Goal: Information Seeking & Learning: Learn about a topic

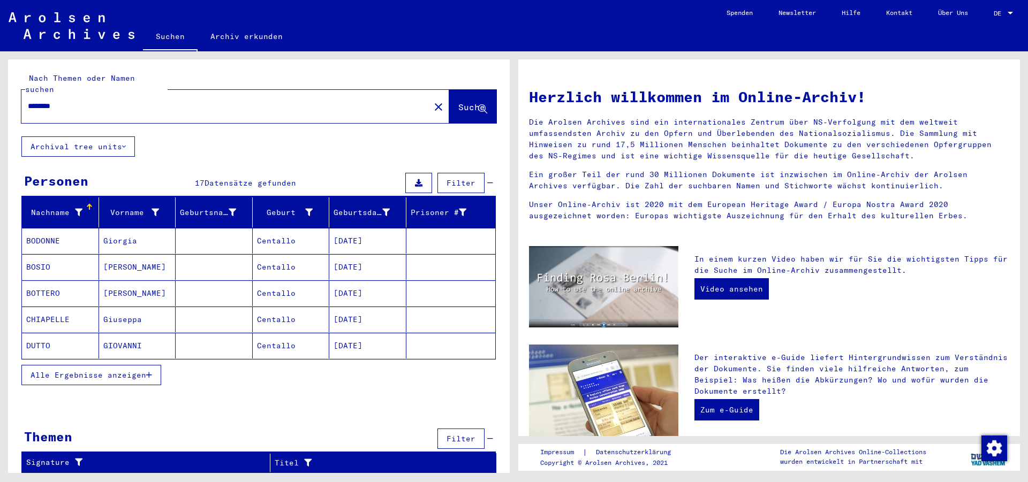
click at [152, 372] on icon "button" at bounding box center [149, 375] width 6 height 7
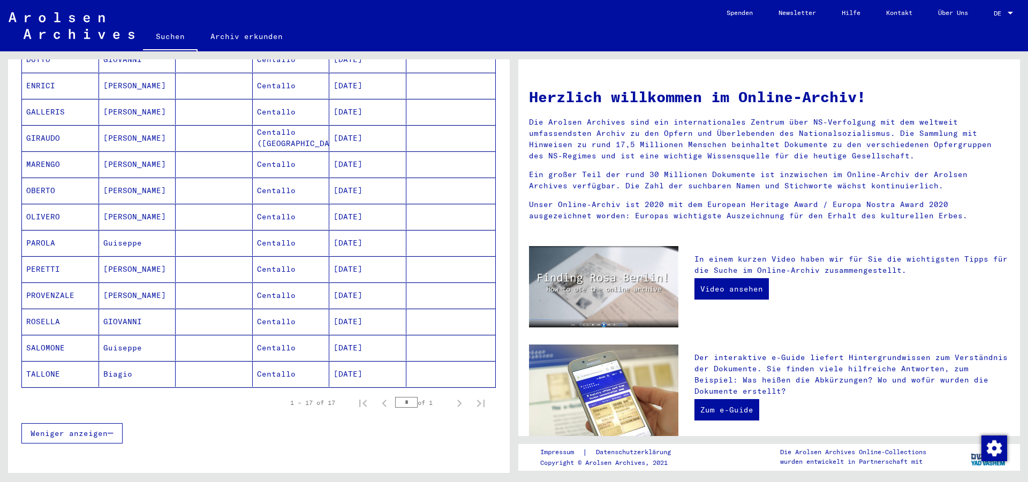
scroll to position [287, 0]
click at [81, 364] on mat-cell "TALLONE" at bounding box center [60, 373] width 77 height 26
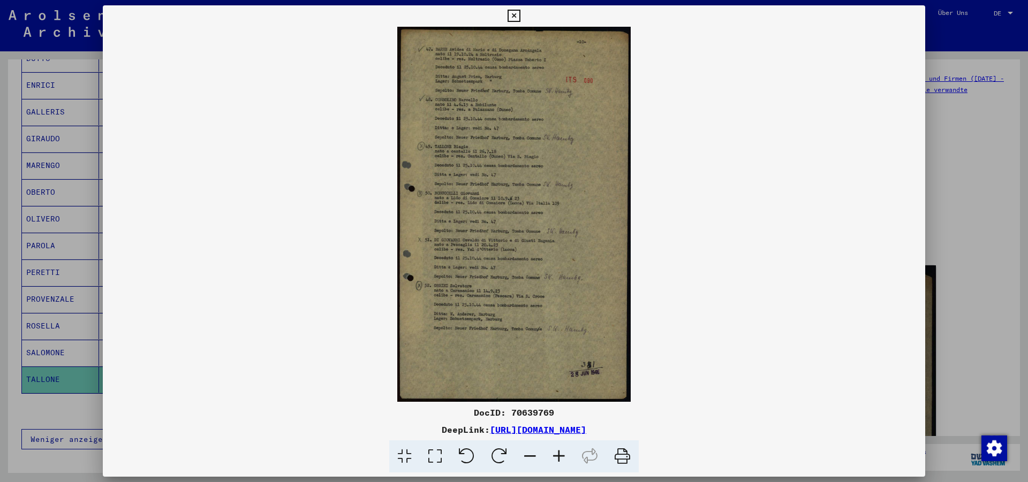
click at [559, 452] on icon at bounding box center [558, 457] width 29 height 33
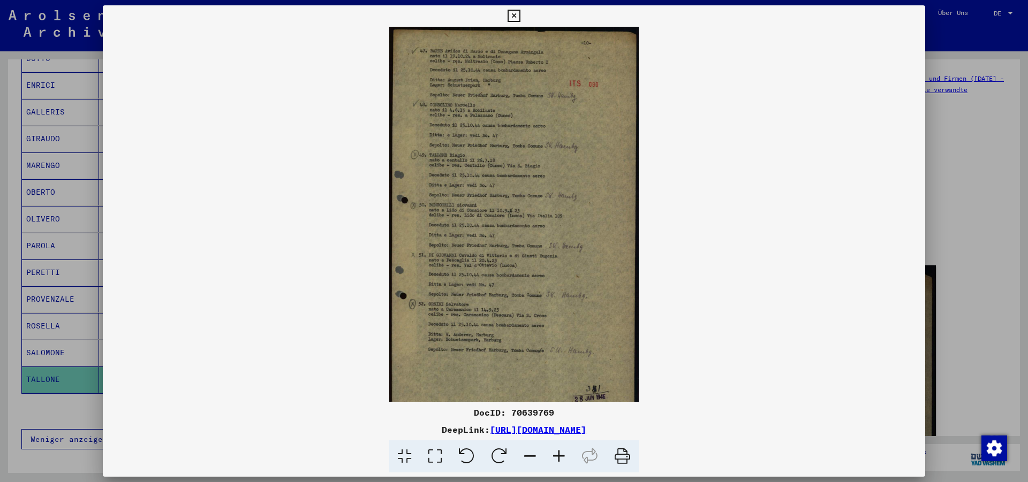
click at [559, 452] on icon at bounding box center [558, 457] width 29 height 33
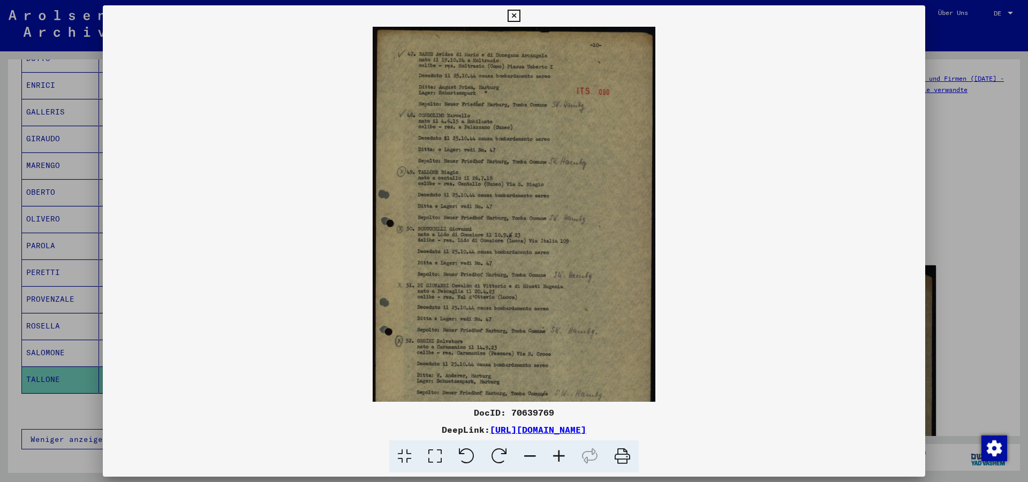
click at [559, 452] on icon at bounding box center [558, 457] width 29 height 33
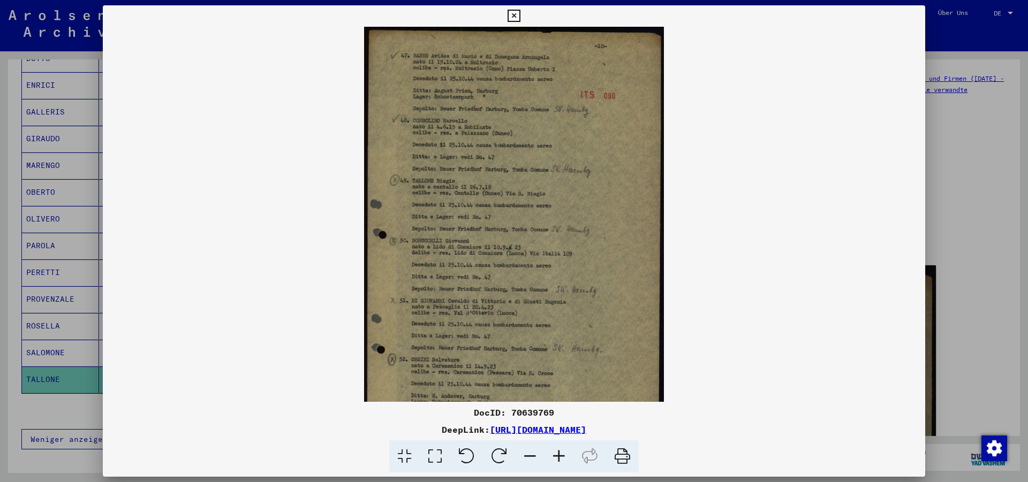
click at [559, 452] on icon at bounding box center [558, 457] width 29 height 33
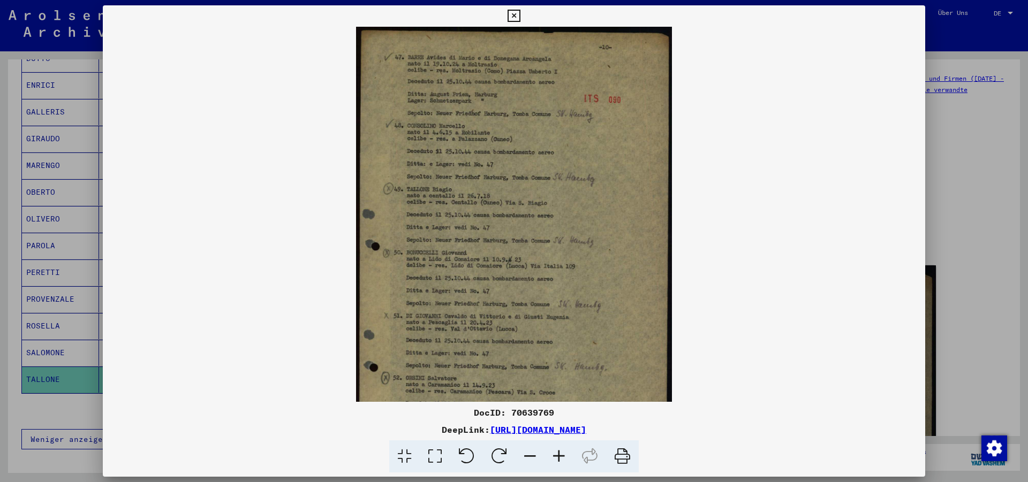
click at [559, 452] on icon at bounding box center [558, 457] width 29 height 33
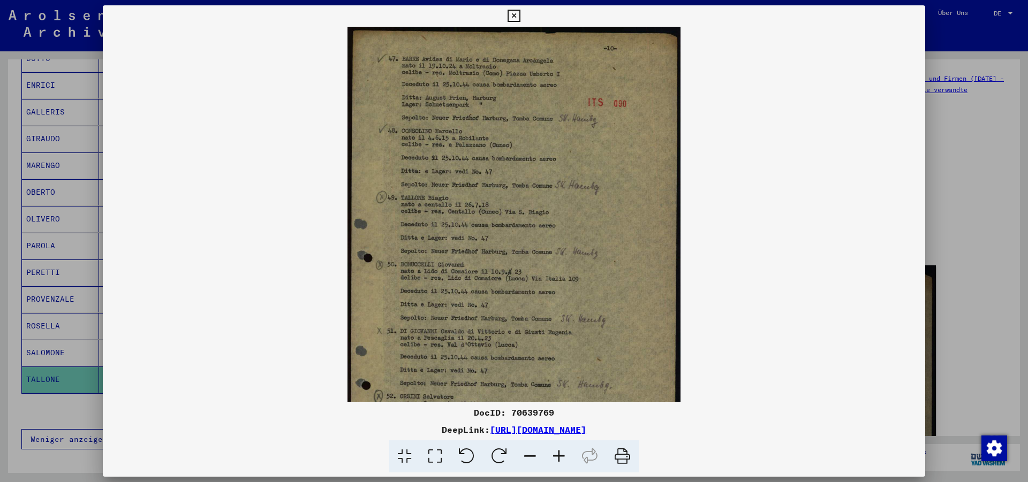
click at [559, 452] on icon at bounding box center [558, 457] width 29 height 33
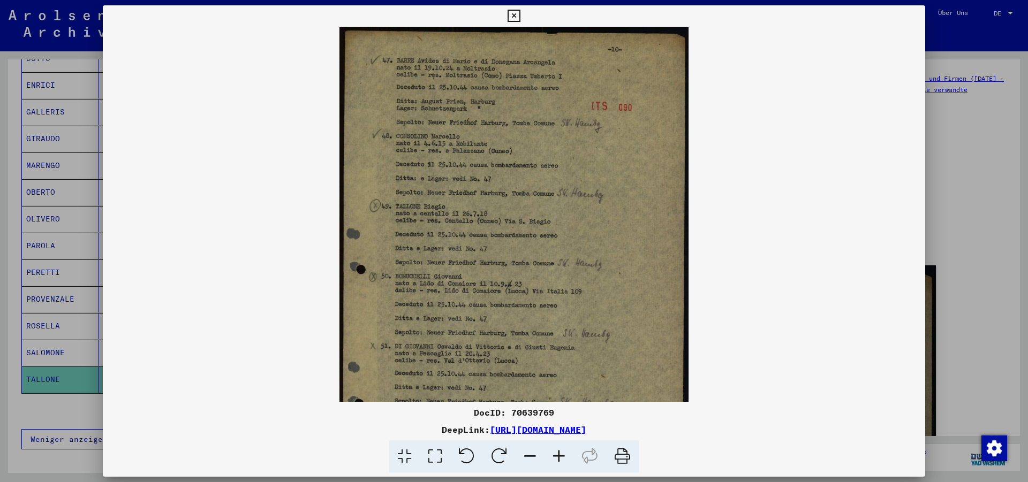
click at [559, 452] on icon at bounding box center [558, 457] width 29 height 33
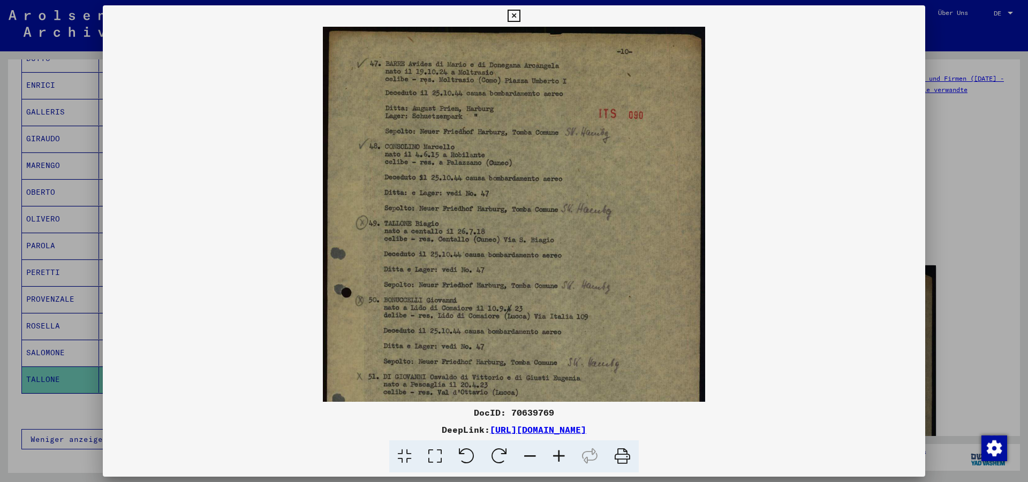
click at [559, 452] on icon at bounding box center [558, 457] width 29 height 33
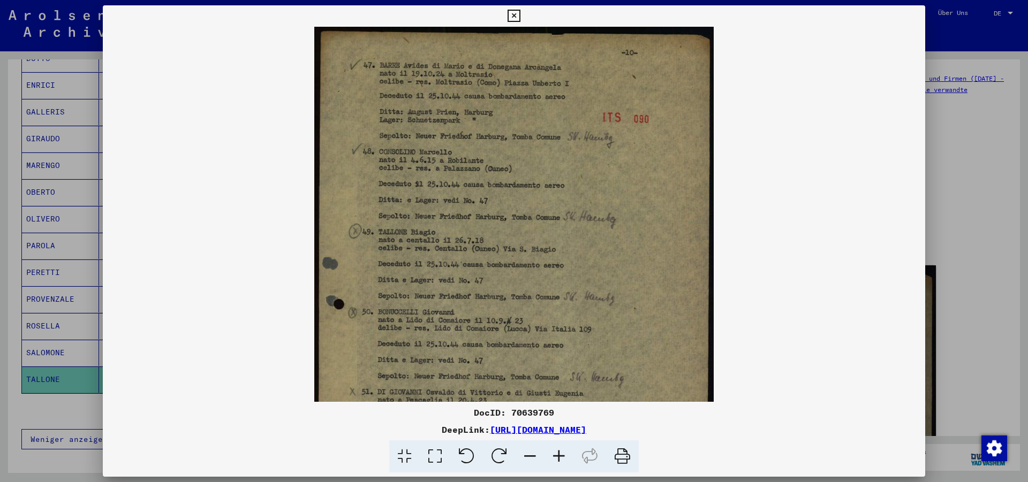
click at [559, 452] on icon at bounding box center [558, 457] width 29 height 33
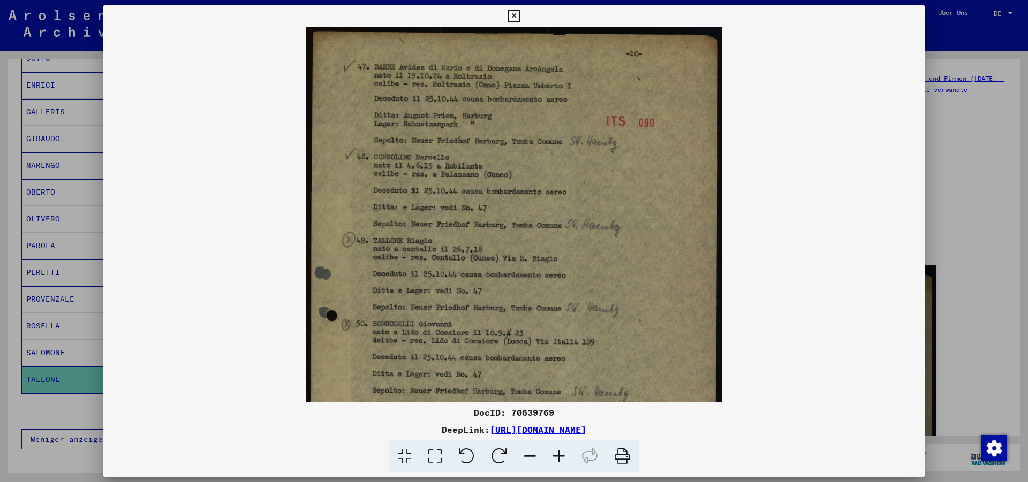
click at [559, 452] on icon at bounding box center [558, 457] width 29 height 33
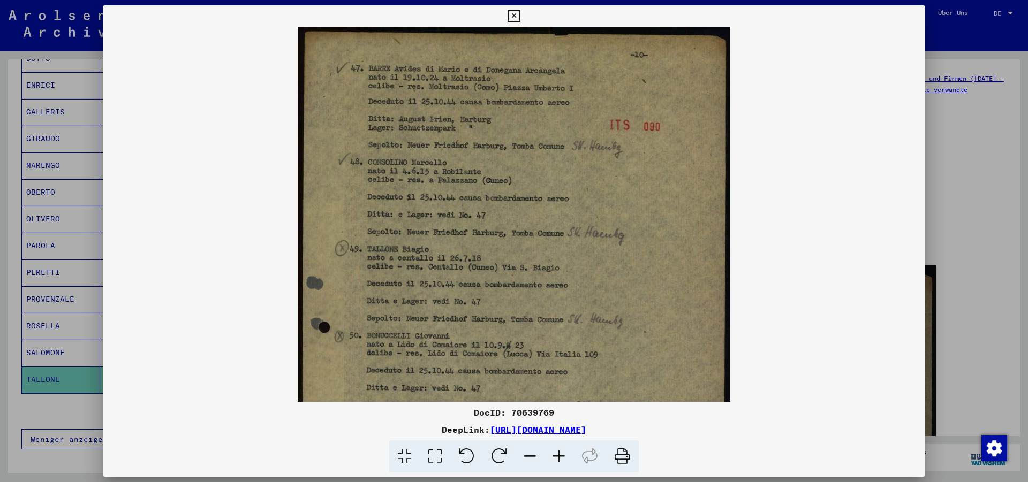
click at [559, 452] on icon at bounding box center [558, 457] width 29 height 33
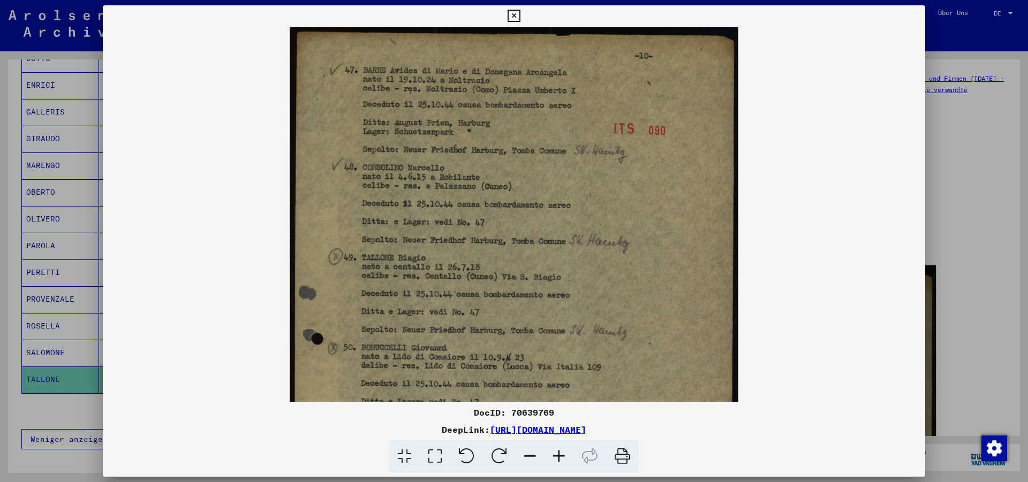
click at [559, 452] on icon at bounding box center [558, 457] width 29 height 33
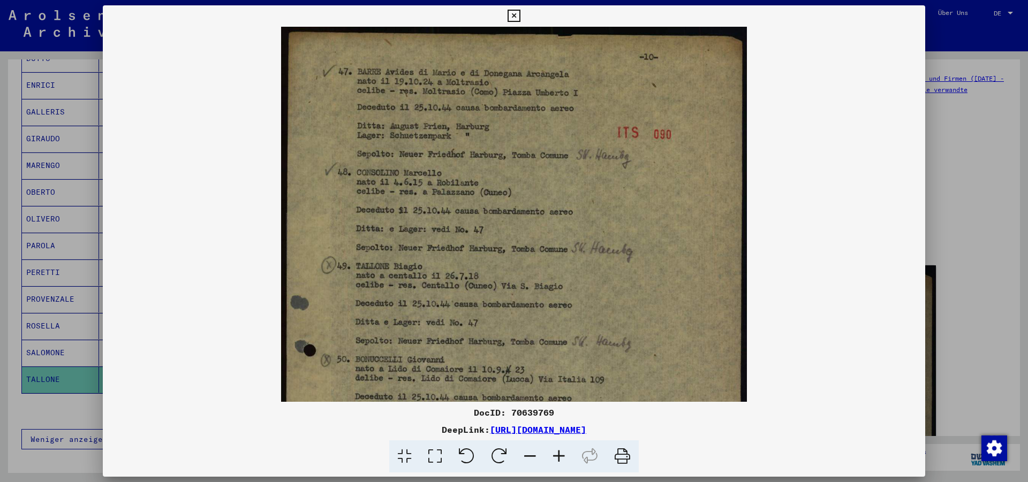
click at [559, 452] on icon at bounding box center [558, 457] width 29 height 33
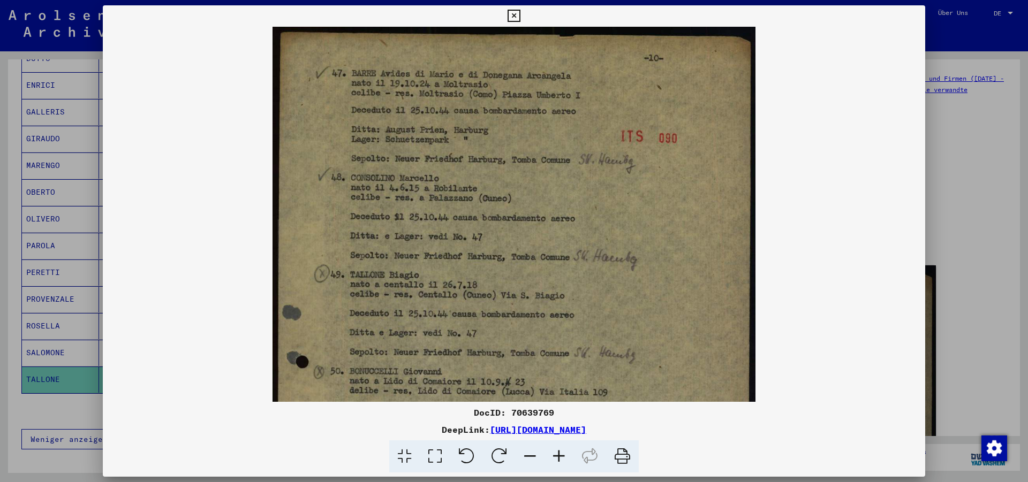
click at [559, 452] on icon at bounding box center [558, 457] width 29 height 33
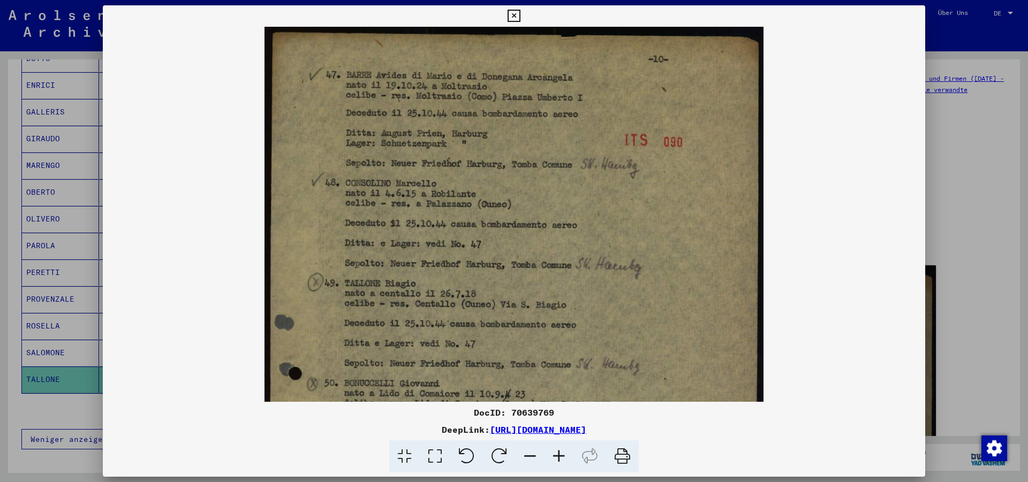
click at [559, 452] on icon at bounding box center [558, 457] width 29 height 33
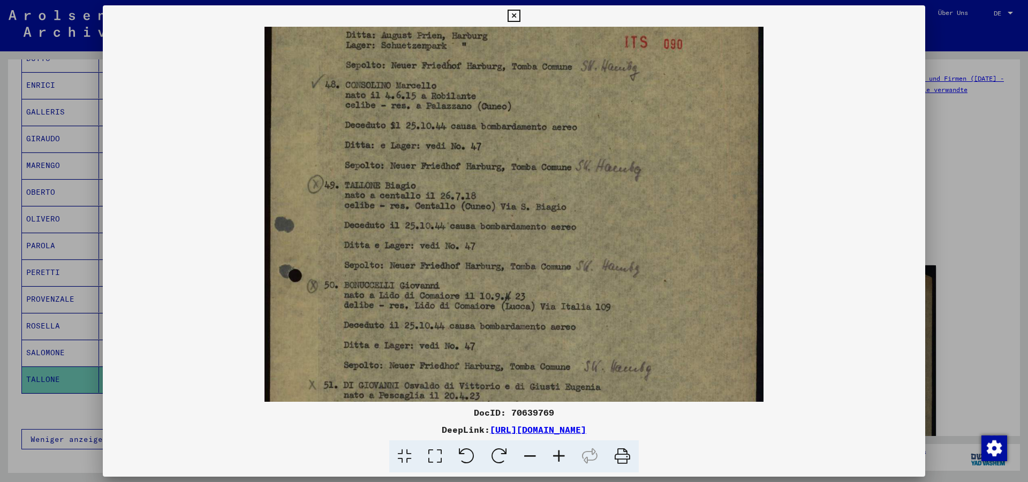
scroll to position [109, 0]
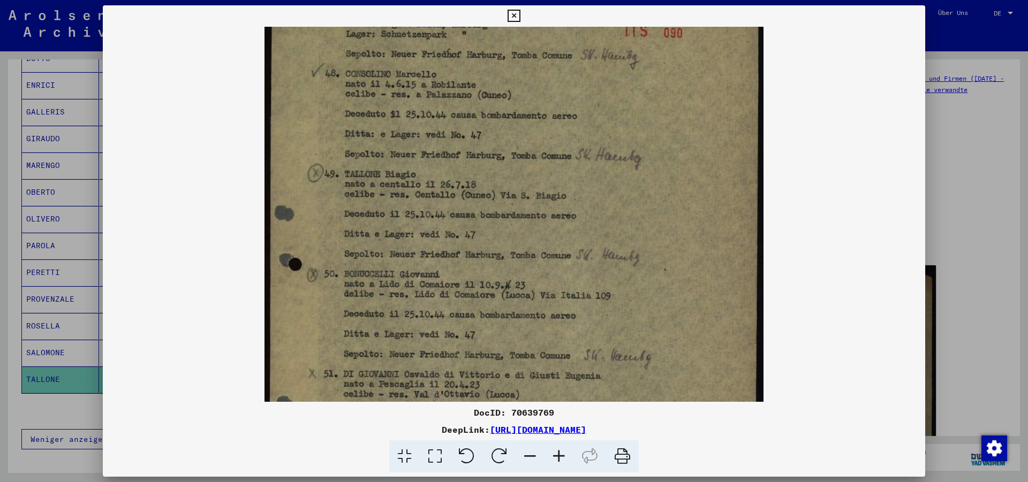
drag, startPoint x: 451, startPoint y: 268, endPoint x: 472, endPoint y: 158, distance: 111.2
click at [472, 158] on img at bounding box center [513, 320] width 499 height 804
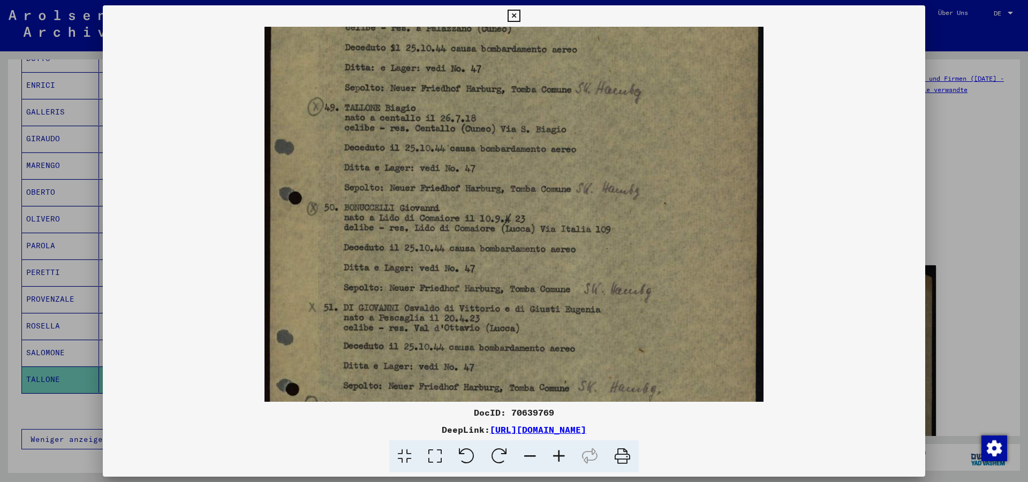
scroll to position [201, 0]
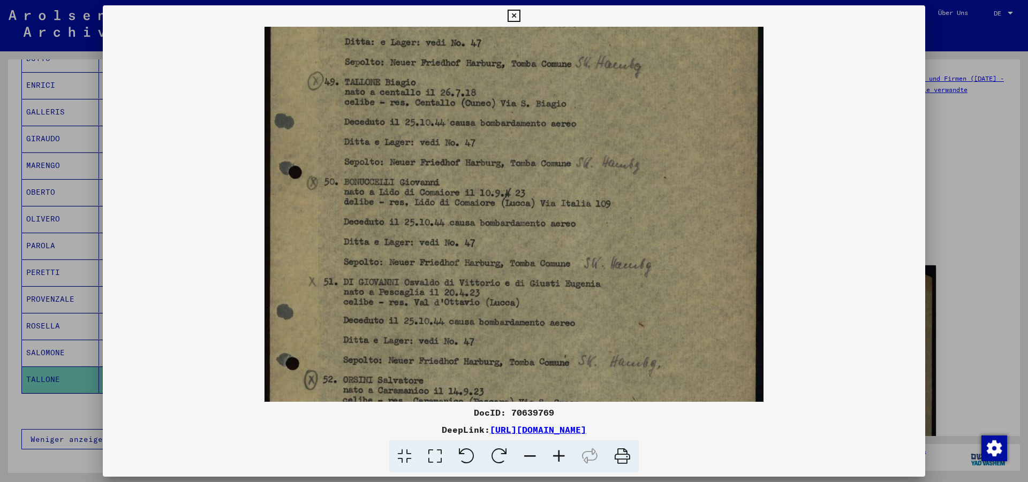
drag, startPoint x: 464, startPoint y: 275, endPoint x: 464, endPoint y: 183, distance: 92.1
click at [464, 183] on img at bounding box center [513, 227] width 499 height 804
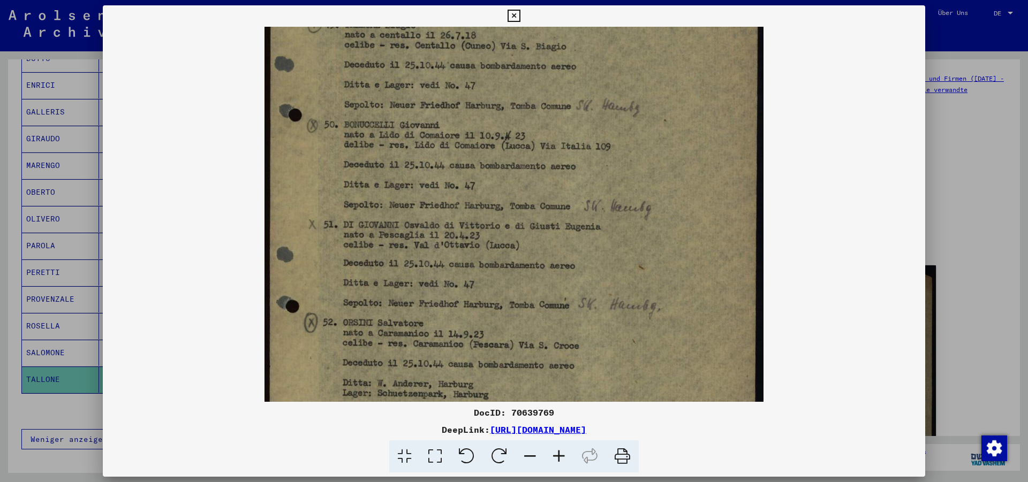
scroll to position [267, 0]
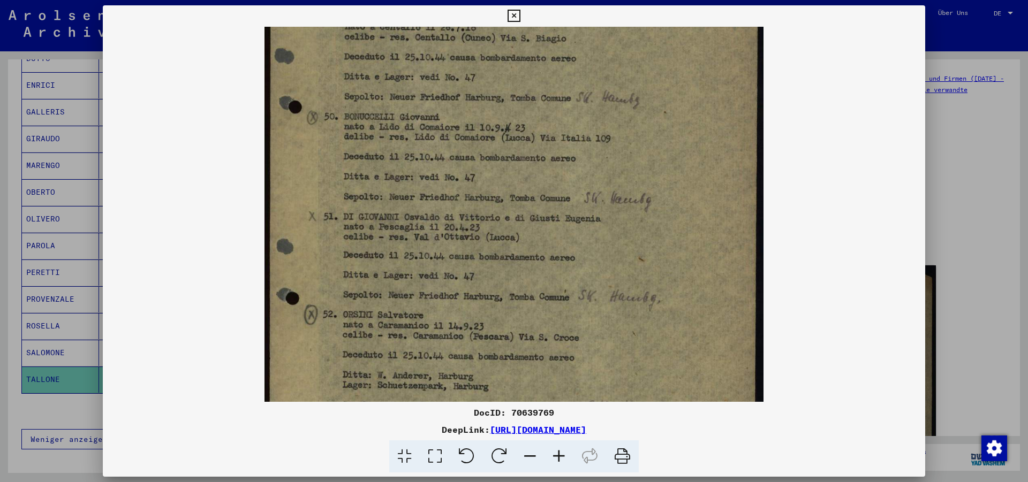
drag, startPoint x: 510, startPoint y: 306, endPoint x: 504, endPoint y: 241, distance: 65.6
click at [504, 241] on img at bounding box center [513, 162] width 499 height 804
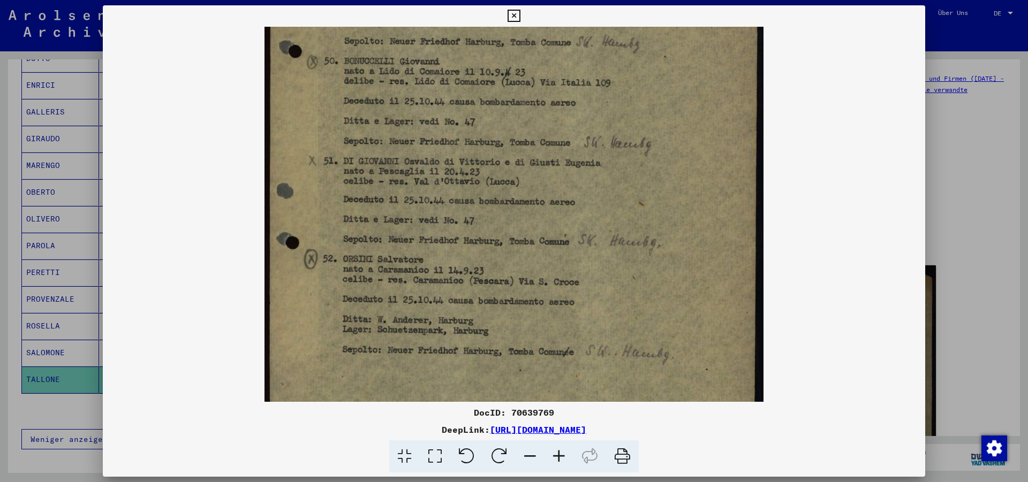
scroll to position [323, 0]
drag, startPoint x: 510, startPoint y: 297, endPoint x: 511, endPoint y: 240, distance: 56.8
click at [511, 240] on img at bounding box center [513, 105] width 499 height 804
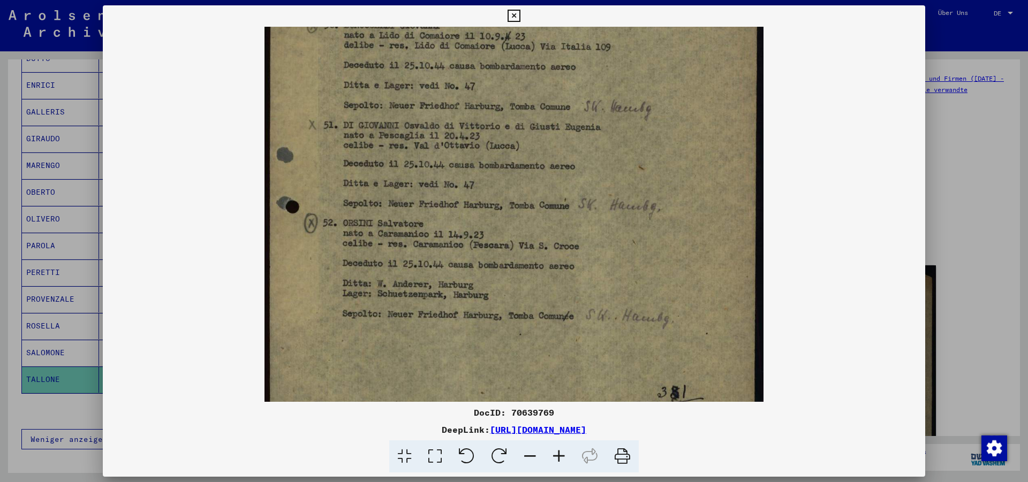
scroll to position [410, 0]
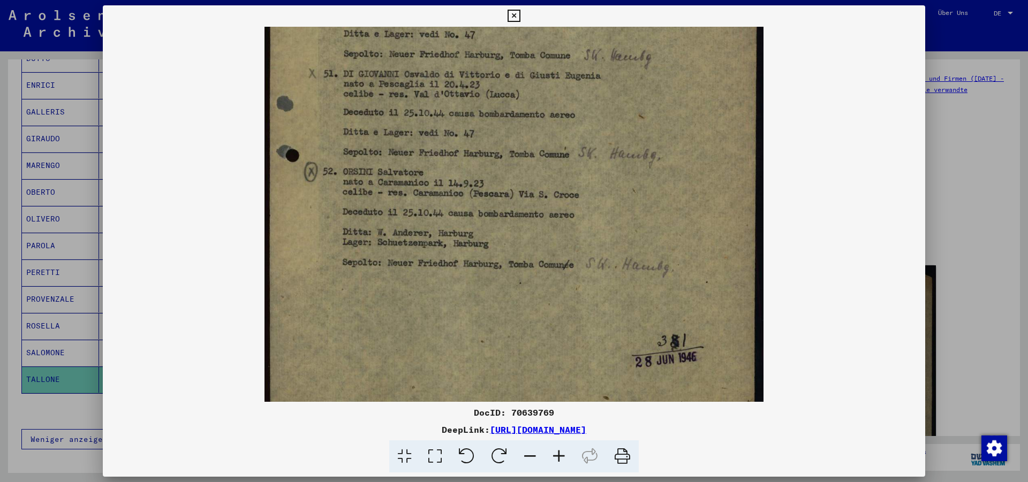
drag, startPoint x: 504, startPoint y: 318, endPoint x: 515, endPoint y: 232, distance: 86.9
click at [515, 232] on img at bounding box center [513, 19] width 499 height 804
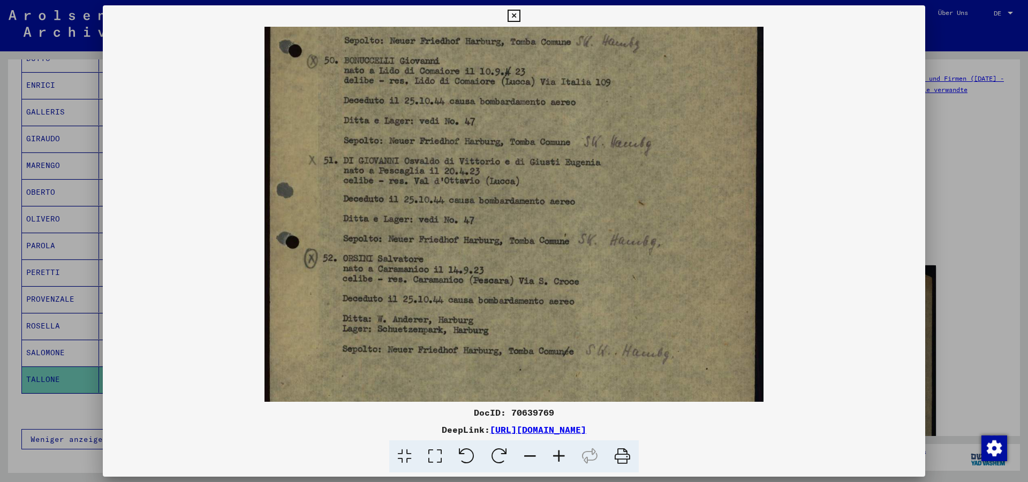
scroll to position [317, 0]
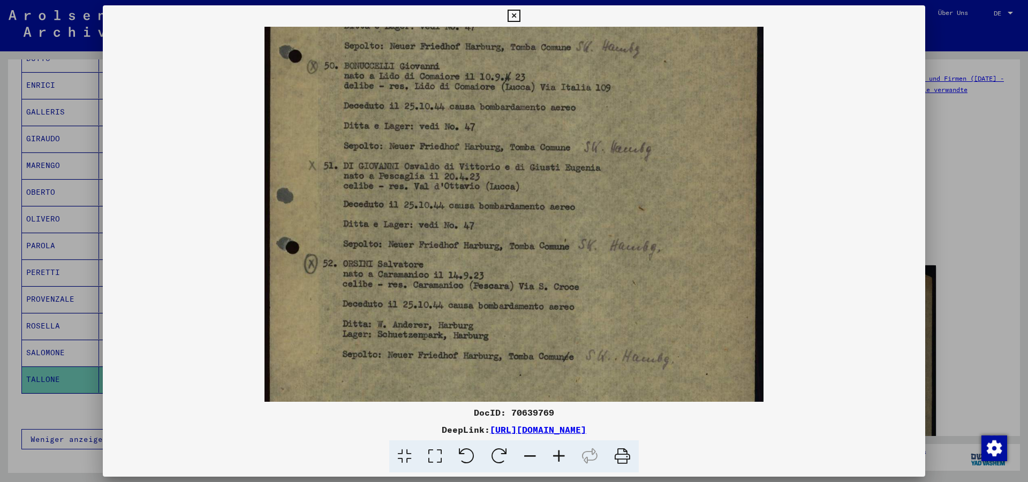
drag, startPoint x: 582, startPoint y: 145, endPoint x: 584, endPoint y: 237, distance: 92.1
click at [584, 237] on img at bounding box center [513, 111] width 499 height 804
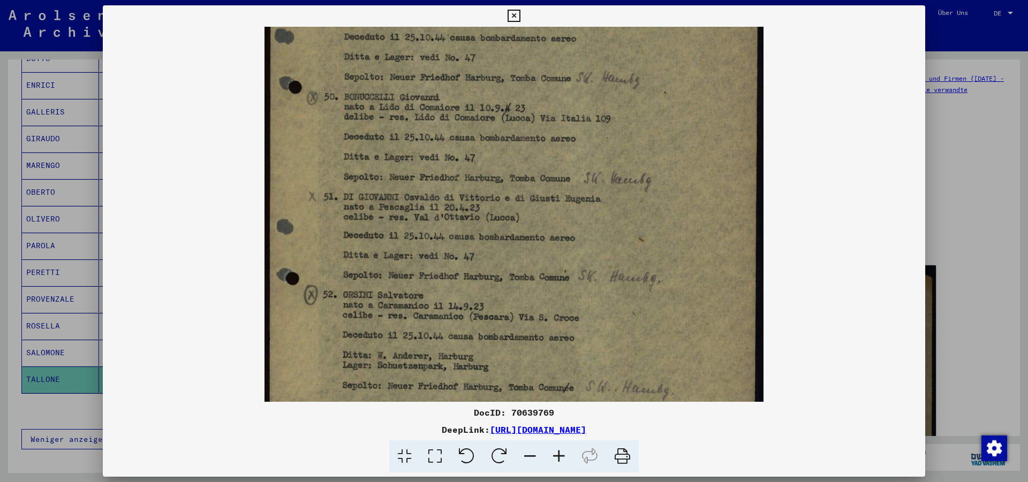
scroll to position [222, 0]
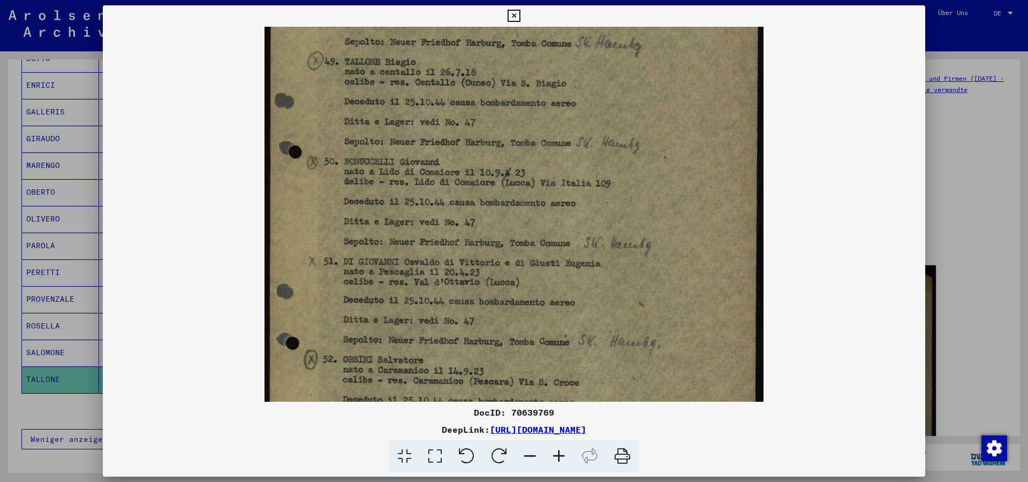
drag, startPoint x: 534, startPoint y: 109, endPoint x: 521, endPoint y: 205, distance: 96.7
click at [521, 205] on img at bounding box center [513, 207] width 499 height 804
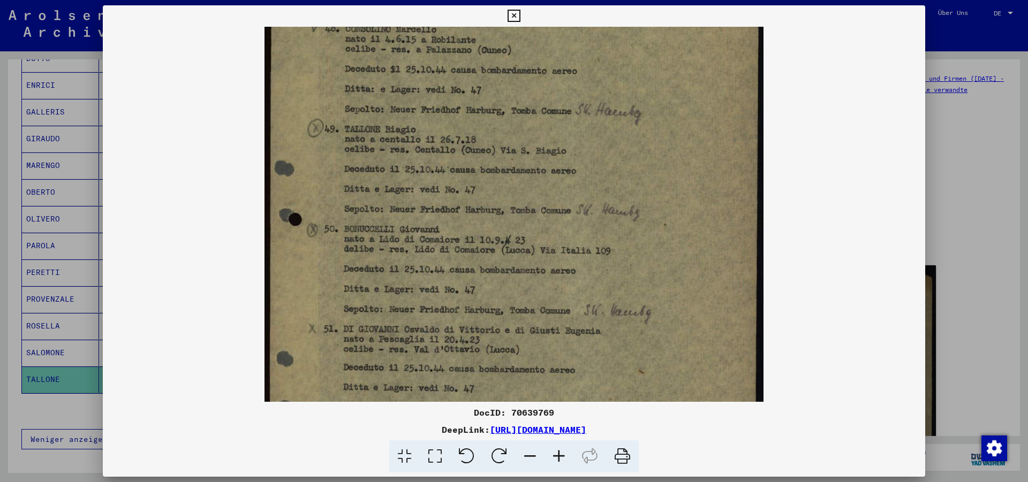
scroll to position [111, 0]
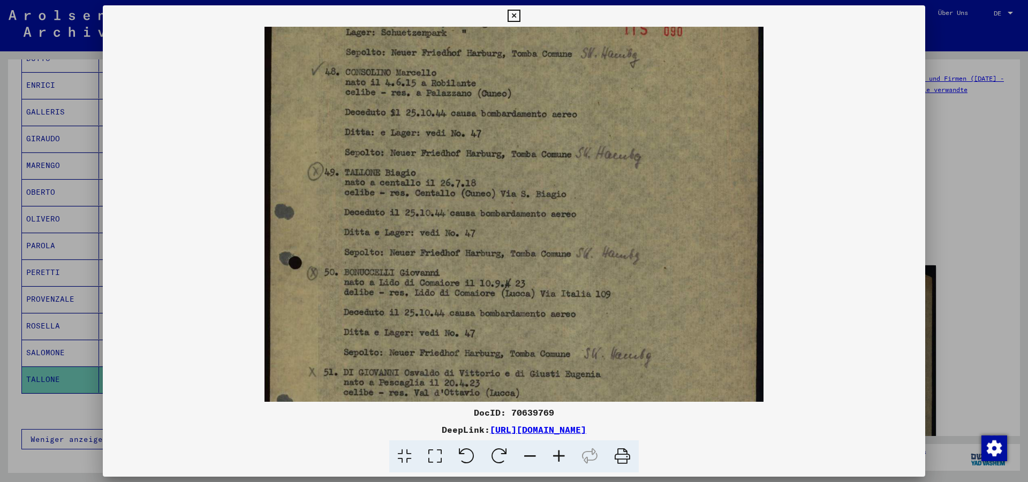
drag, startPoint x: 600, startPoint y: 99, endPoint x: 600, endPoint y: 210, distance: 110.8
click at [600, 210] on img at bounding box center [513, 318] width 499 height 804
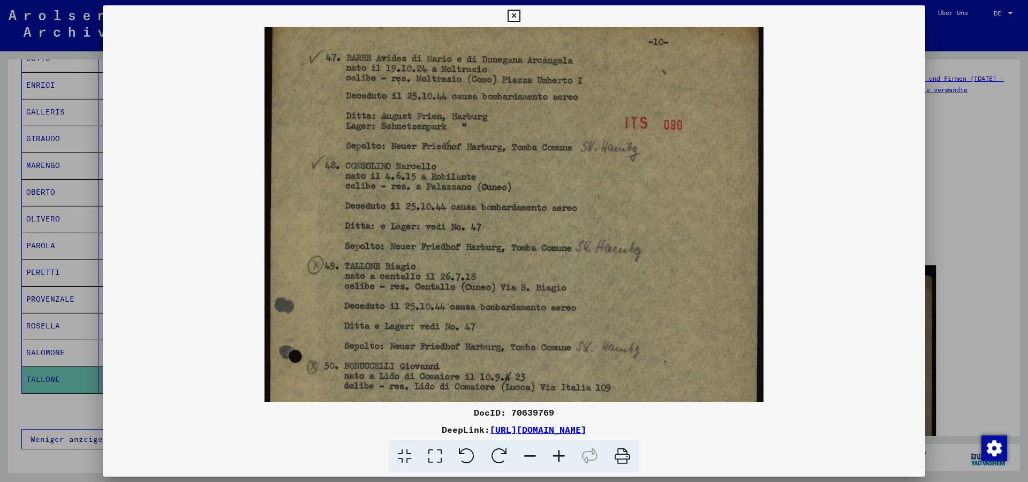
scroll to position [17, 0]
drag, startPoint x: 563, startPoint y: 119, endPoint x: 559, endPoint y: 213, distance: 94.3
click at [559, 213] on img at bounding box center [513, 412] width 499 height 804
click at [520, 14] on icon at bounding box center [514, 16] width 12 height 13
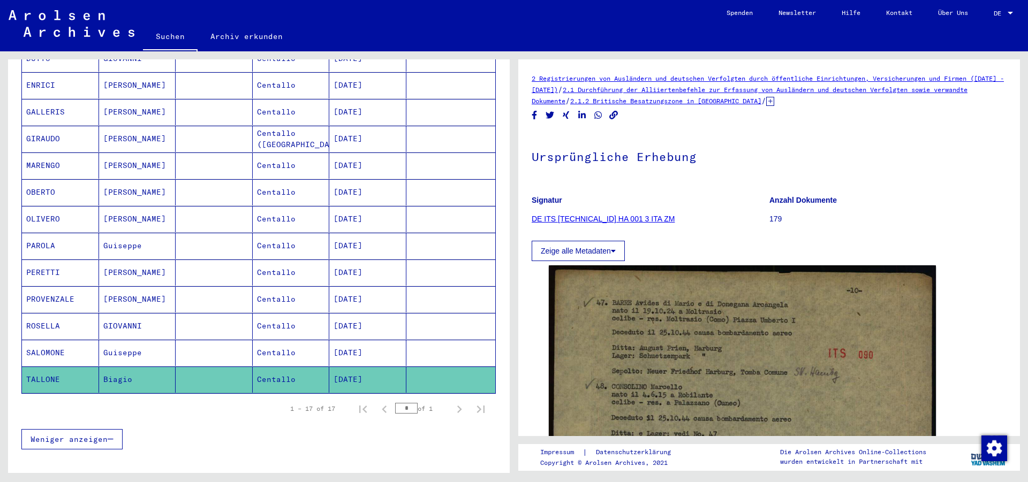
click at [64, 345] on mat-cell "SALOMONE" at bounding box center [60, 353] width 77 height 26
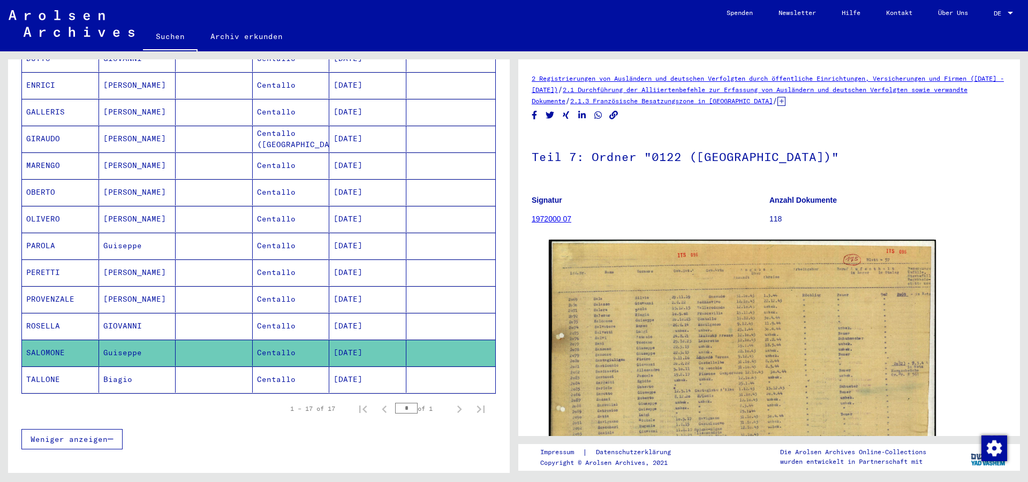
click at [64, 345] on mat-cell "SALOMONE" at bounding box center [60, 353] width 77 height 26
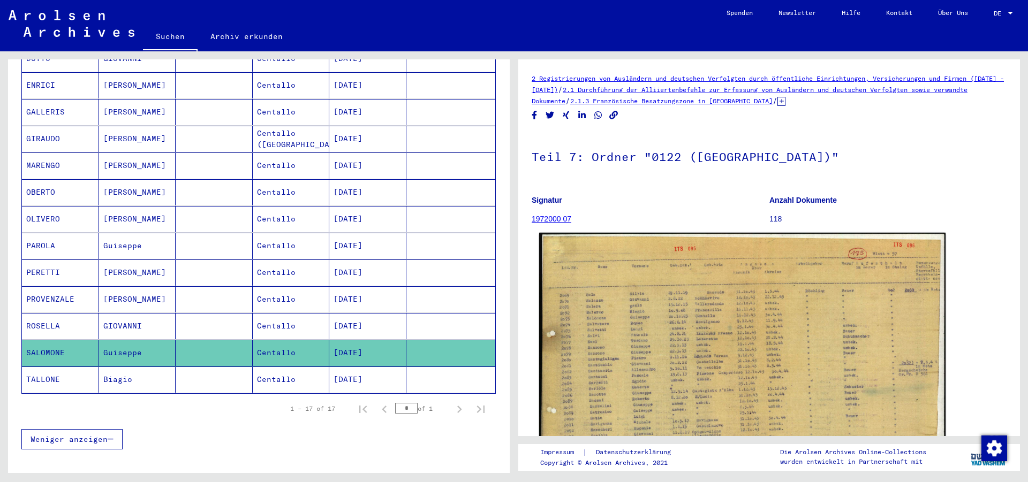
click at [592, 352] on img at bounding box center [742, 376] width 406 height 286
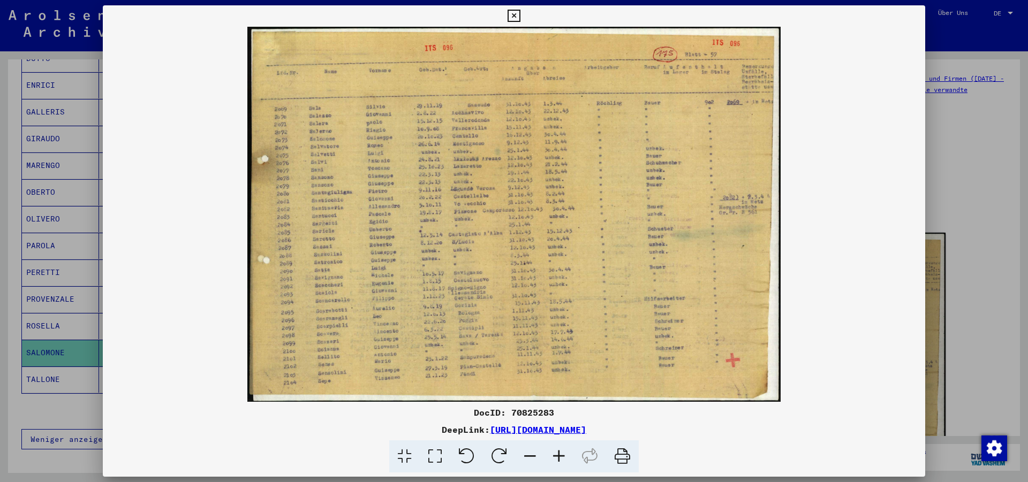
click at [592, 352] on img at bounding box center [514, 214] width 822 height 375
click at [557, 459] on icon at bounding box center [558, 457] width 29 height 33
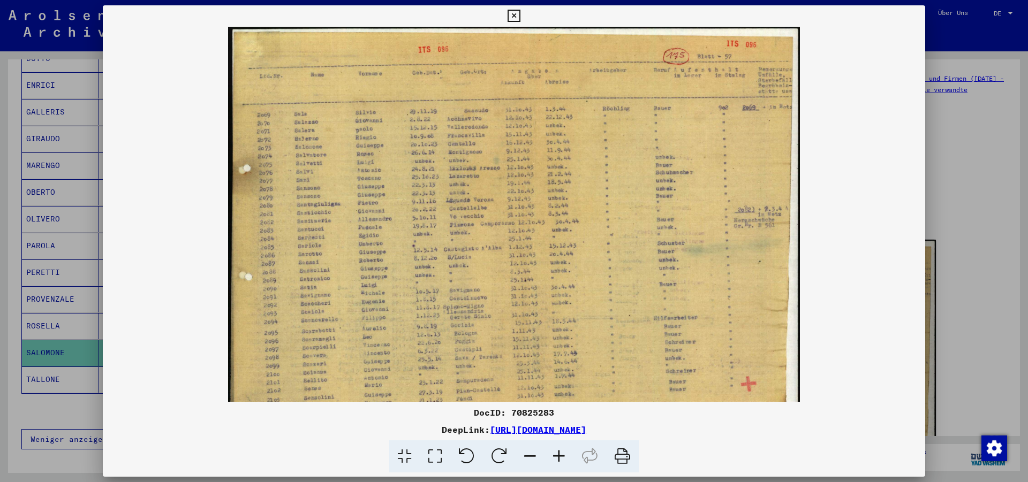
click at [557, 459] on icon at bounding box center [558, 457] width 29 height 33
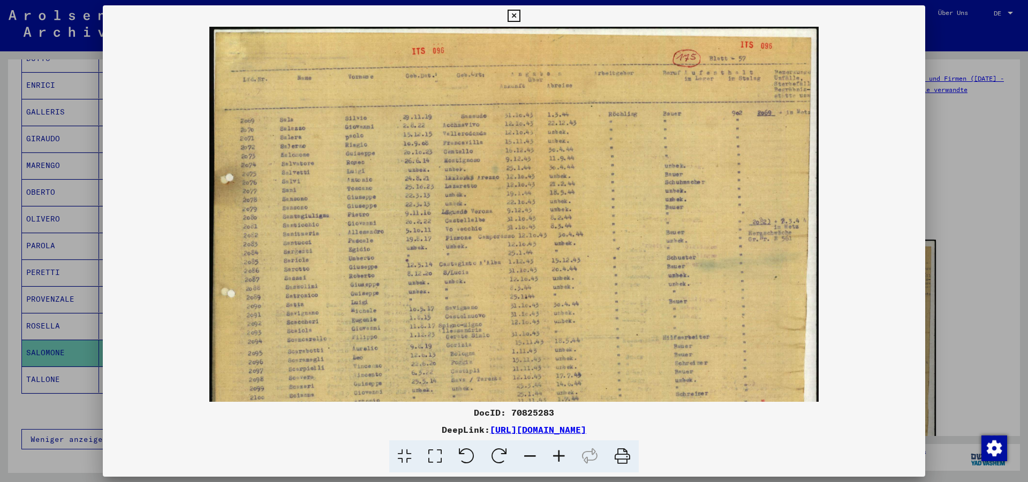
click at [557, 459] on icon at bounding box center [558, 457] width 29 height 33
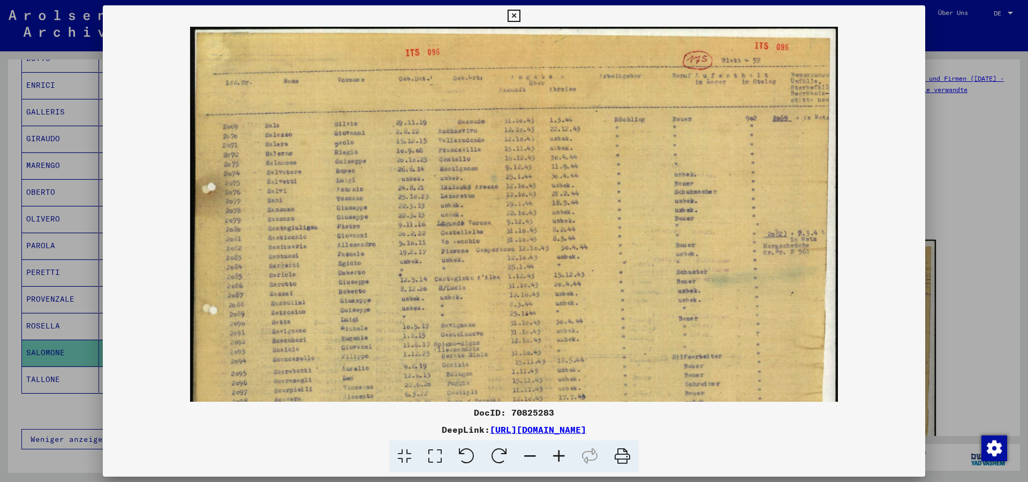
click at [557, 459] on icon at bounding box center [558, 457] width 29 height 33
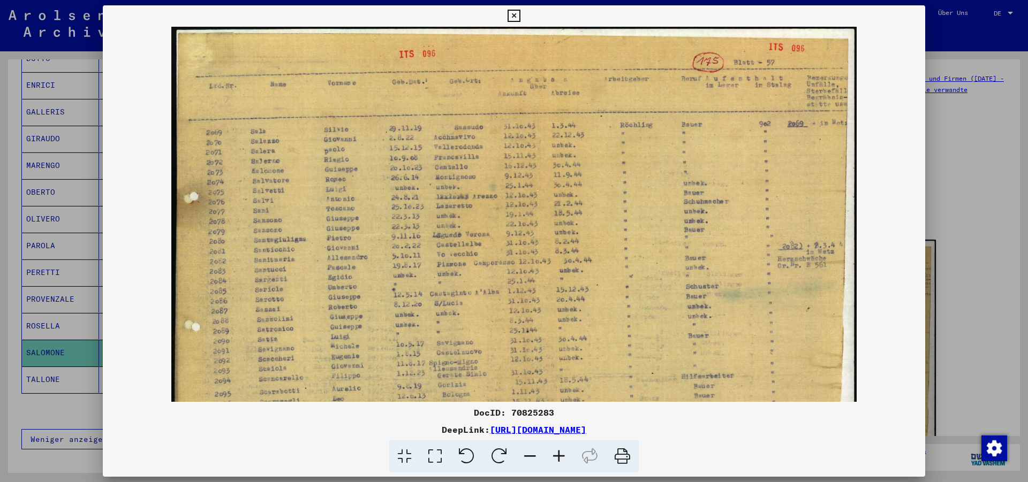
click at [557, 459] on icon at bounding box center [558, 457] width 29 height 33
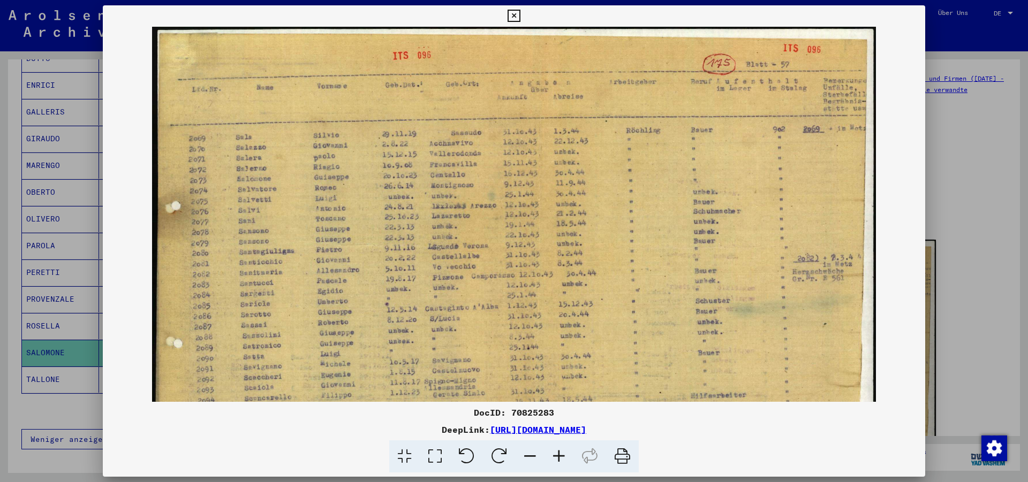
click at [557, 459] on icon at bounding box center [558, 457] width 29 height 33
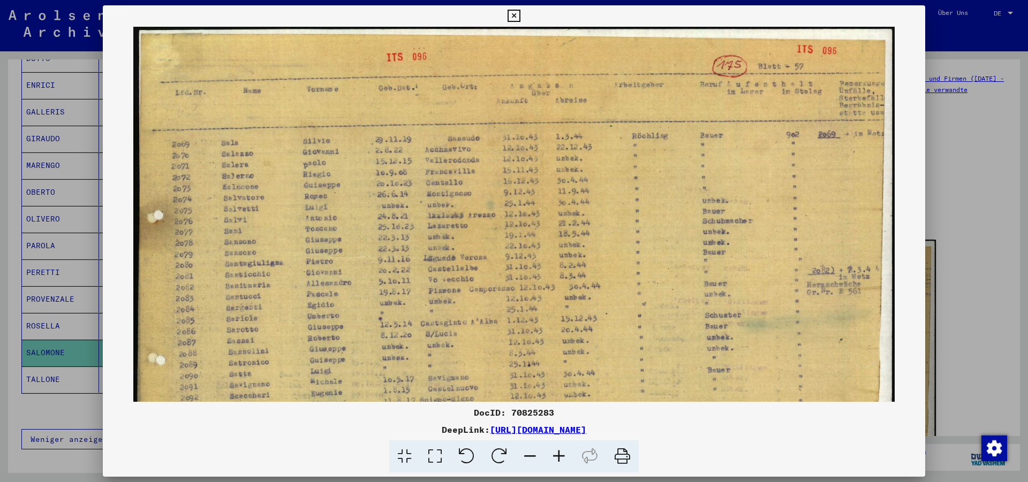
click at [557, 459] on icon at bounding box center [558, 457] width 29 height 33
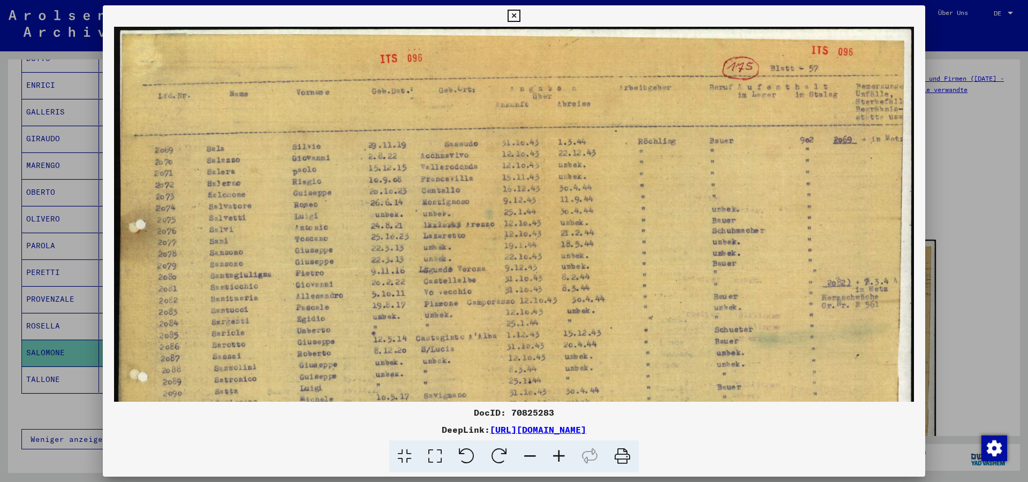
click at [557, 459] on icon at bounding box center [558, 457] width 29 height 33
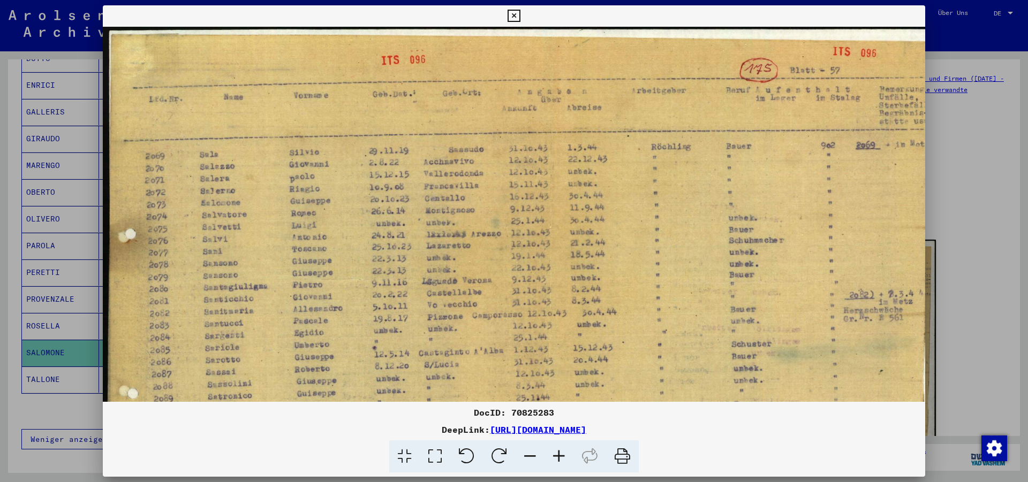
click at [557, 459] on icon at bounding box center [558, 457] width 29 height 33
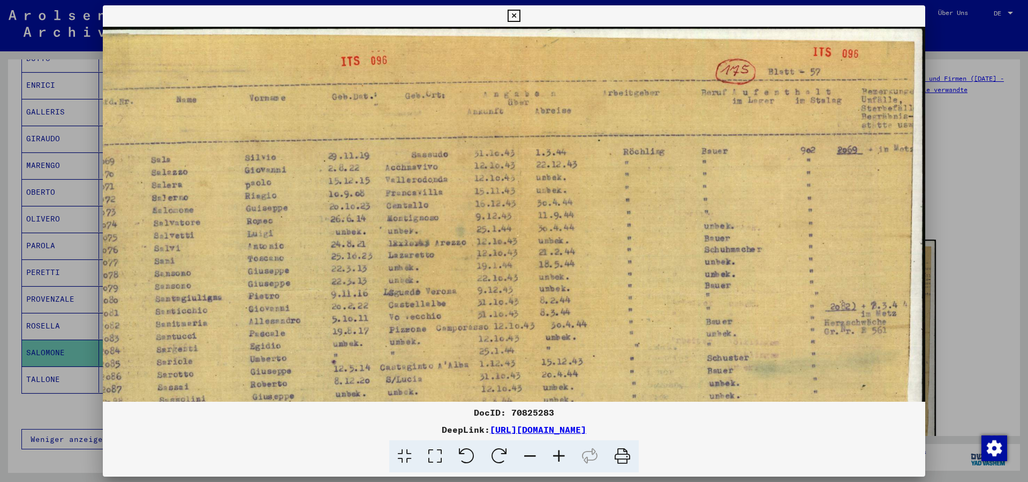
scroll to position [0, 53]
drag, startPoint x: 677, startPoint y: 324, endPoint x: 405, endPoint y: 330, distance: 271.5
click at [405, 330] on img at bounding box center [487, 335] width 875 height 616
click at [531, 459] on icon at bounding box center [530, 457] width 29 height 33
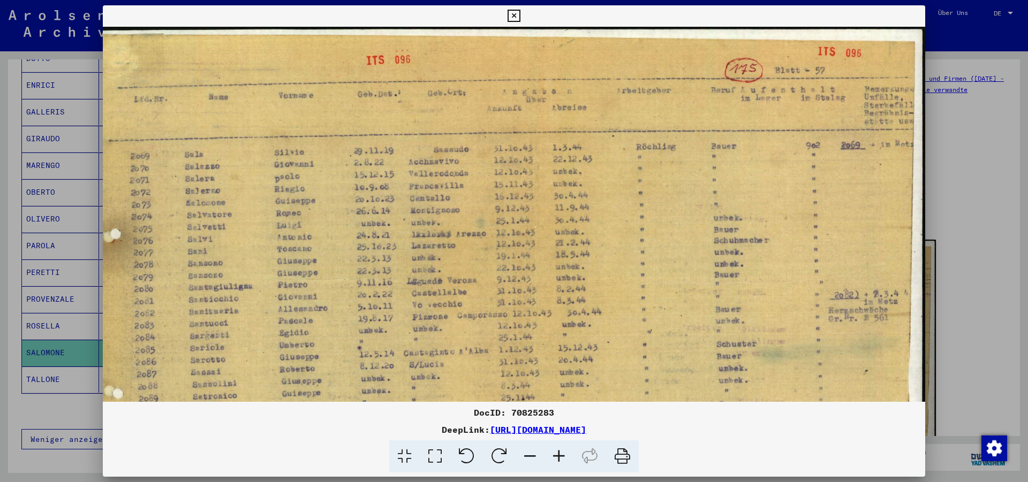
drag, startPoint x: 913, startPoint y: 12, endPoint x: 828, endPoint y: 103, distance: 125.0
click at [828, 103] on div "DocID: 70825283 DeepLink: [URL][DOMAIN_NAME]" at bounding box center [514, 239] width 822 height 468
click at [520, 14] on icon at bounding box center [514, 16] width 12 height 13
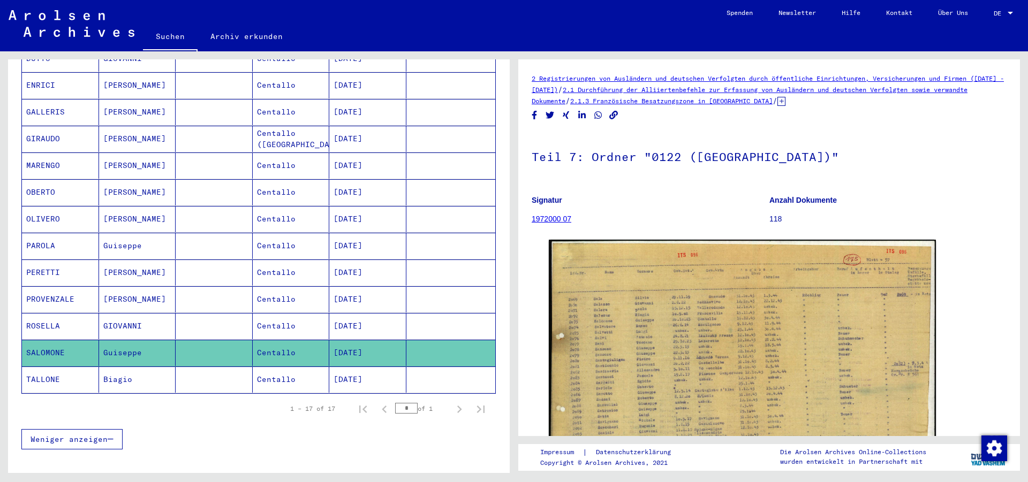
click at [36, 313] on mat-cell "ROSELLA" at bounding box center [60, 326] width 77 height 26
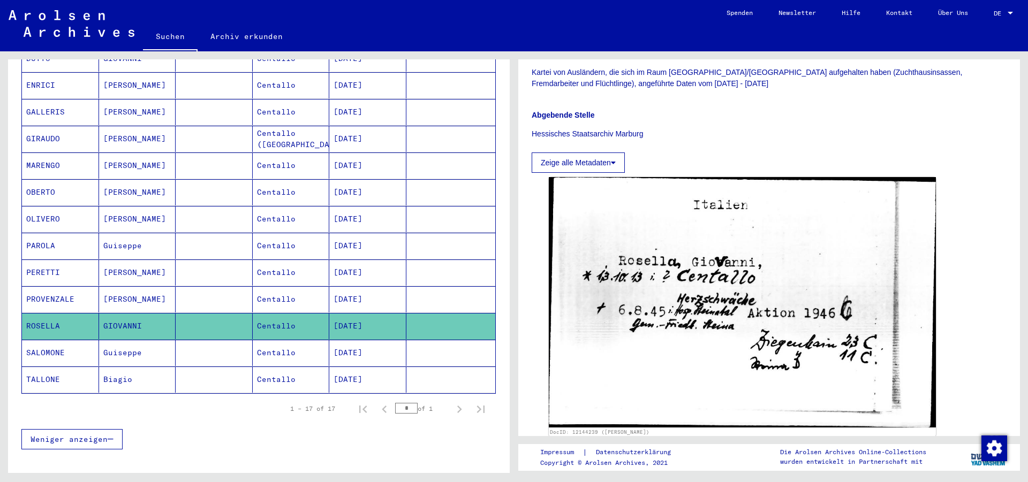
scroll to position [231, 0]
click at [78, 295] on mat-cell "PROVENZALE" at bounding box center [60, 299] width 77 height 26
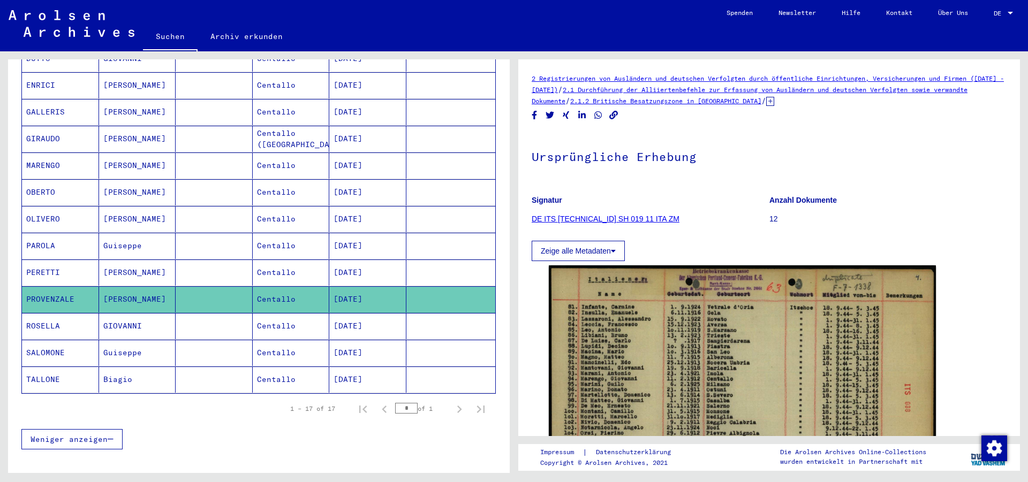
click at [391, 287] on mat-cell "[DATE]" at bounding box center [367, 299] width 77 height 26
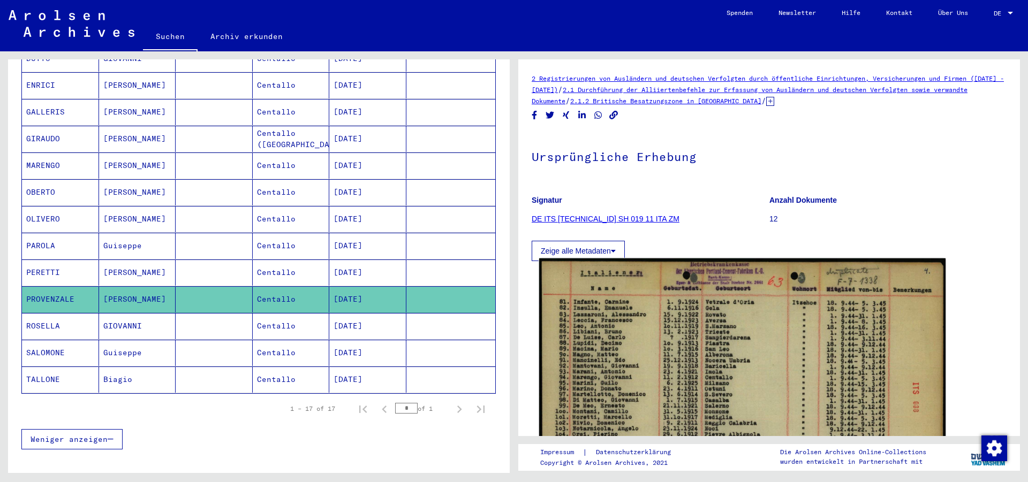
click at [604, 323] on img at bounding box center [742, 404] width 406 height 290
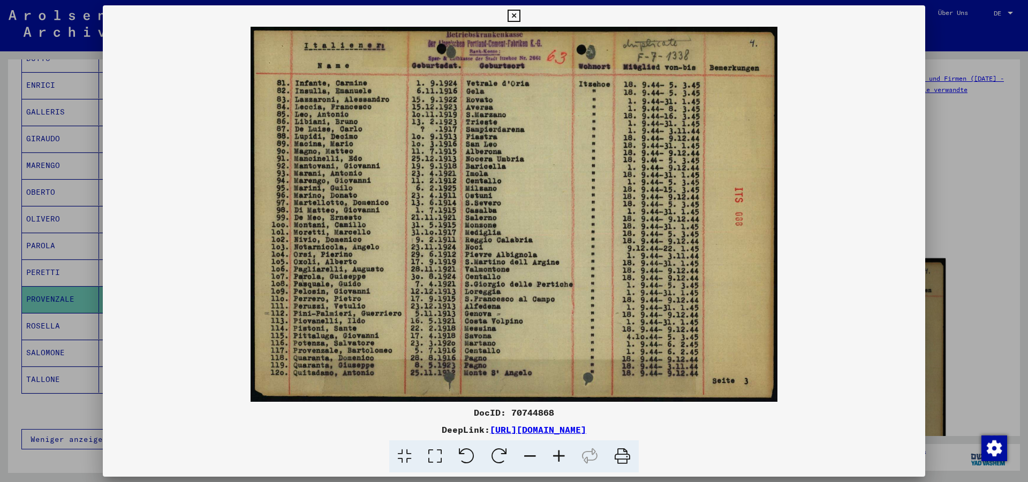
click at [604, 323] on img at bounding box center [514, 214] width 822 height 375
click at [520, 16] on icon at bounding box center [514, 16] width 12 height 13
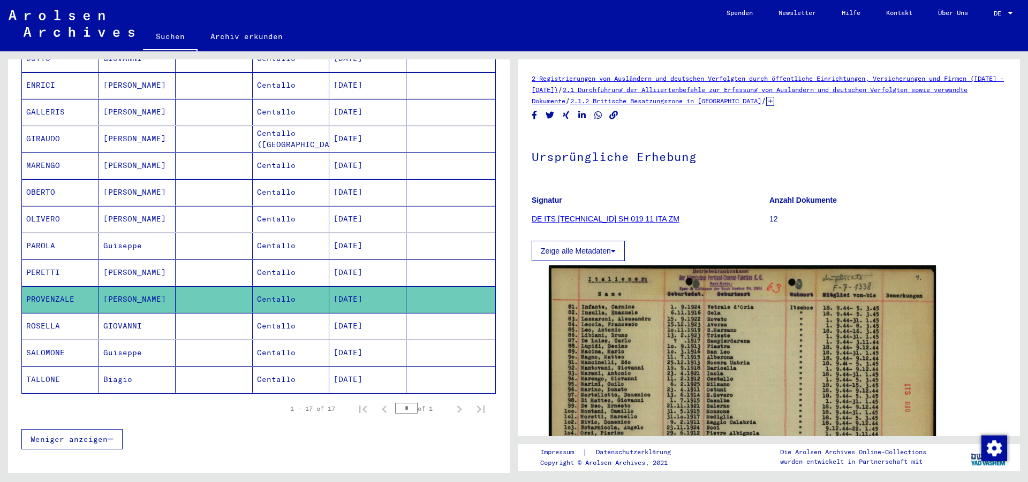
click at [72, 269] on mat-cell "PERETTI" at bounding box center [60, 273] width 77 height 26
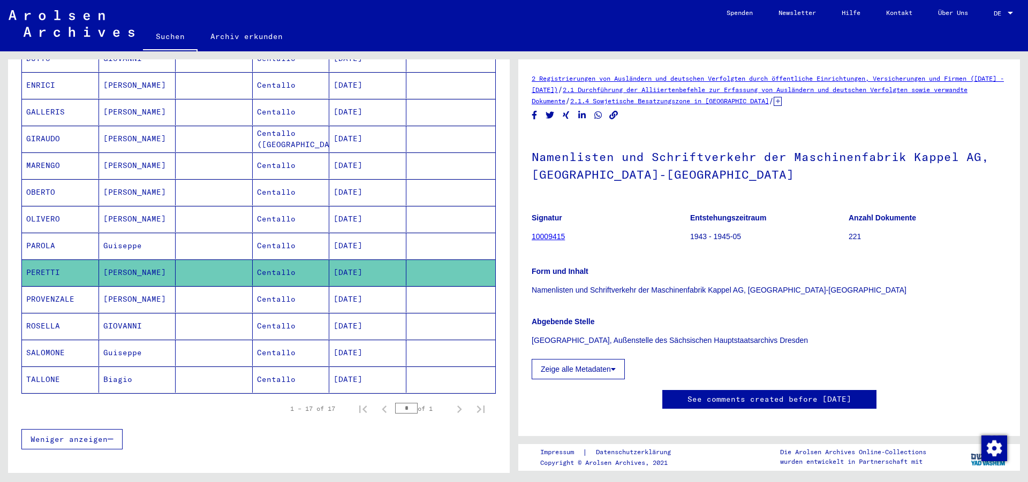
click at [78, 240] on mat-cell "PAROLA" at bounding box center [60, 246] width 77 height 26
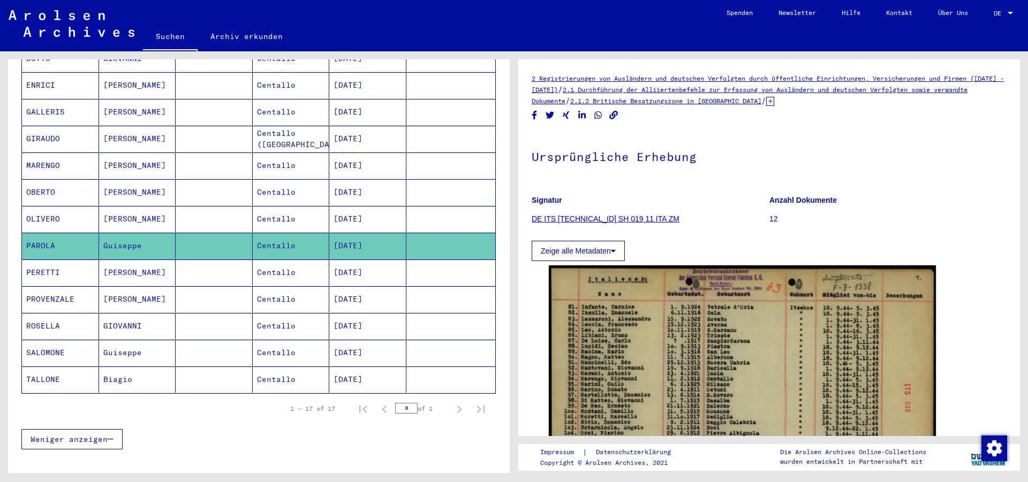
click at [74, 210] on mat-cell "OLIVERO" at bounding box center [60, 219] width 77 height 26
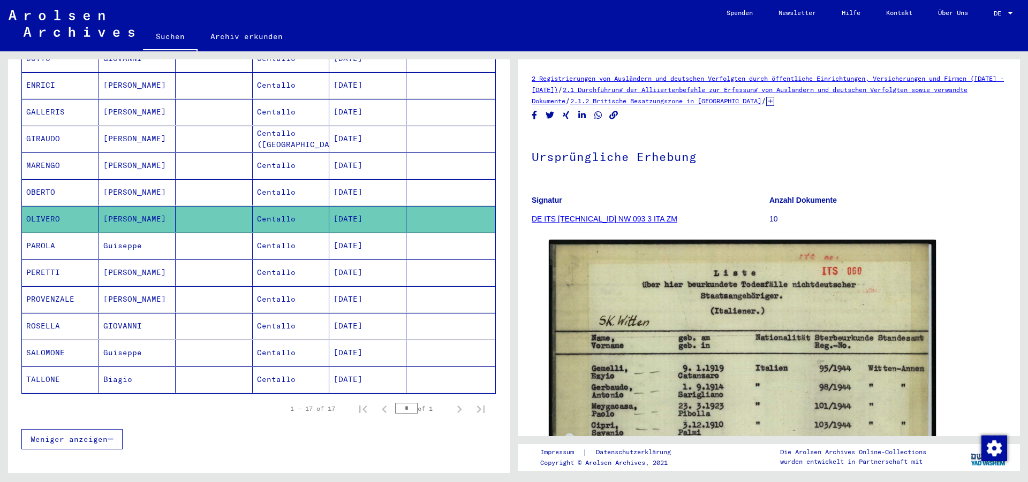
click at [82, 206] on mat-cell "OLIVERO" at bounding box center [60, 219] width 77 height 26
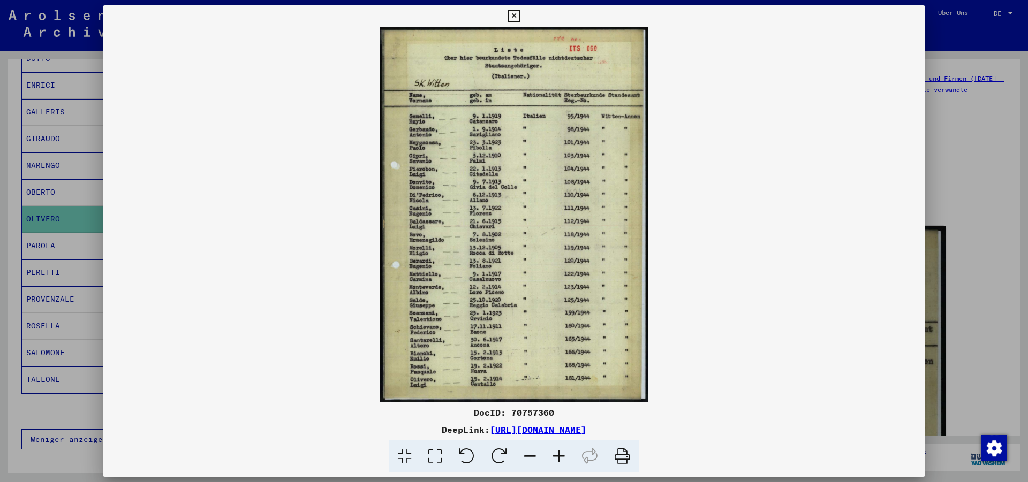
click at [685, 404] on div "DocID: 70757360 DeepLink: [URL][DOMAIN_NAME]" at bounding box center [514, 239] width 822 height 468
click at [556, 453] on icon at bounding box center [558, 457] width 29 height 33
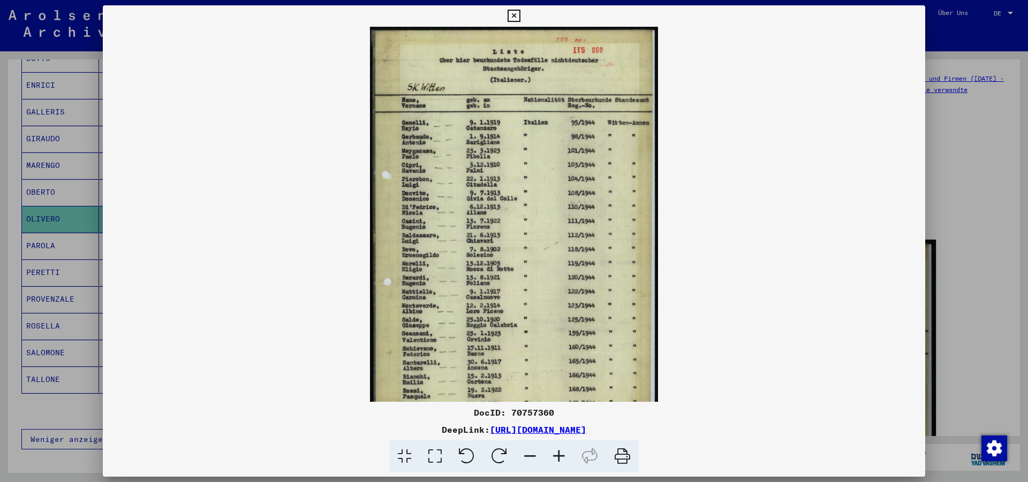
click at [556, 453] on icon at bounding box center [558, 457] width 29 height 33
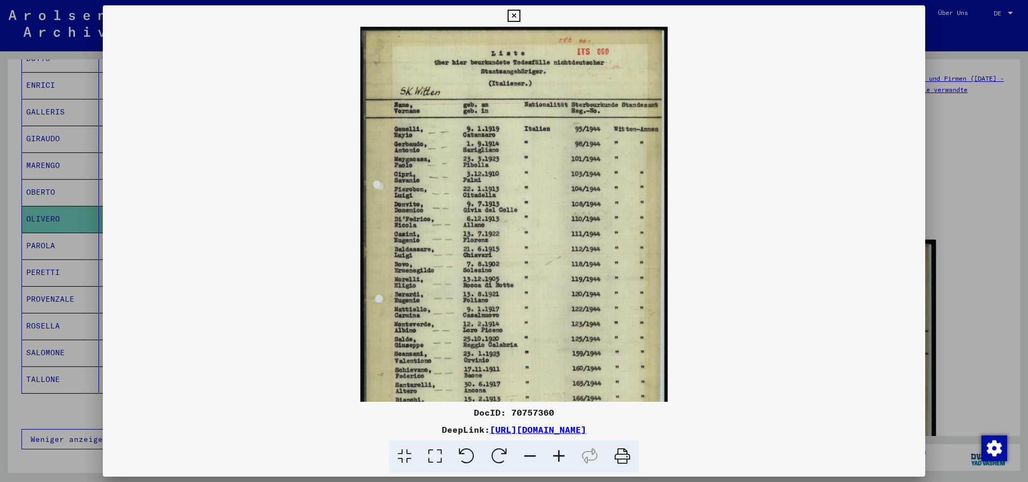
click at [556, 453] on icon at bounding box center [558, 457] width 29 height 33
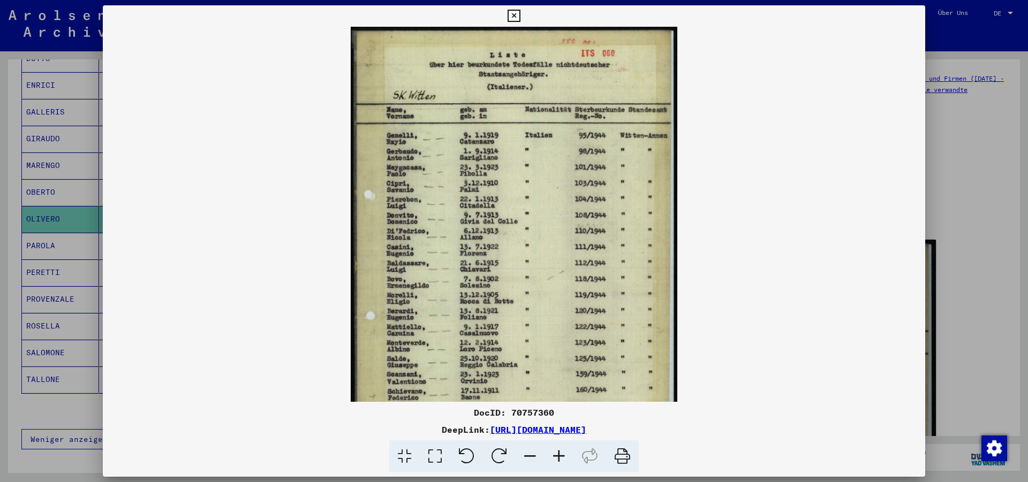
click at [556, 453] on icon at bounding box center [558, 457] width 29 height 33
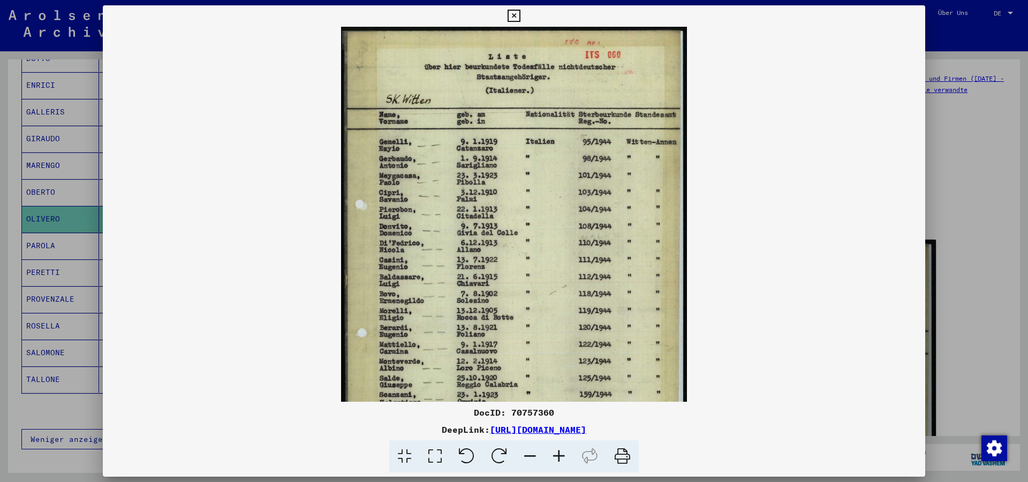
click at [556, 453] on icon at bounding box center [558, 457] width 29 height 33
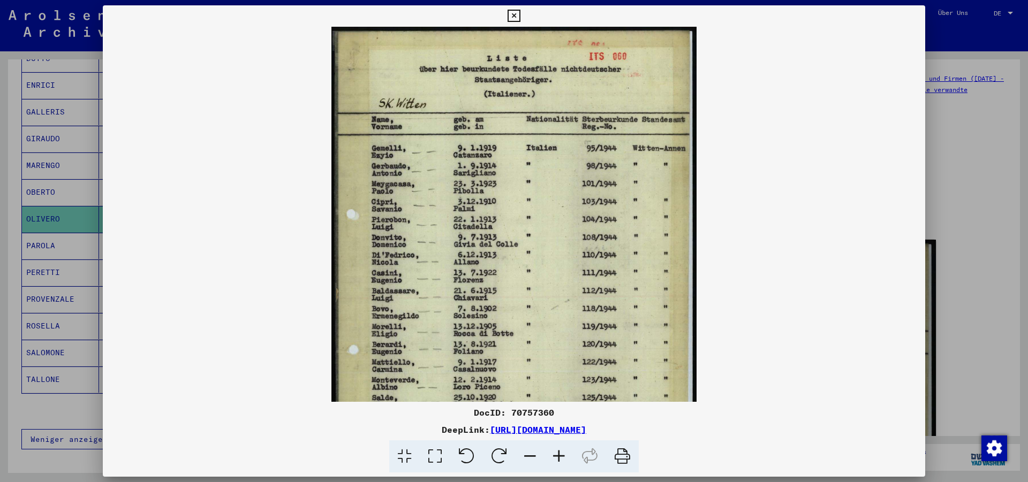
click at [556, 453] on icon at bounding box center [558, 457] width 29 height 33
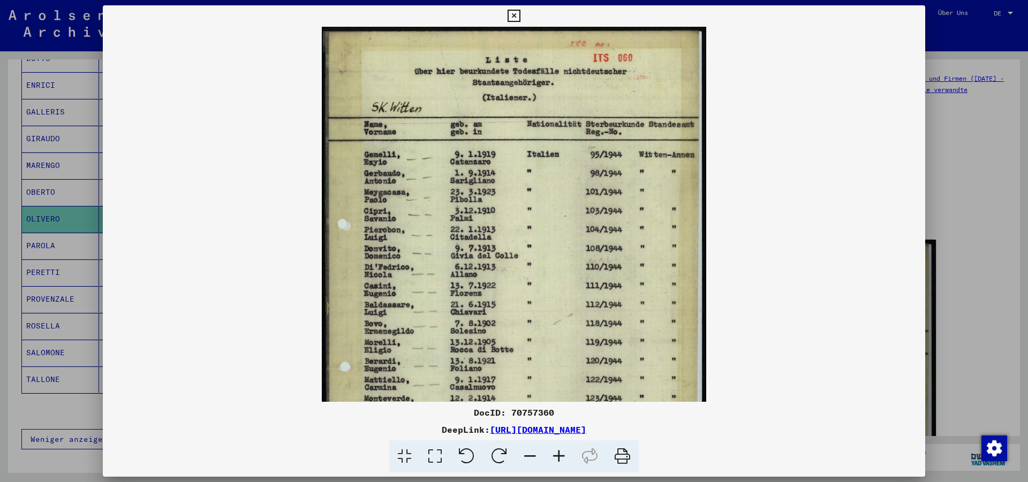
click at [556, 453] on icon at bounding box center [558, 457] width 29 height 33
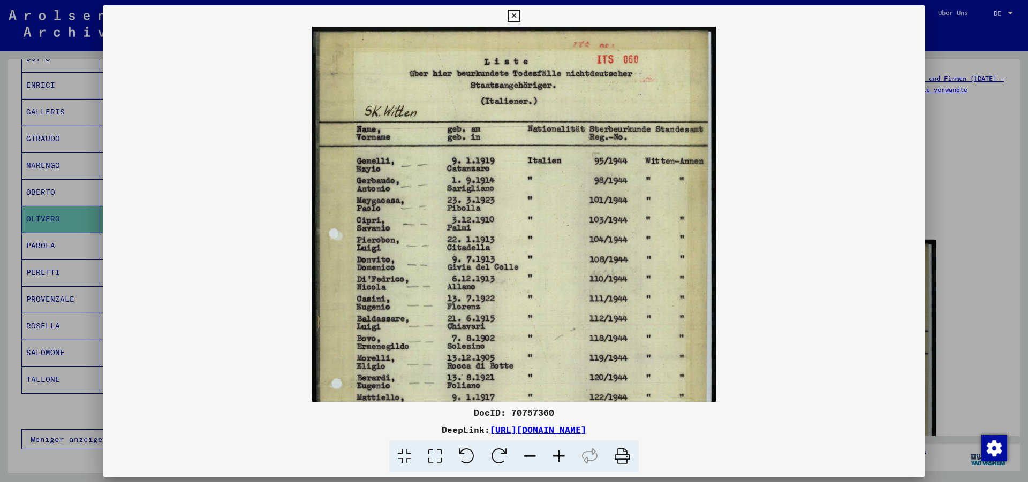
click at [556, 453] on icon at bounding box center [558, 457] width 29 height 33
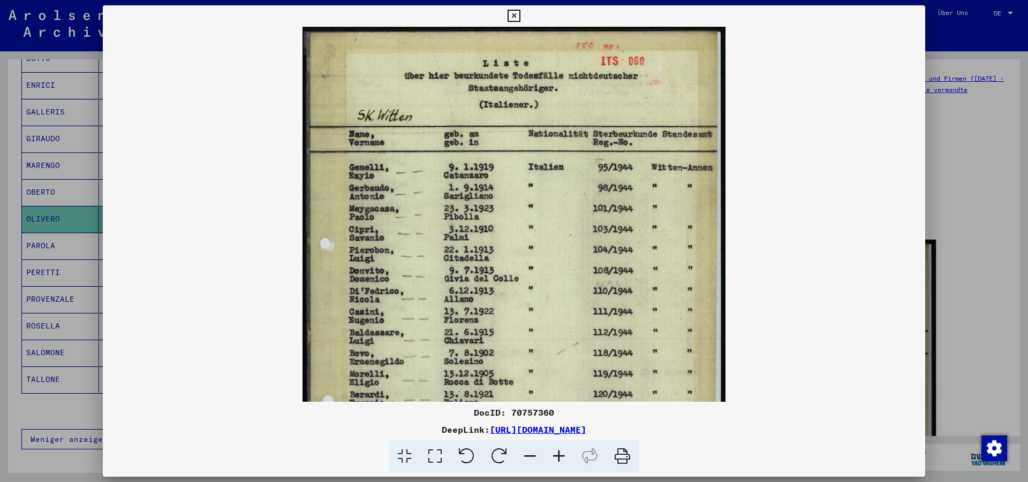
click at [556, 453] on icon at bounding box center [558, 457] width 29 height 33
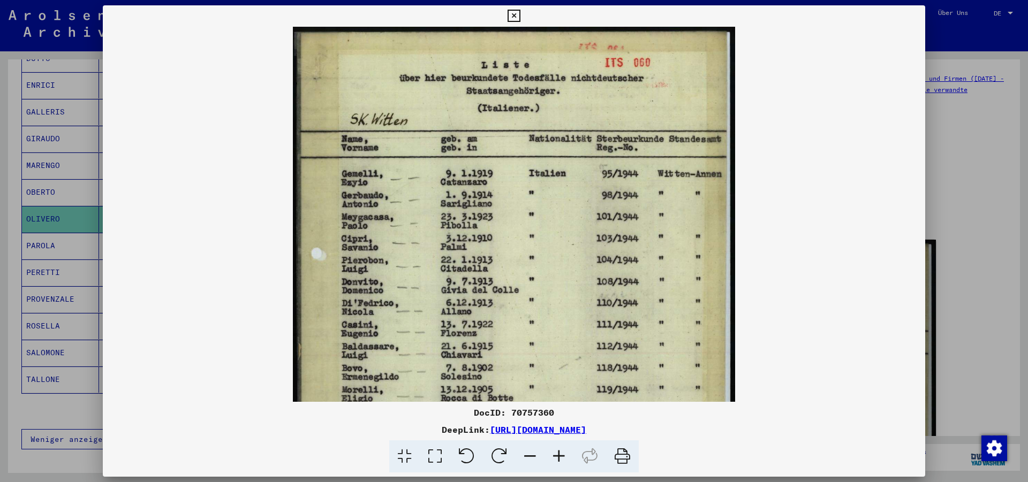
click at [556, 453] on icon at bounding box center [558, 457] width 29 height 33
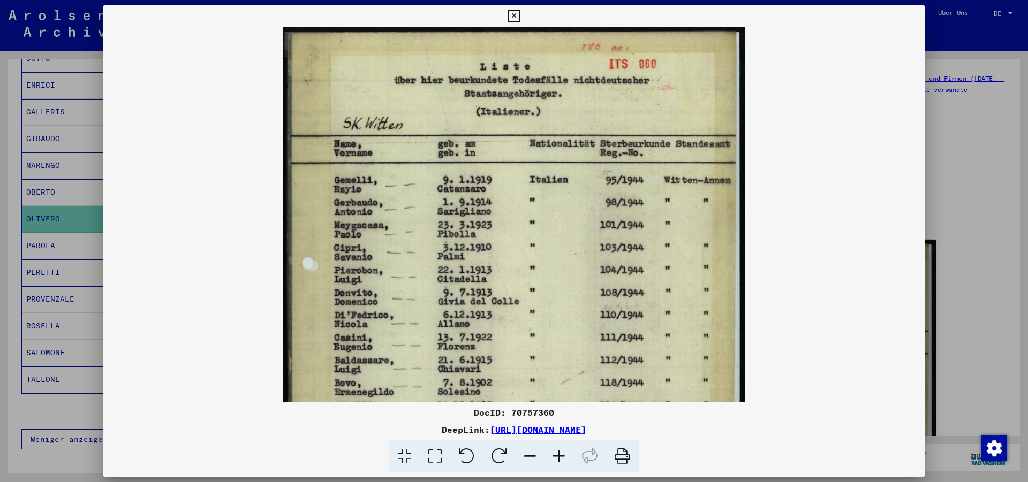
click at [556, 453] on icon at bounding box center [558, 457] width 29 height 33
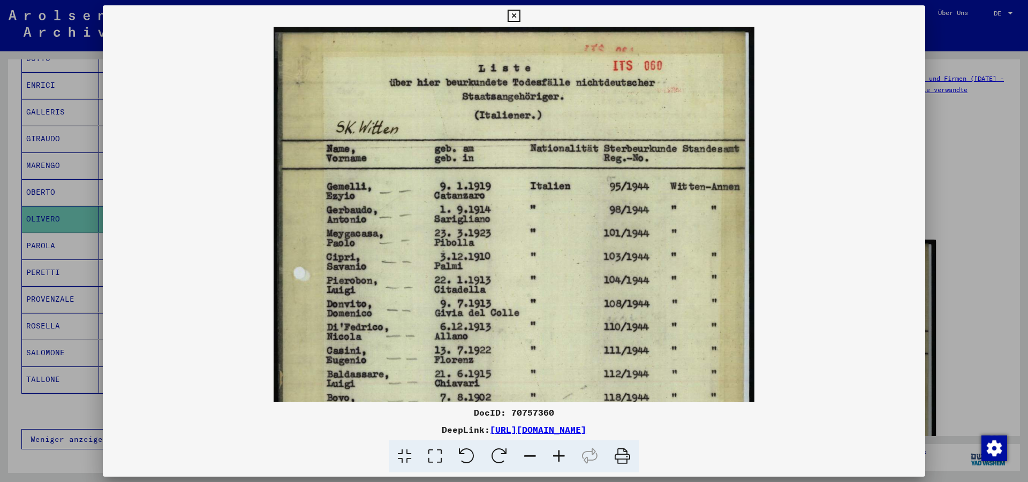
click at [556, 453] on icon at bounding box center [558, 457] width 29 height 33
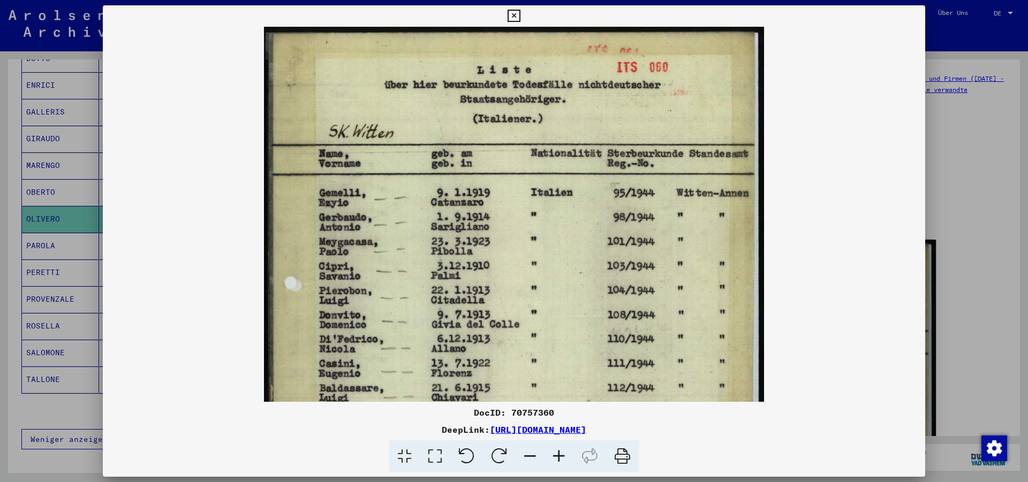
click at [556, 453] on icon at bounding box center [558, 457] width 29 height 33
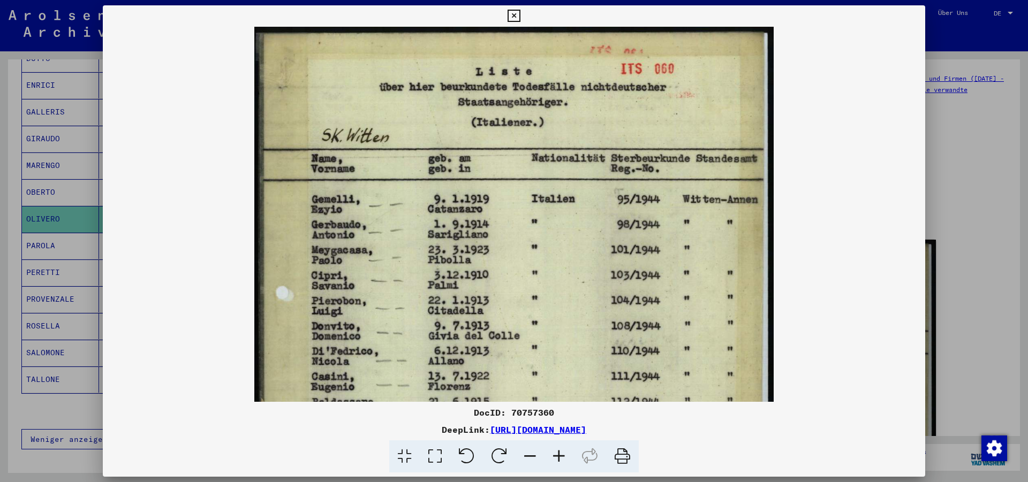
click at [556, 453] on icon at bounding box center [558, 457] width 29 height 33
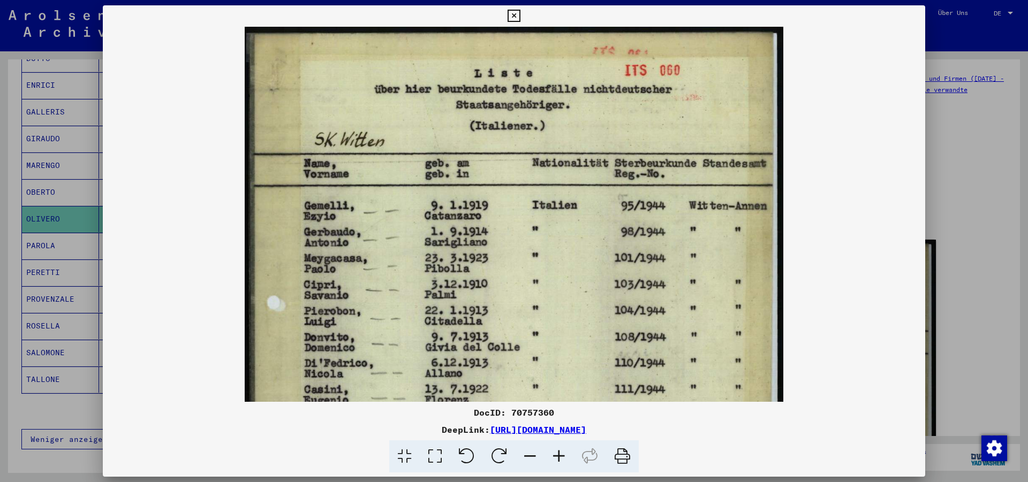
click at [579, 326] on img at bounding box center [514, 402] width 538 height 750
drag, startPoint x: 656, startPoint y: 326, endPoint x: 627, endPoint y: 330, distance: 28.8
click at [627, 330] on img at bounding box center [514, 402] width 538 height 750
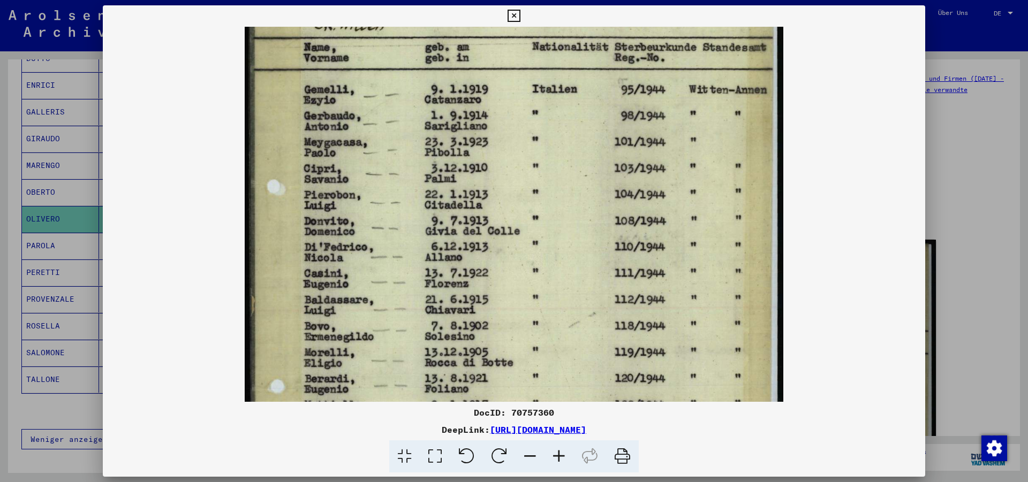
scroll to position [122, 0]
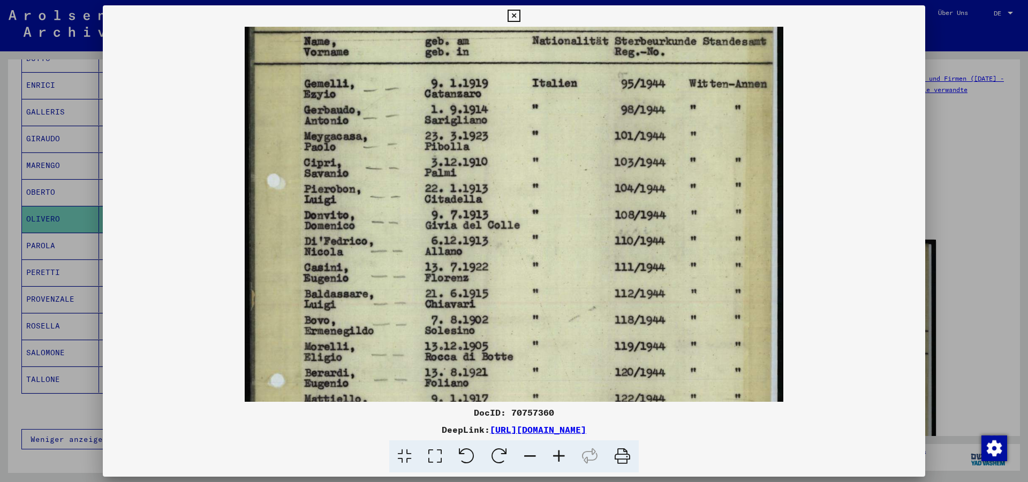
drag, startPoint x: 569, startPoint y: 362, endPoint x: 582, endPoint y: 240, distance: 122.8
click at [582, 240] on img at bounding box center [514, 280] width 538 height 750
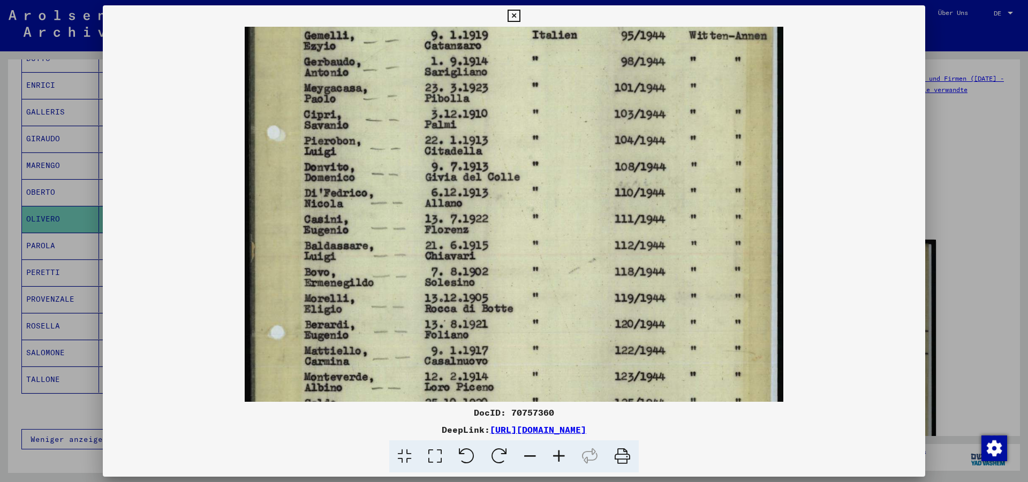
scroll to position [204, 0]
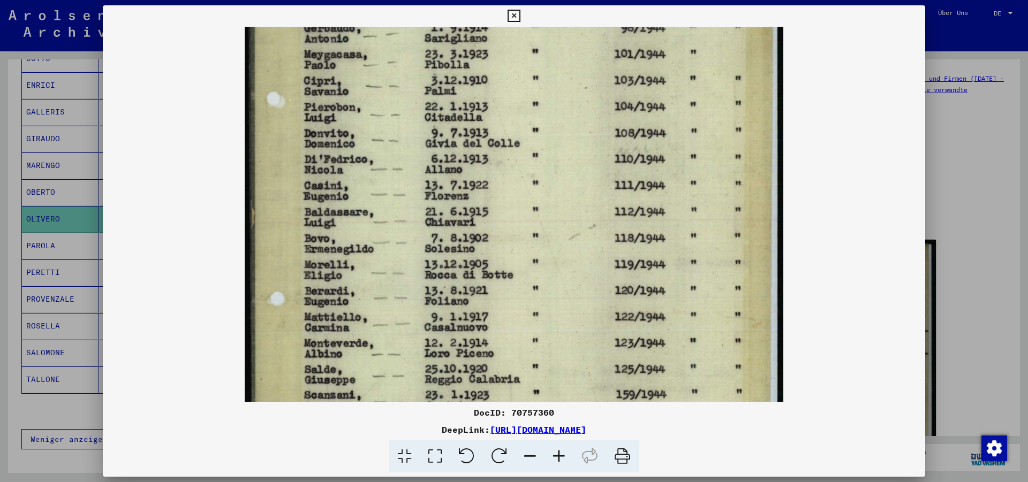
drag, startPoint x: 567, startPoint y: 299, endPoint x: 564, endPoint y: 217, distance: 82.0
click at [564, 217] on img at bounding box center [514, 198] width 538 height 750
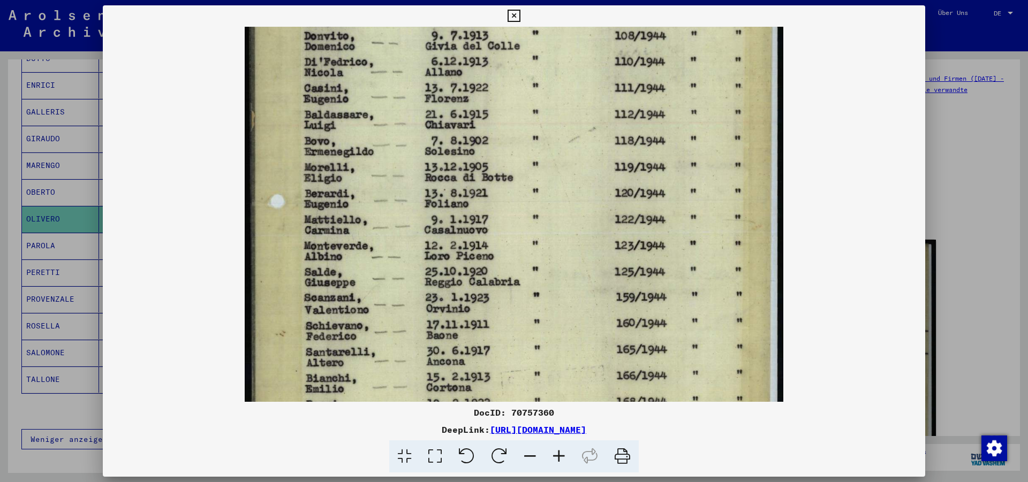
scroll to position [320, 0]
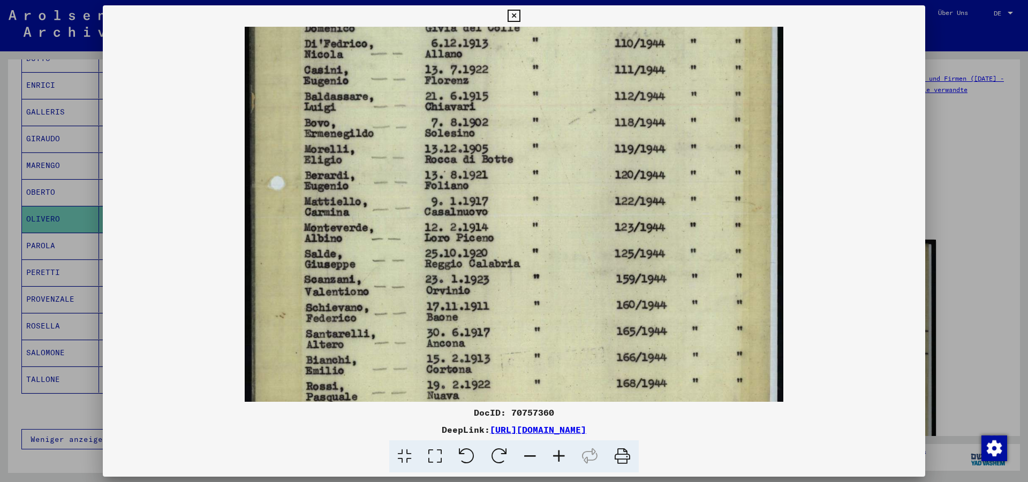
drag, startPoint x: 555, startPoint y: 276, endPoint x: 554, endPoint y: 161, distance: 115.7
click at [554, 161] on img at bounding box center [514, 82] width 538 height 750
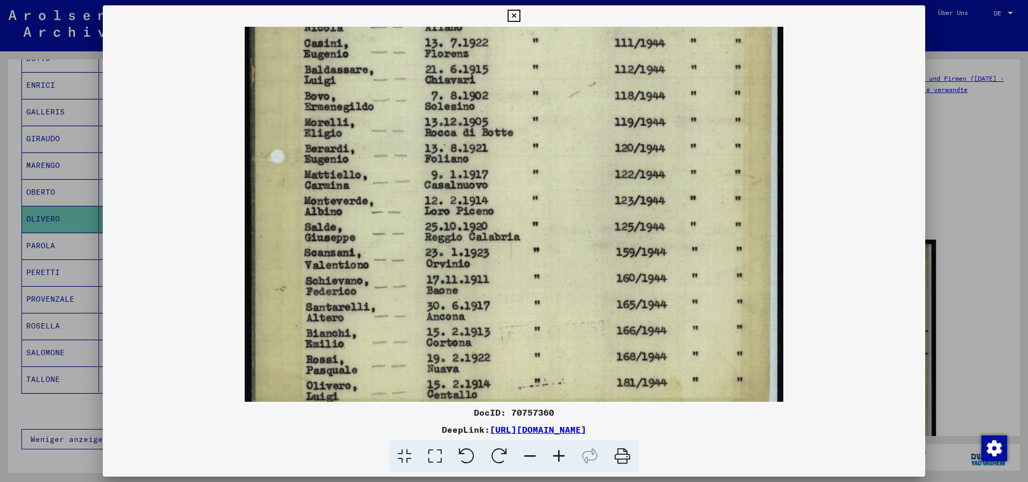
scroll to position [375, 0]
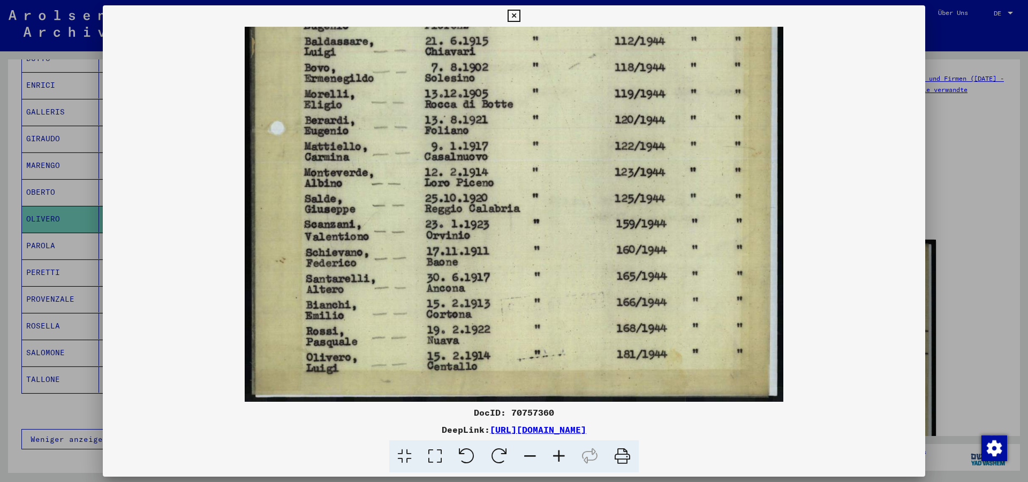
drag, startPoint x: 552, startPoint y: 248, endPoint x: 549, endPoint y: 155, distance: 92.7
click at [549, 155] on img at bounding box center [514, 27] width 538 height 750
click at [547, 156] on img at bounding box center [514, 27] width 538 height 750
click at [520, 14] on icon at bounding box center [514, 16] width 12 height 13
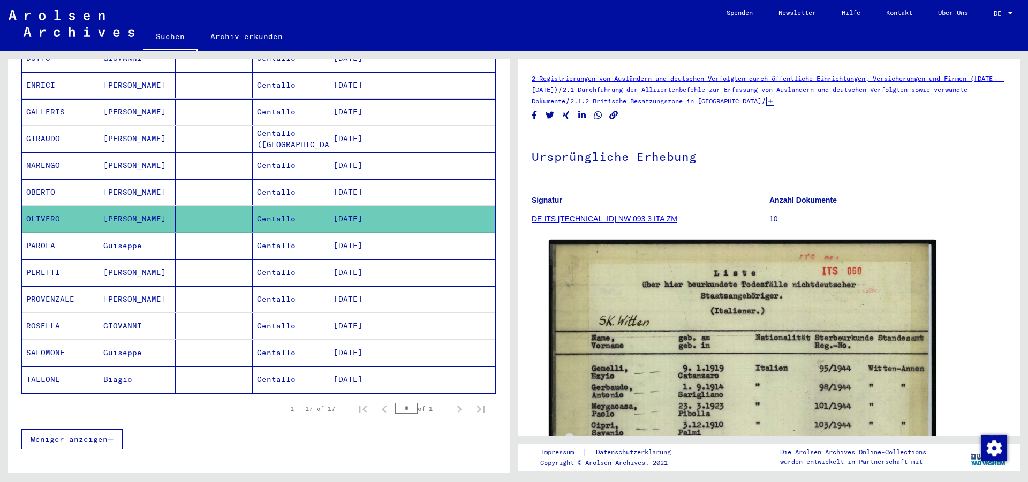
click at [54, 179] on mat-cell "OBERTO" at bounding box center [60, 192] width 77 height 26
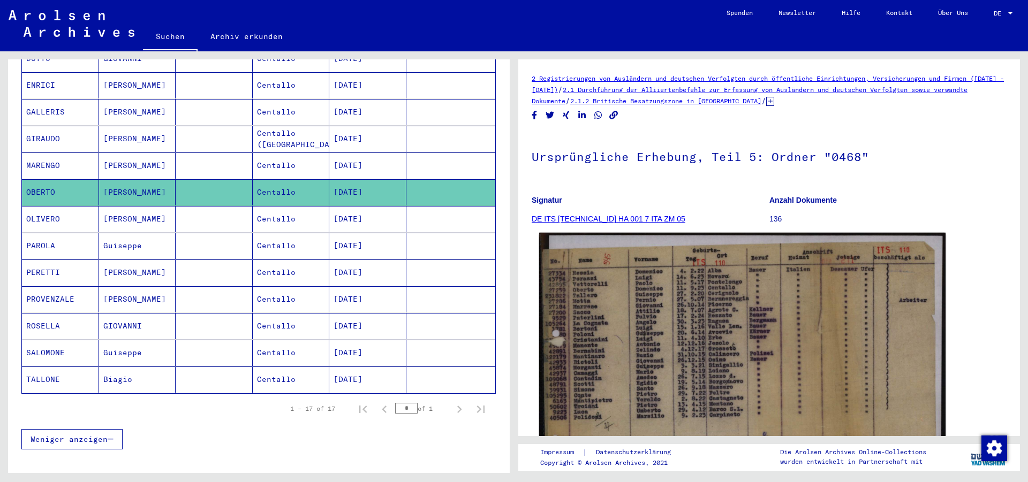
click at [597, 330] on img at bounding box center [742, 376] width 406 height 287
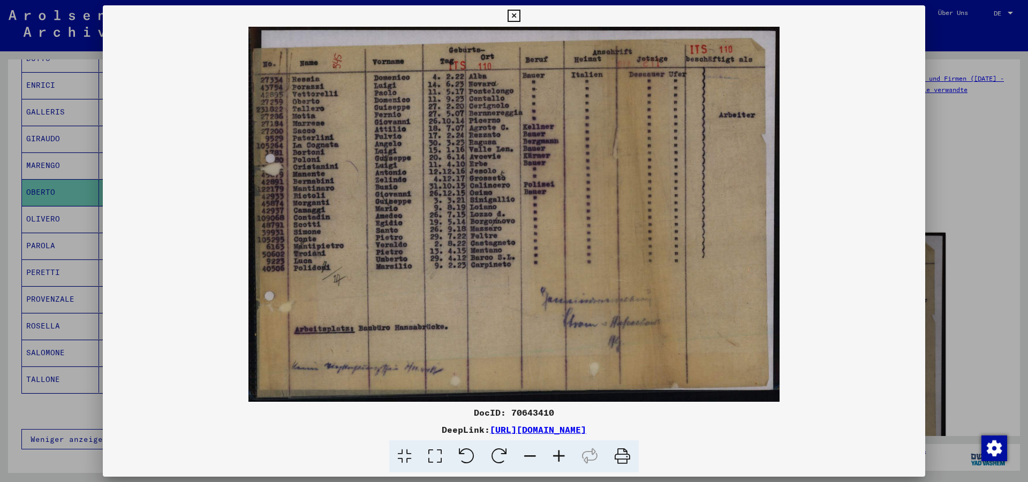
click at [597, 330] on img at bounding box center [514, 214] width 822 height 375
click at [559, 452] on icon at bounding box center [558, 457] width 29 height 33
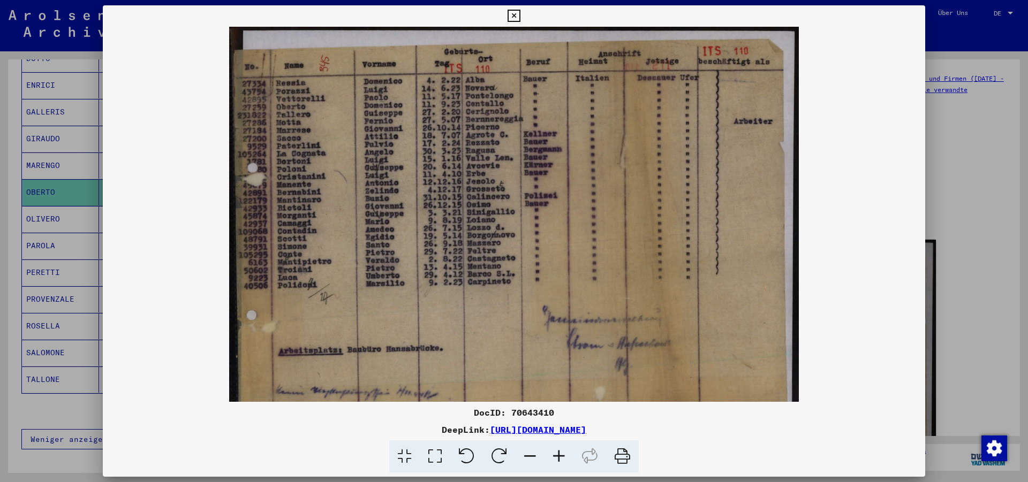
click at [559, 452] on icon at bounding box center [558, 457] width 29 height 33
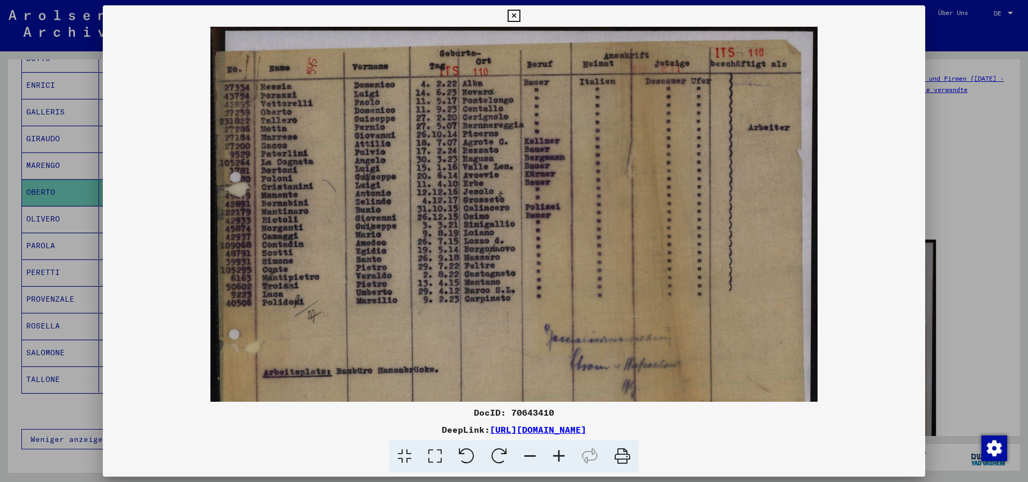
click at [559, 452] on icon at bounding box center [558, 457] width 29 height 33
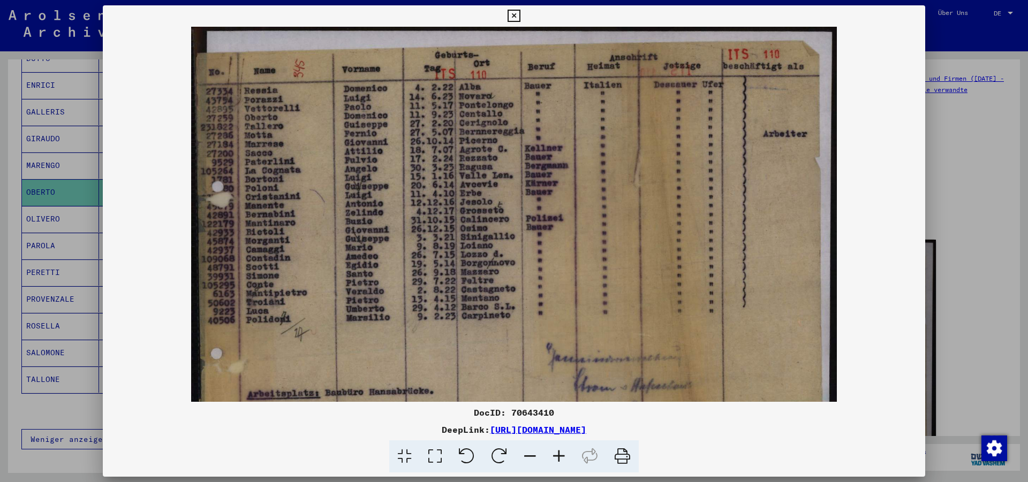
click at [559, 452] on icon at bounding box center [558, 457] width 29 height 33
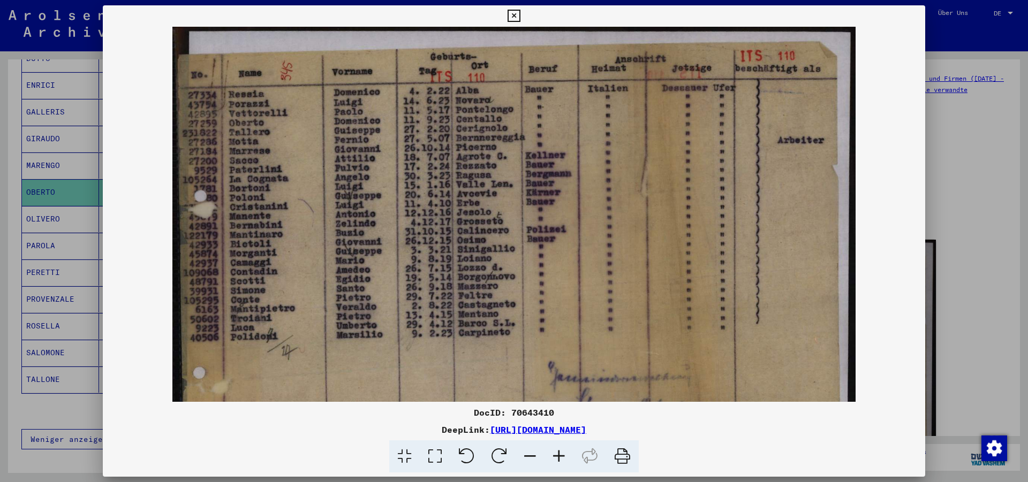
click at [559, 452] on icon at bounding box center [558, 457] width 29 height 33
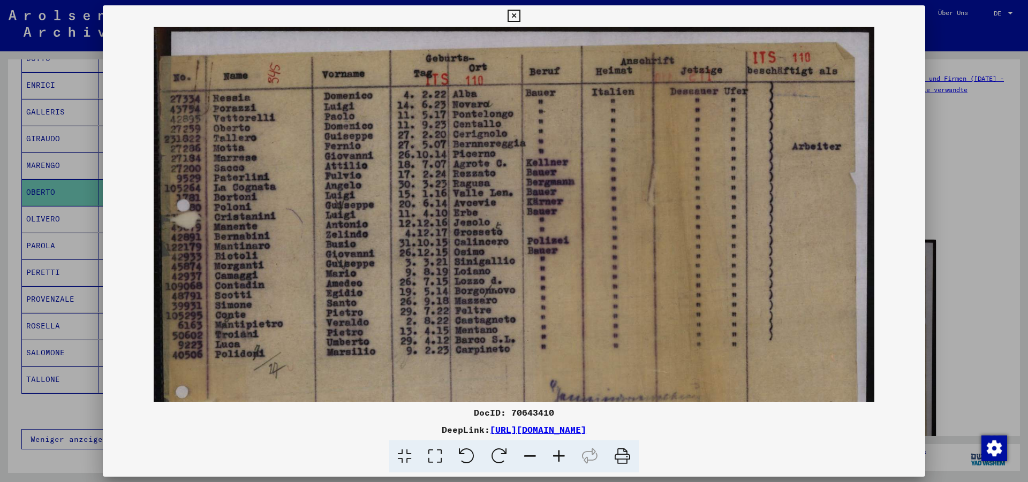
click at [559, 452] on icon at bounding box center [558, 457] width 29 height 33
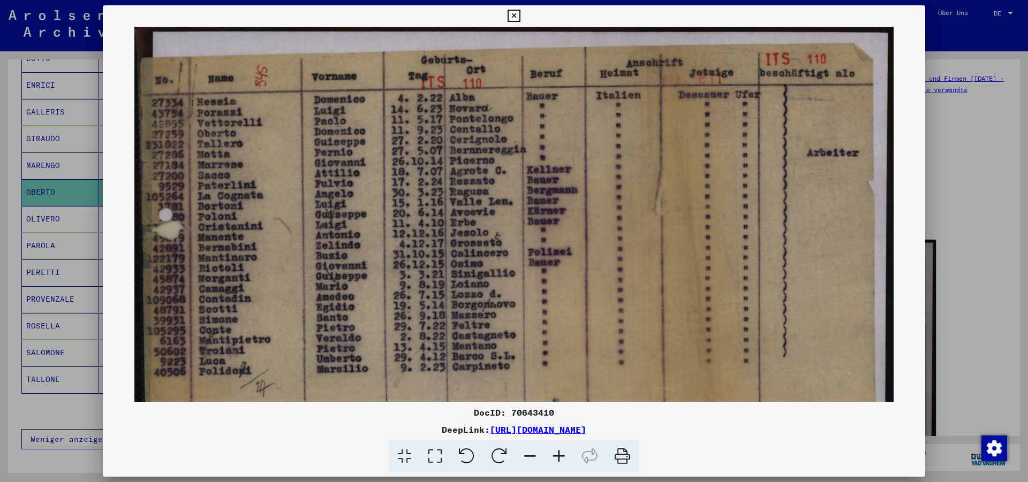
click at [566, 183] on img at bounding box center [513, 295] width 759 height 536
click at [520, 13] on icon at bounding box center [514, 16] width 12 height 13
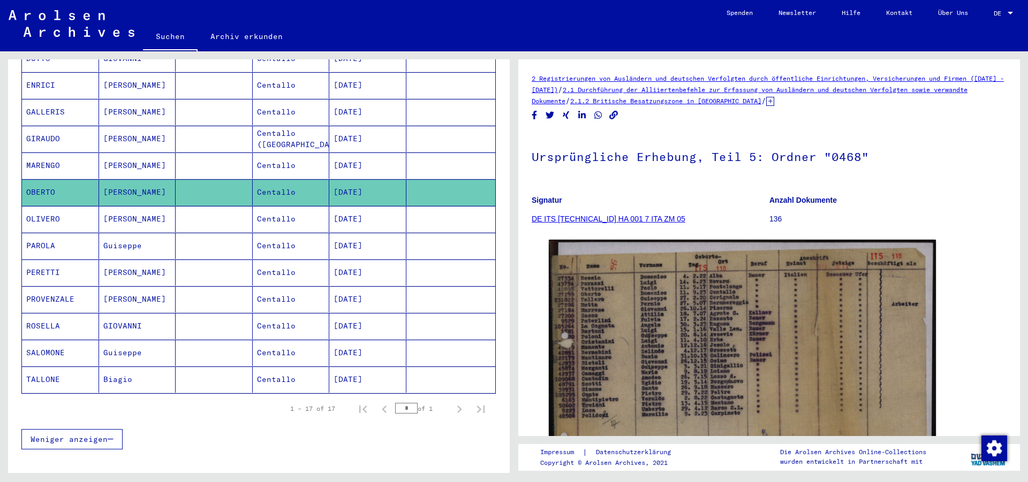
click at [77, 153] on mat-cell "MARENGO" at bounding box center [60, 166] width 77 height 26
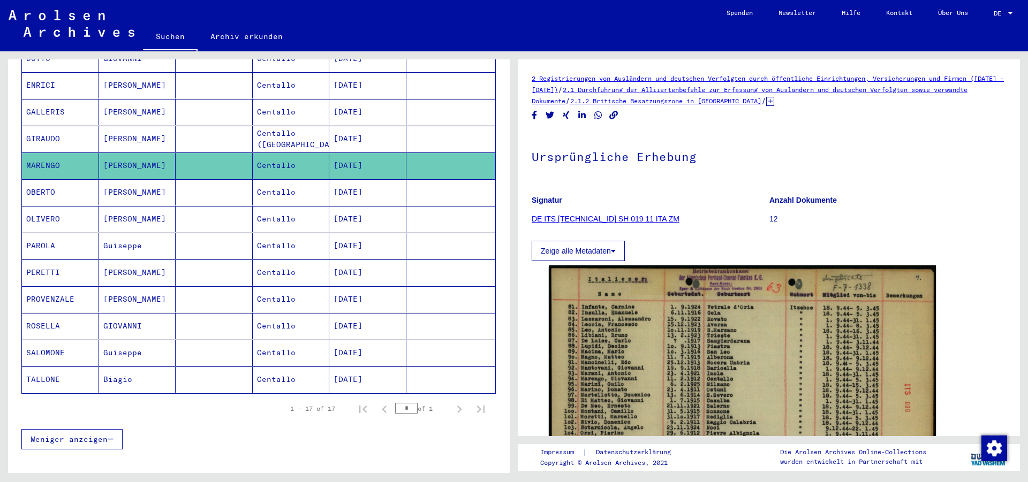
click at [75, 132] on mat-cell "GIRAUDO" at bounding box center [60, 139] width 77 height 26
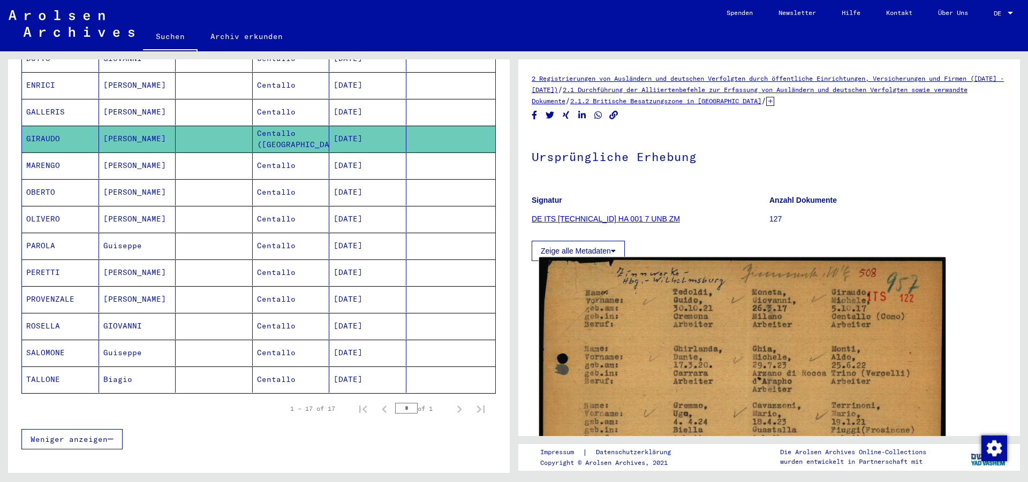
click at [725, 394] on img at bounding box center [742, 425] width 406 height 334
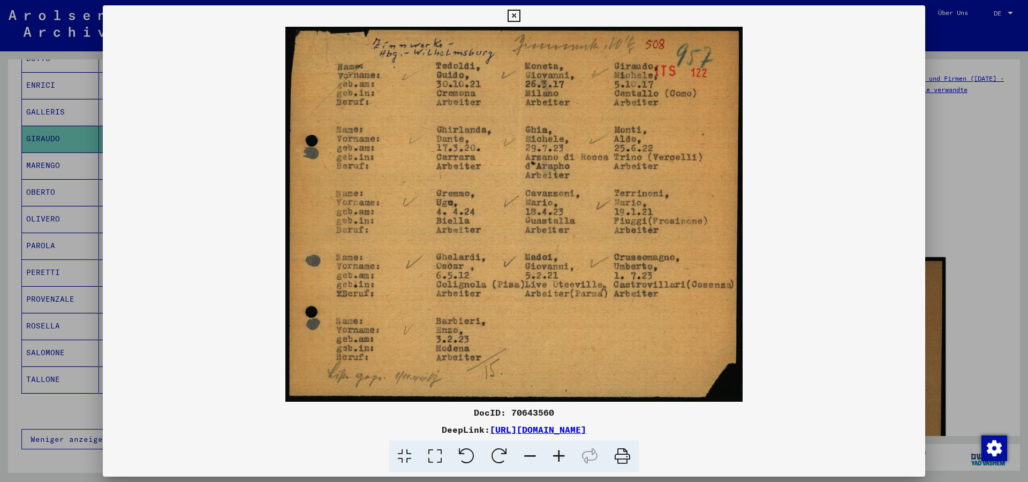
click at [725, 394] on div "DocID: 70643560 DeepLink: [URL][DOMAIN_NAME]" at bounding box center [514, 239] width 822 height 468
drag, startPoint x: 496, startPoint y: 283, endPoint x: 490, endPoint y: 190, distance: 93.3
click at [490, 190] on img at bounding box center [514, 214] width 822 height 375
drag, startPoint x: 497, startPoint y: 148, endPoint x: 499, endPoint y: 241, distance: 93.2
click at [499, 241] on img at bounding box center [514, 214] width 822 height 375
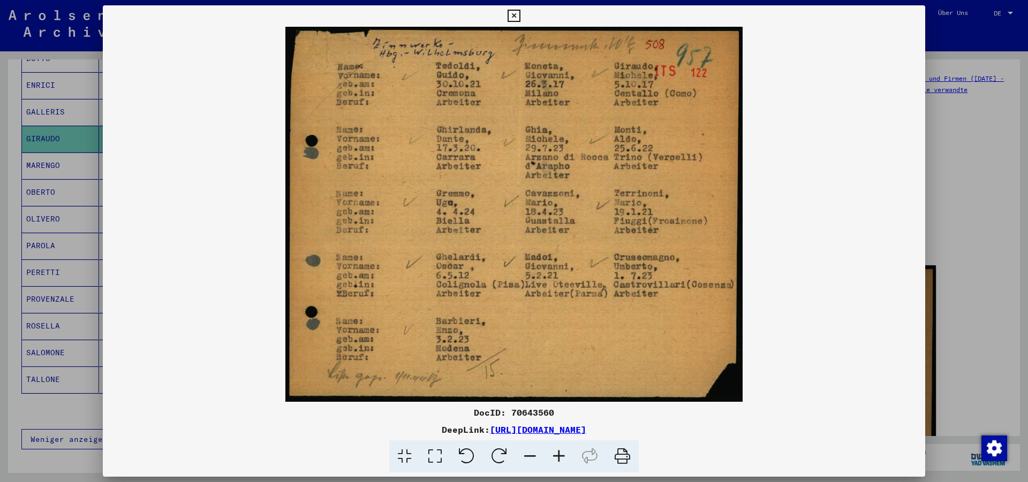
click at [520, 14] on icon at bounding box center [514, 16] width 12 height 13
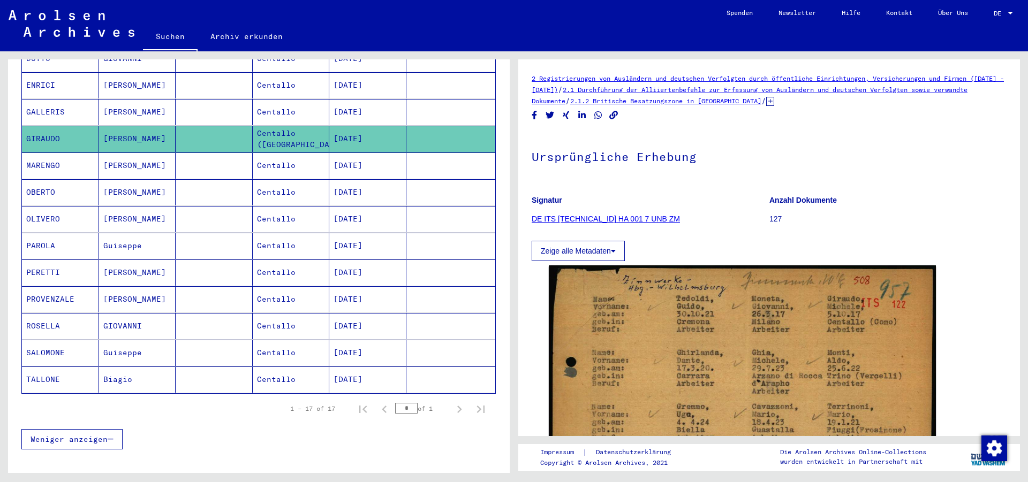
click at [56, 105] on mat-cell "GALLERIS" at bounding box center [60, 112] width 77 height 26
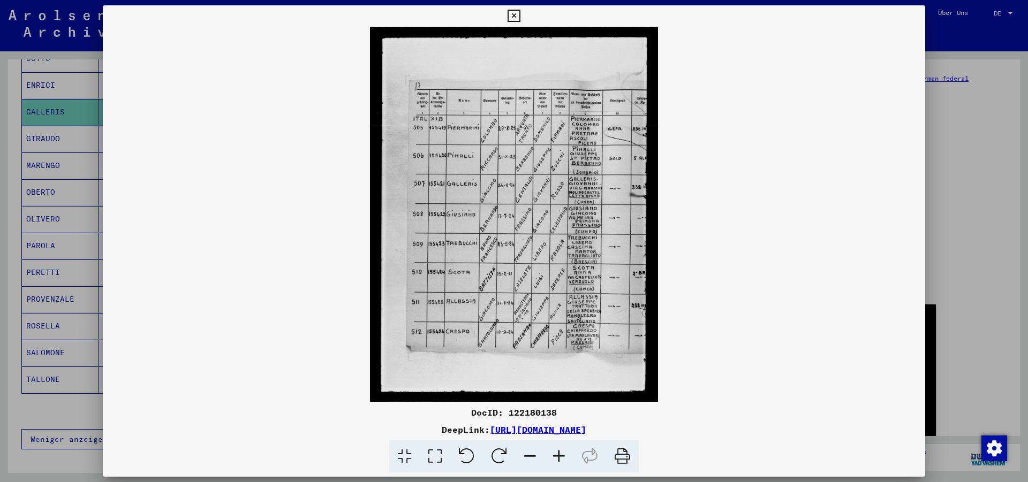
click at [561, 449] on icon at bounding box center [558, 457] width 29 height 33
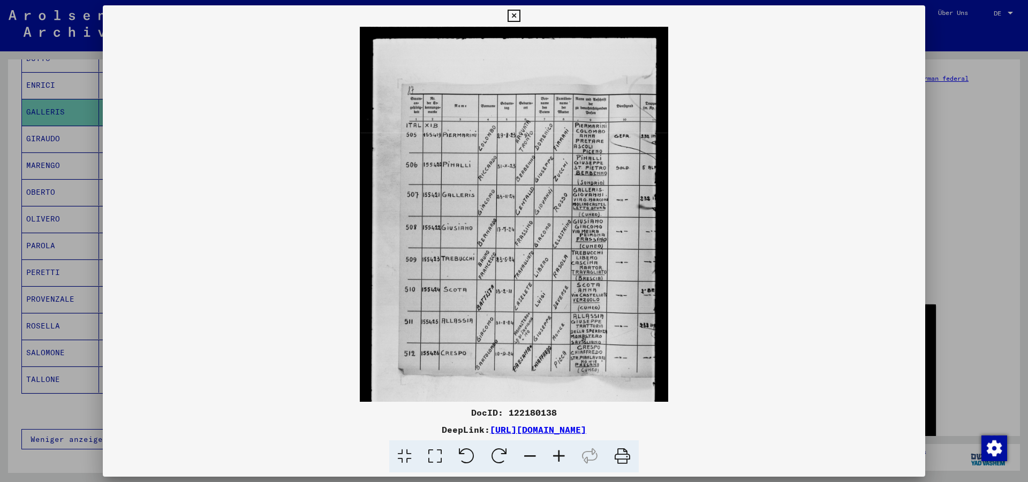
click at [561, 449] on icon at bounding box center [558, 457] width 29 height 33
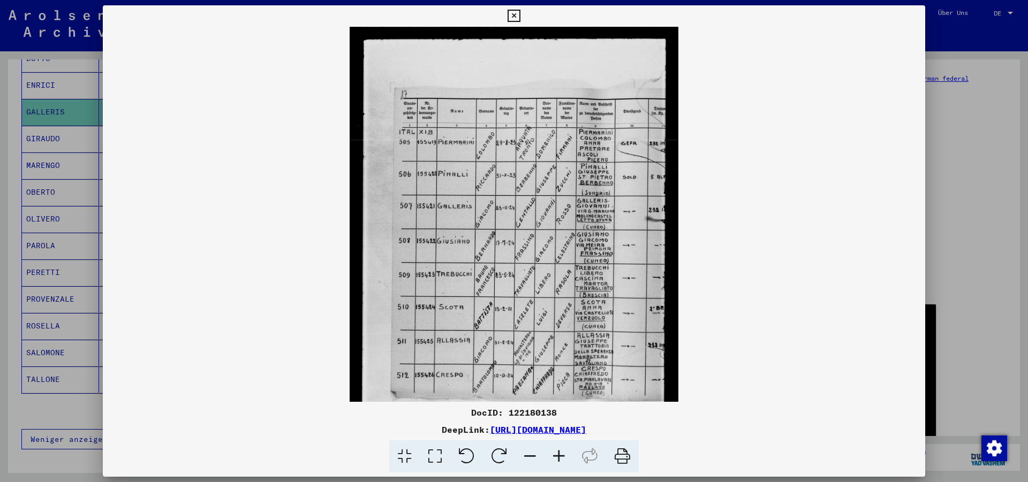
click at [561, 449] on icon at bounding box center [558, 457] width 29 height 33
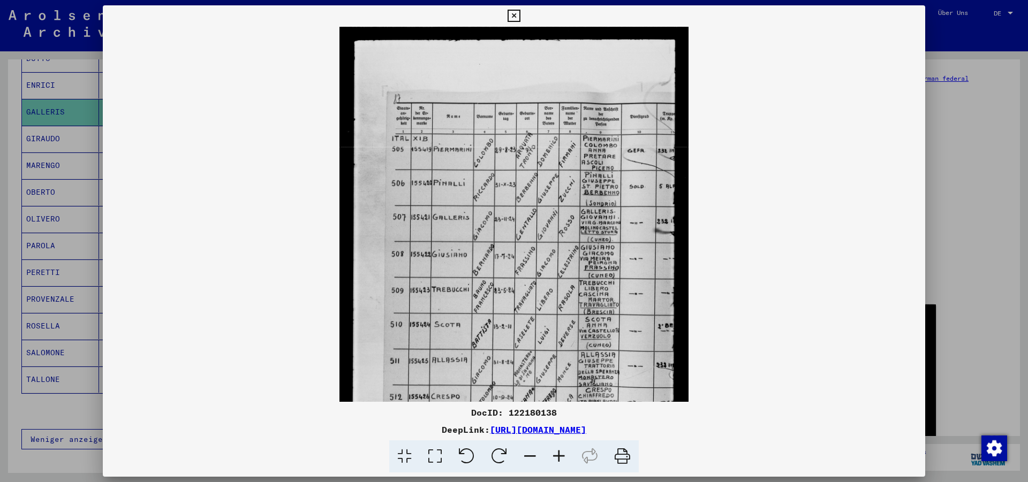
click at [561, 449] on icon at bounding box center [558, 457] width 29 height 33
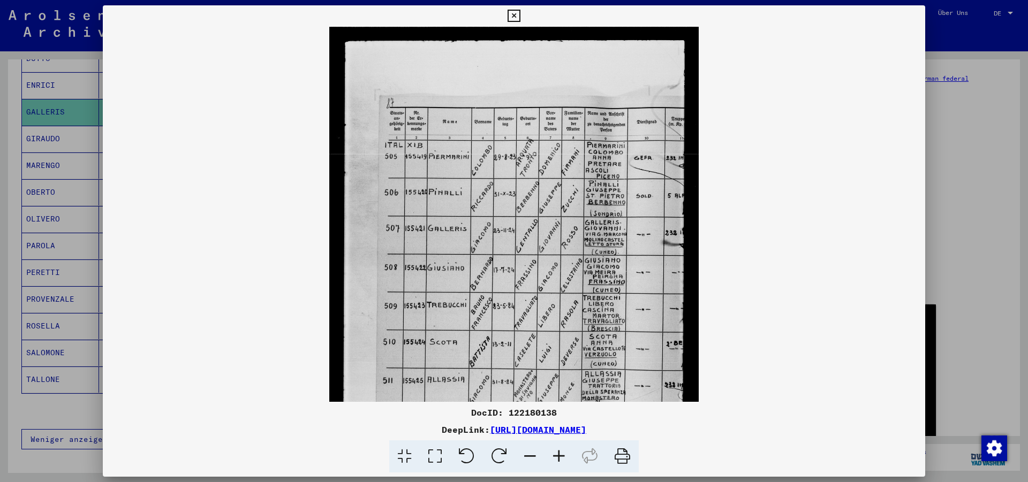
click at [561, 449] on icon at bounding box center [558, 457] width 29 height 33
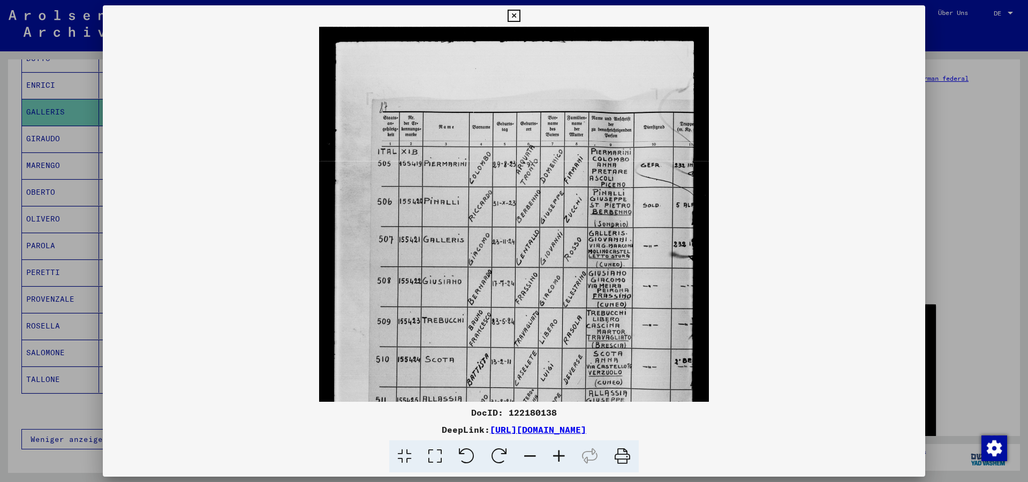
click at [561, 449] on icon at bounding box center [558, 457] width 29 height 33
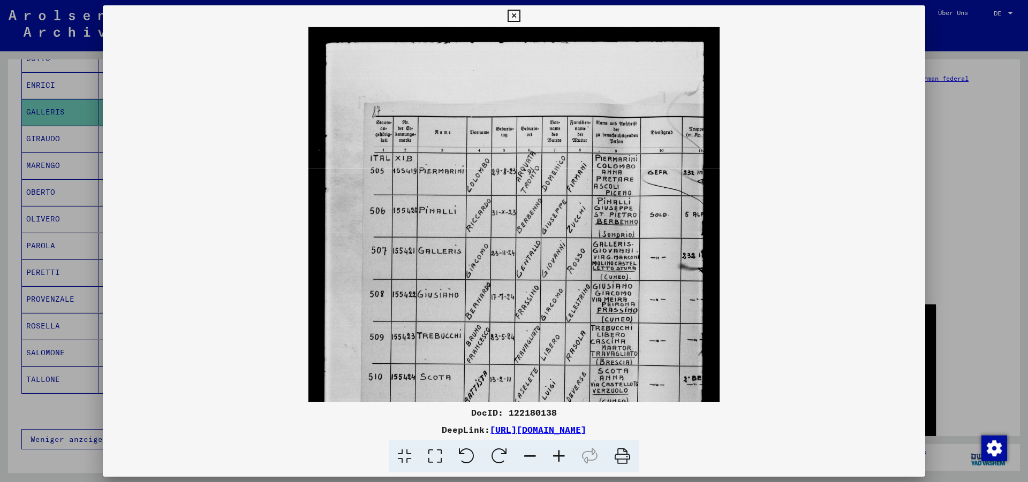
click at [561, 449] on icon at bounding box center [558, 457] width 29 height 33
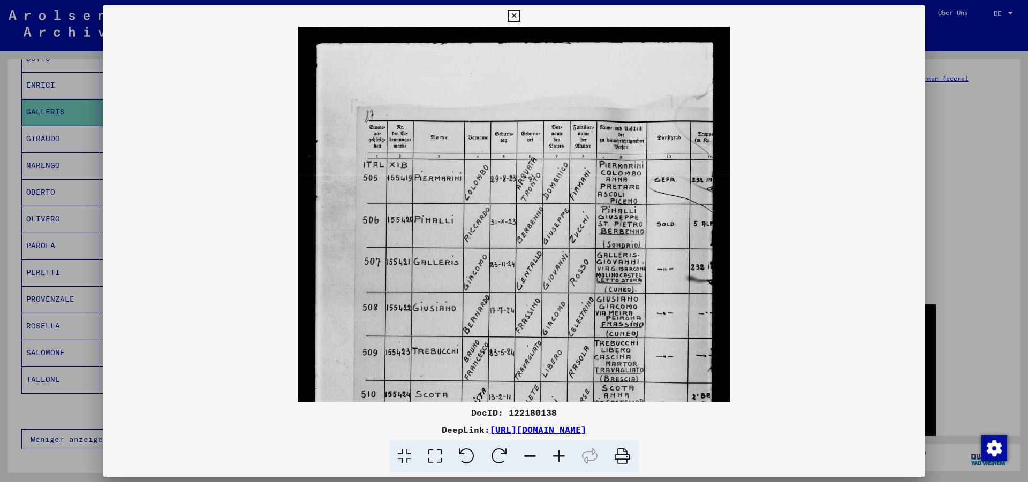
click at [561, 449] on icon at bounding box center [558, 457] width 29 height 33
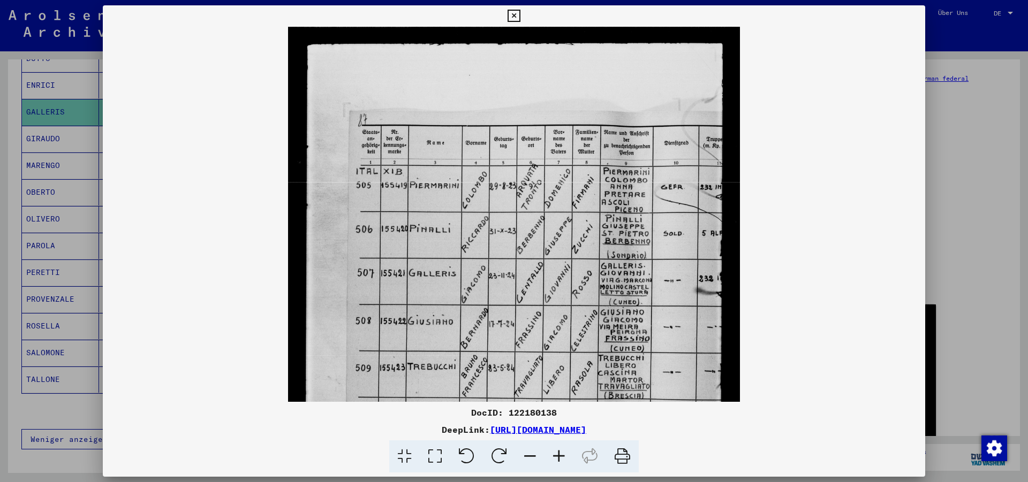
click at [561, 449] on icon at bounding box center [558, 457] width 29 height 33
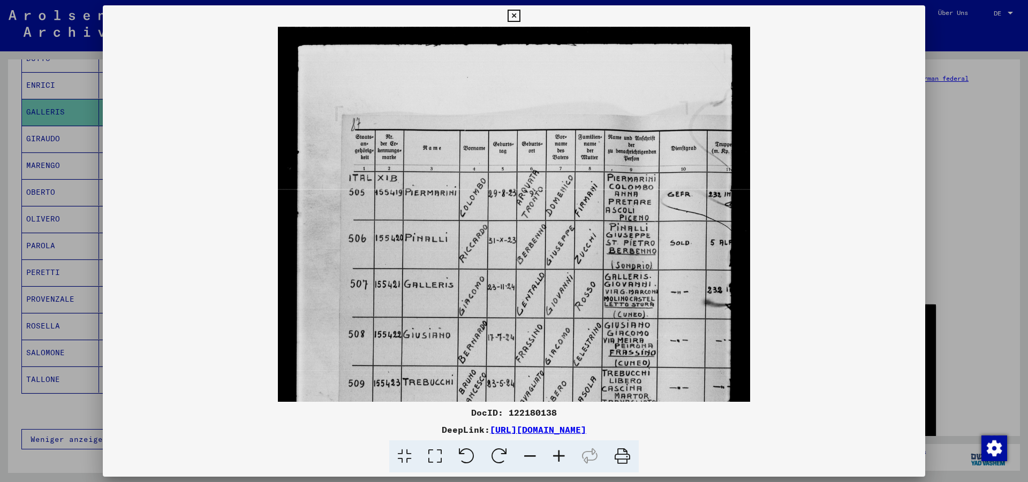
click at [561, 449] on icon at bounding box center [558, 457] width 29 height 33
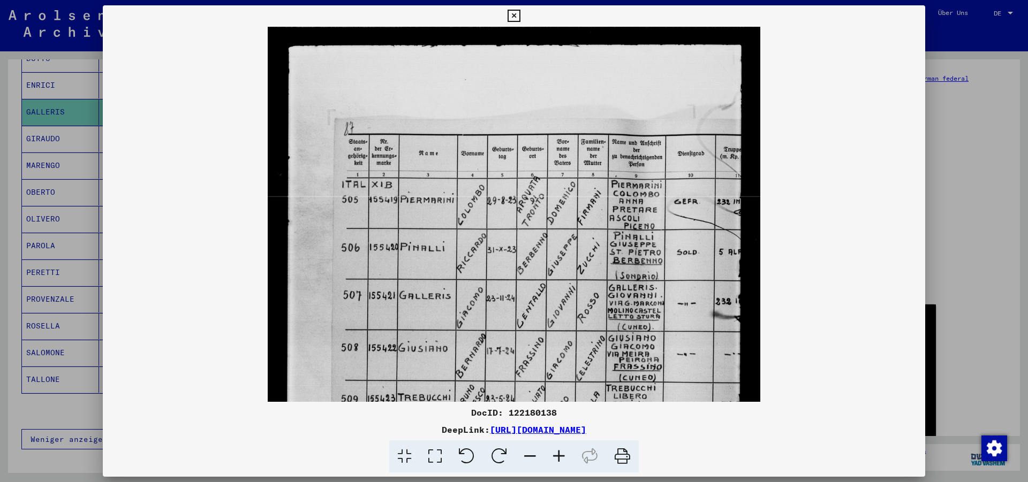
click at [561, 449] on icon at bounding box center [558, 457] width 29 height 33
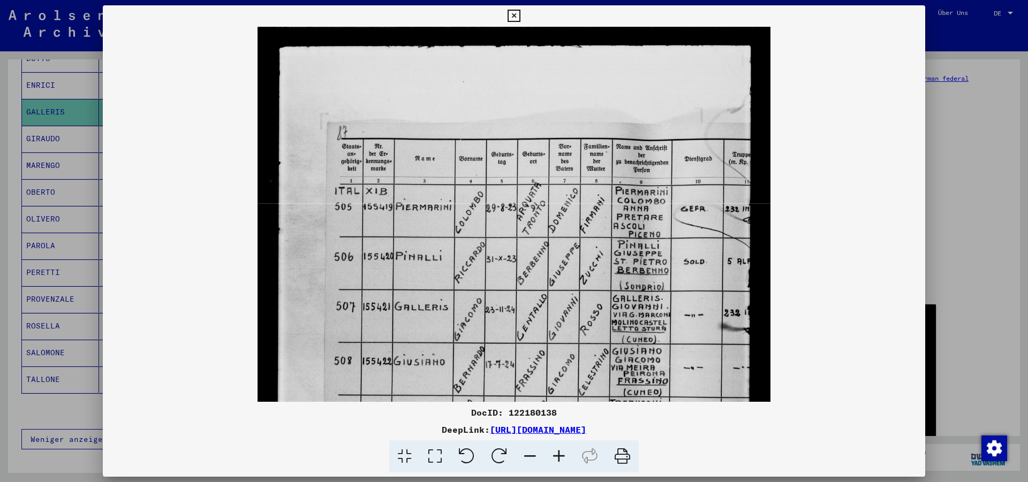
drag, startPoint x: 169, startPoint y: 20, endPoint x: 179, endPoint y: 22, distance: 10.0
click at [504, 22] on div at bounding box center [513, 15] width 19 height 21
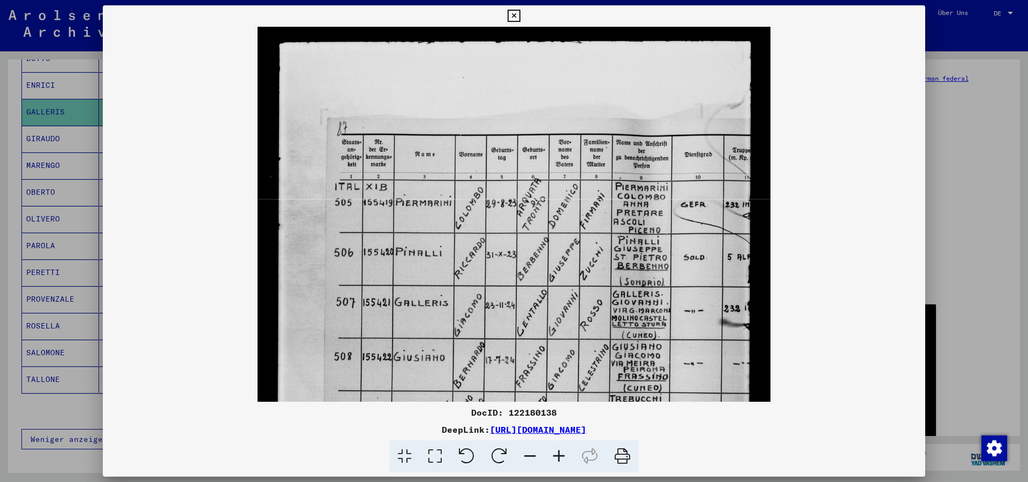
drag, startPoint x: 707, startPoint y: 262, endPoint x: 634, endPoint y: 261, distance: 73.4
click at [634, 261] on img at bounding box center [514, 357] width 513 height 670
click at [520, 15] on icon at bounding box center [514, 16] width 12 height 13
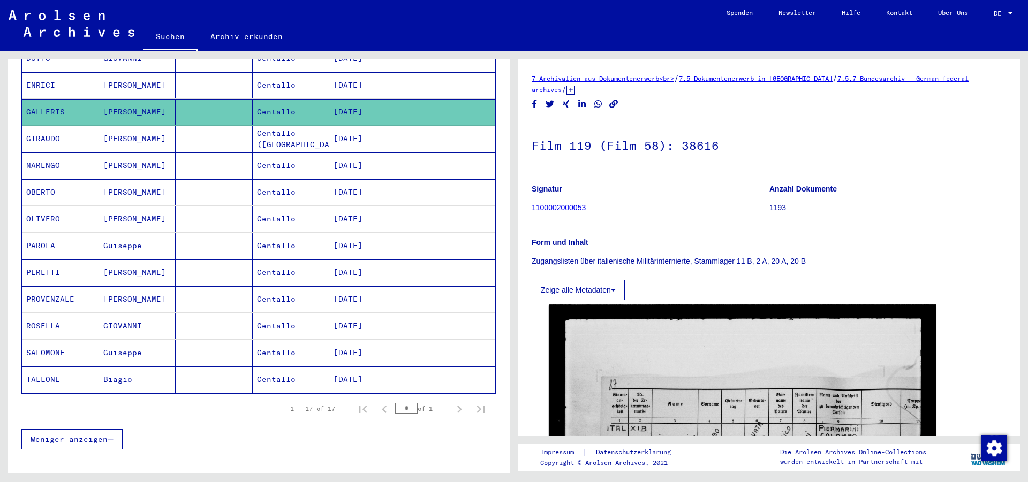
click at [142, 79] on mat-cell "[PERSON_NAME]" at bounding box center [137, 85] width 77 height 26
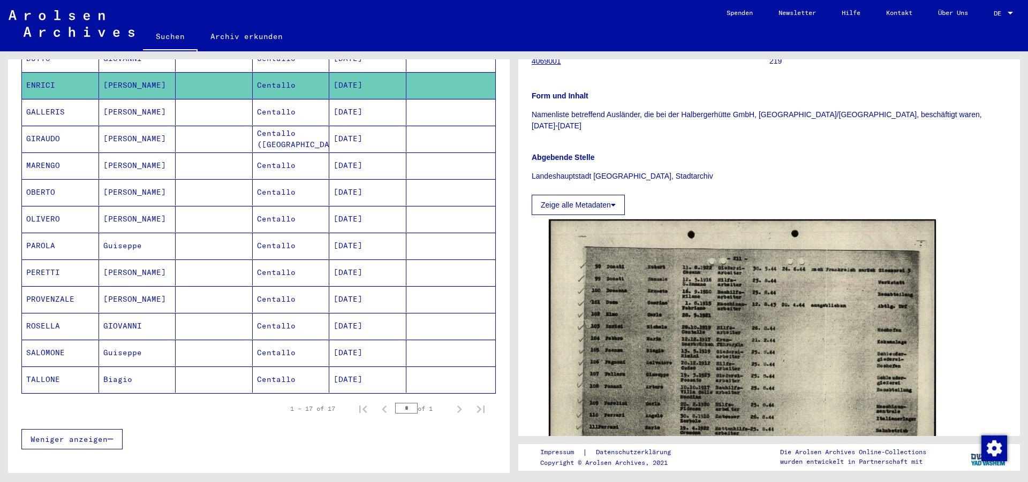
scroll to position [203, 0]
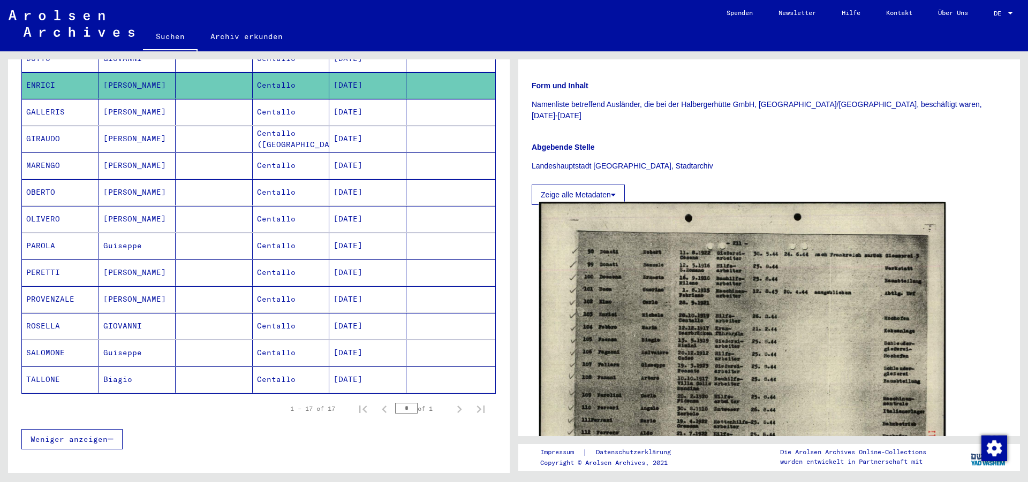
click at [805, 292] on img at bounding box center [742, 346] width 406 height 289
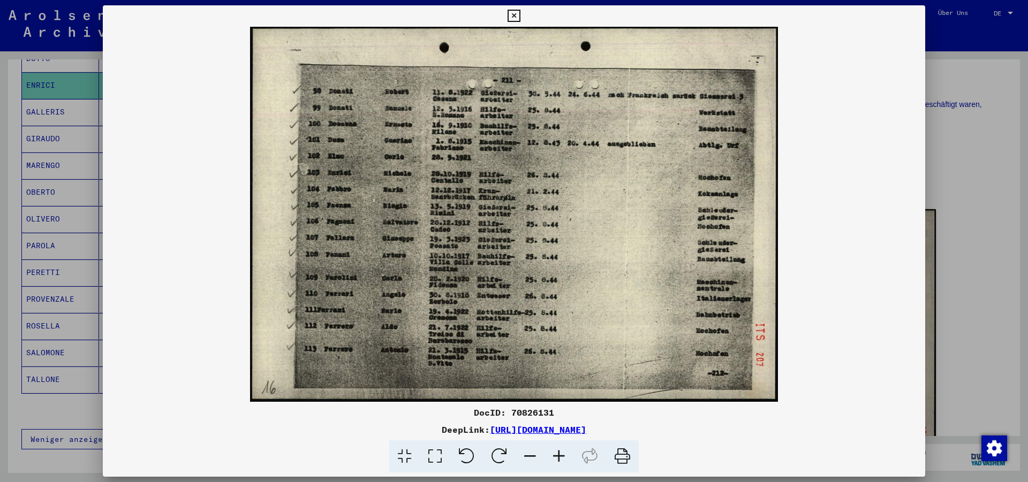
click at [561, 453] on icon at bounding box center [558, 457] width 29 height 33
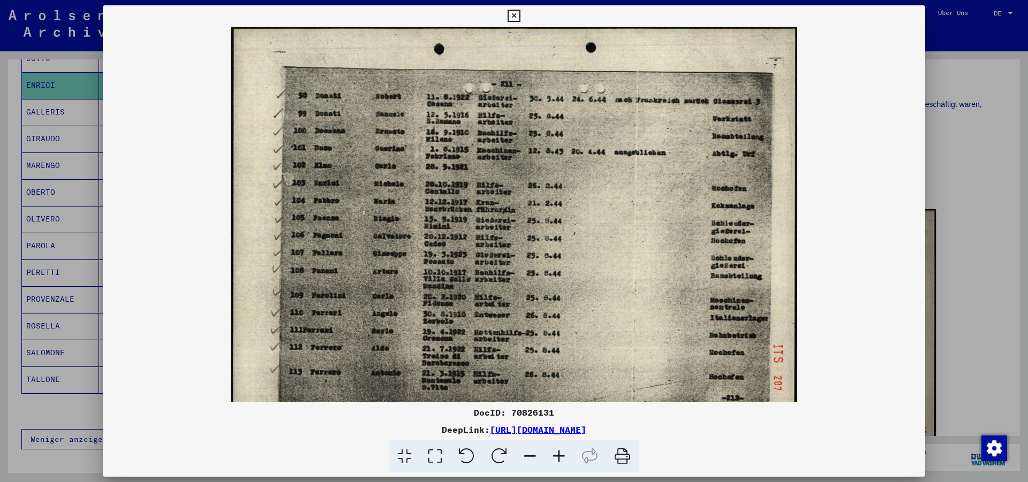
click at [561, 453] on icon at bounding box center [558, 457] width 29 height 33
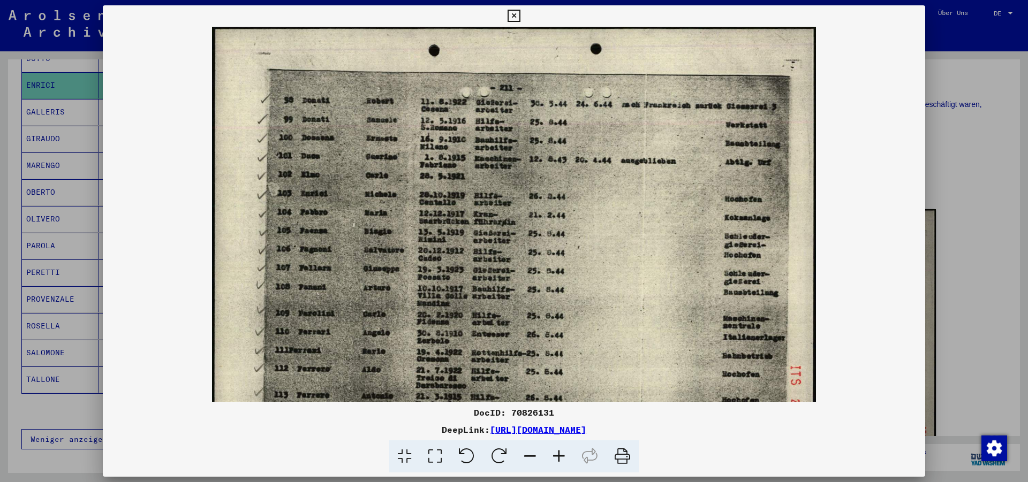
click at [561, 453] on icon at bounding box center [558, 457] width 29 height 33
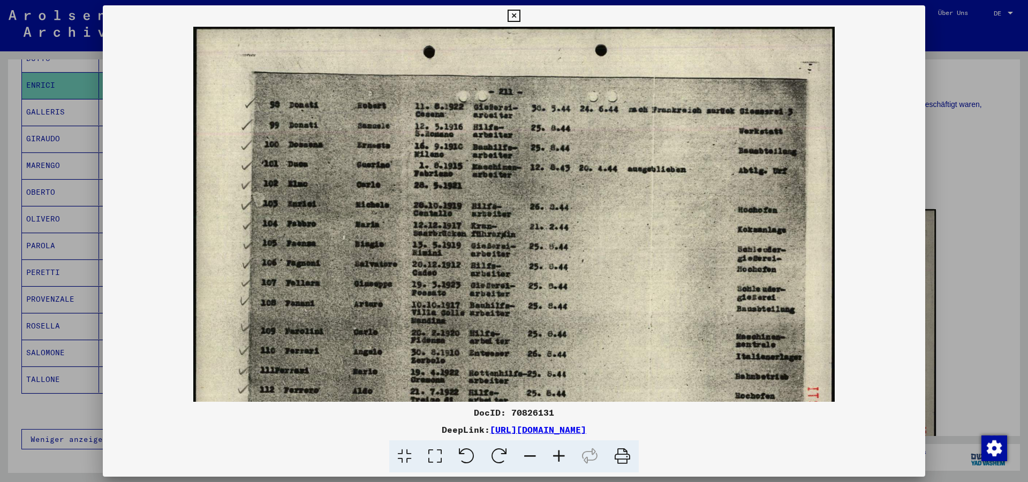
click at [561, 453] on icon at bounding box center [558, 457] width 29 height 33
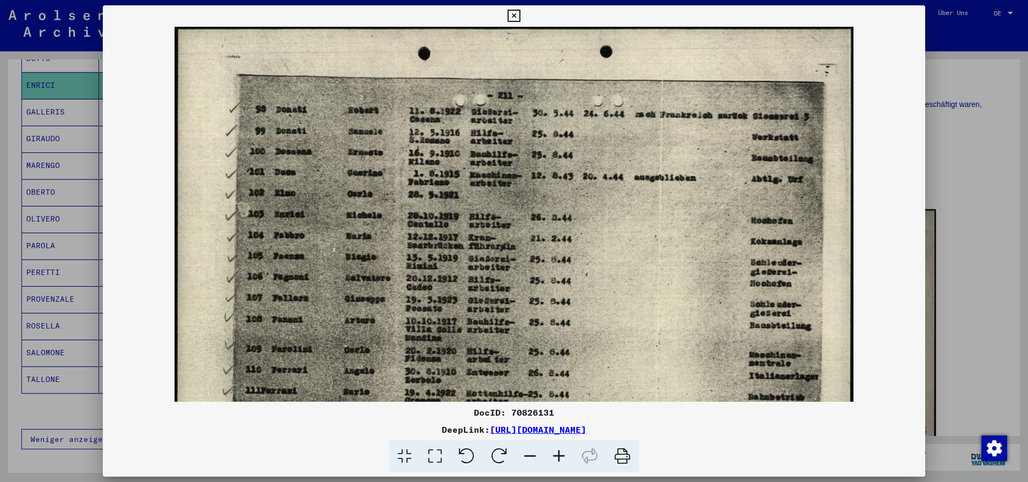
click at [561, 453] on icon at bounding box center [558, 457] width 29 height 33
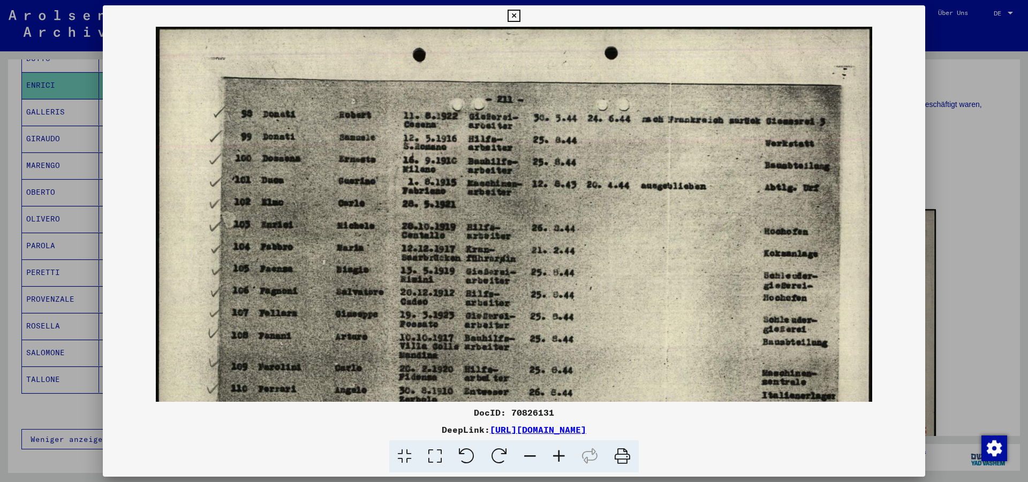
click at [561, 453] on icon at bounding box center [558, 457] width 29 height 33
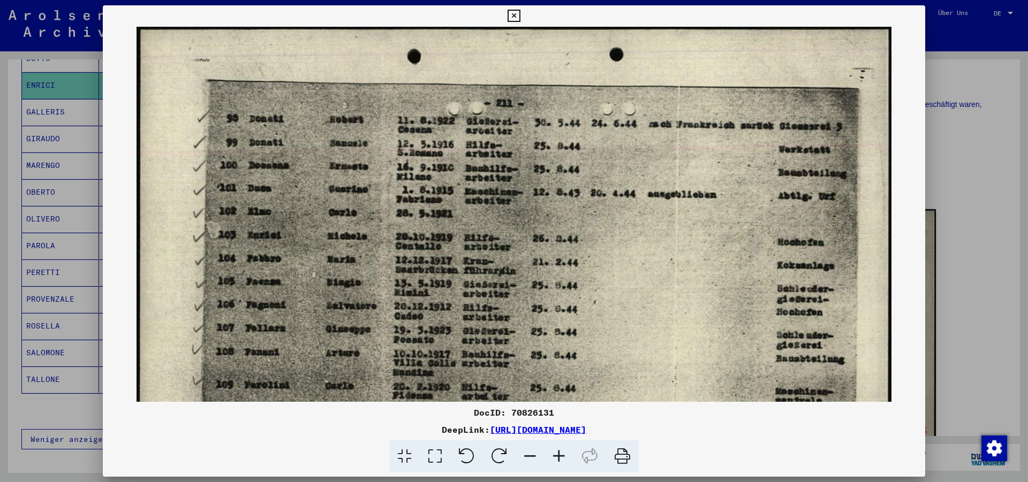
click at [520, 14] on icon at bounding box center [514, 16] width 12 height 13
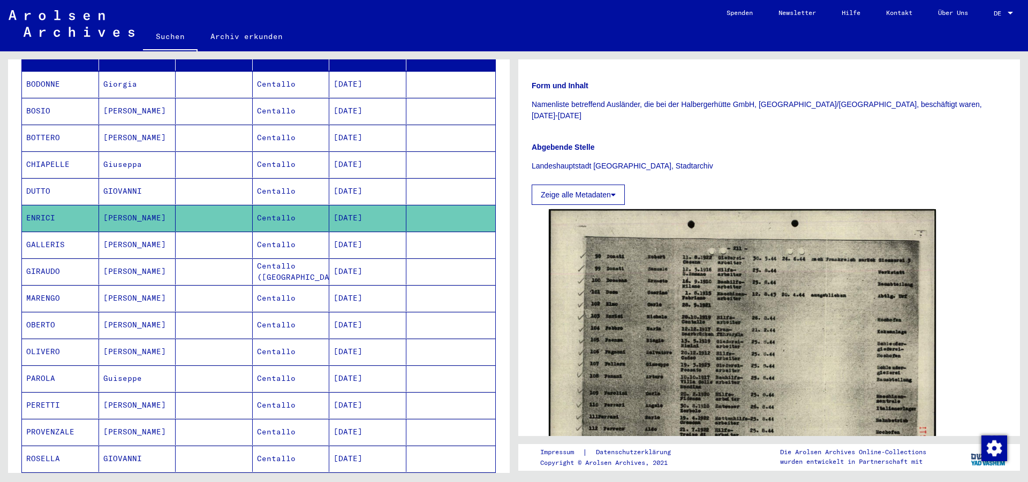
scroll to position [155, 0]
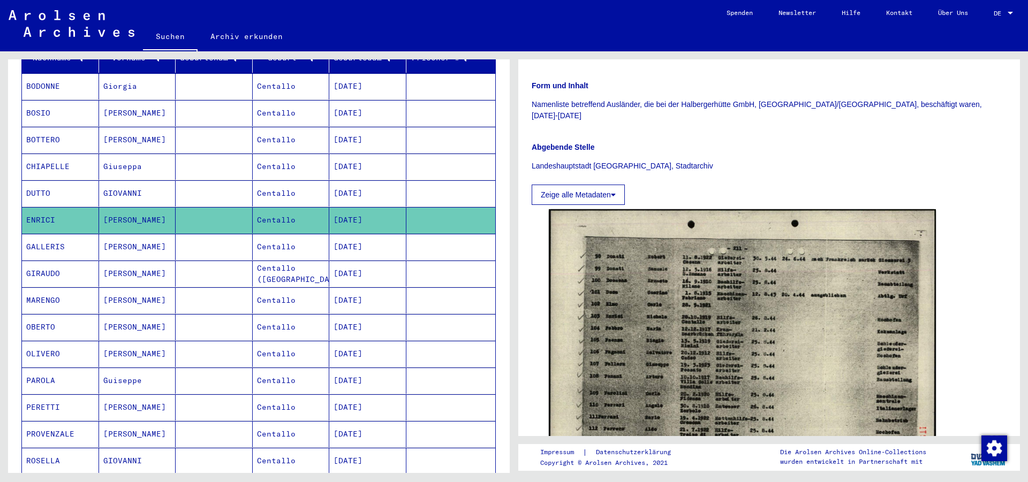
click at [75, 105] on mat-cell "BOSIO" at bounding box center [60, 113] width 77 height 26
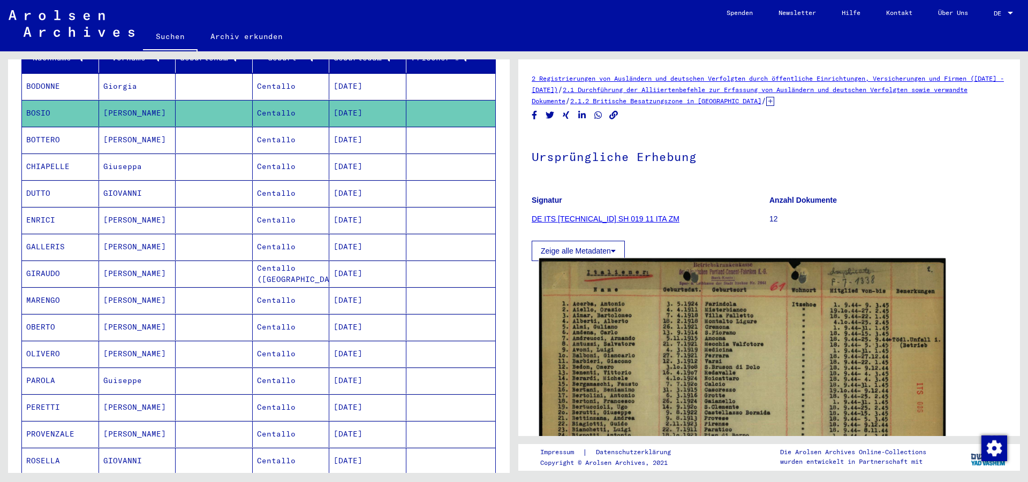
click at [583, 355] on img at bounding box center [742, 404] width 406 height 290
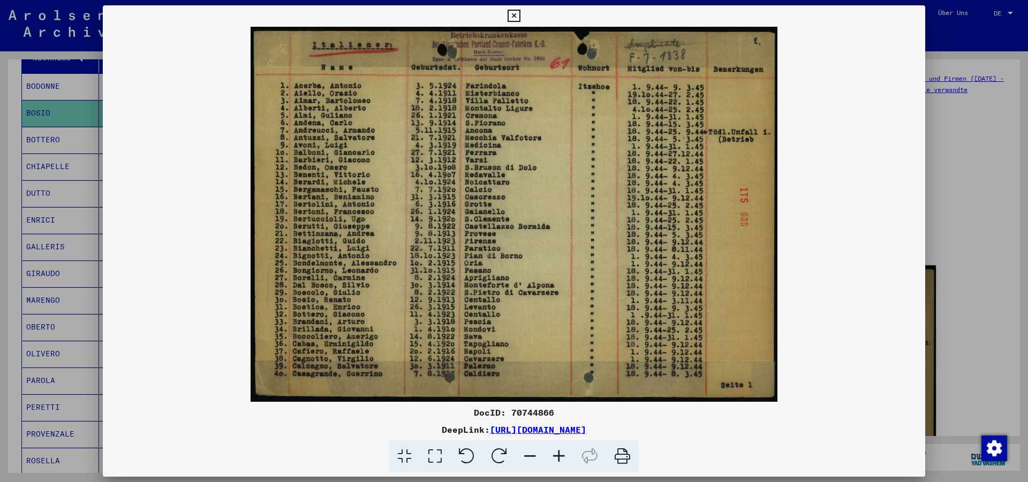
click at [558, 461] on icon at bounding box center [558, 457] width 29 height 33
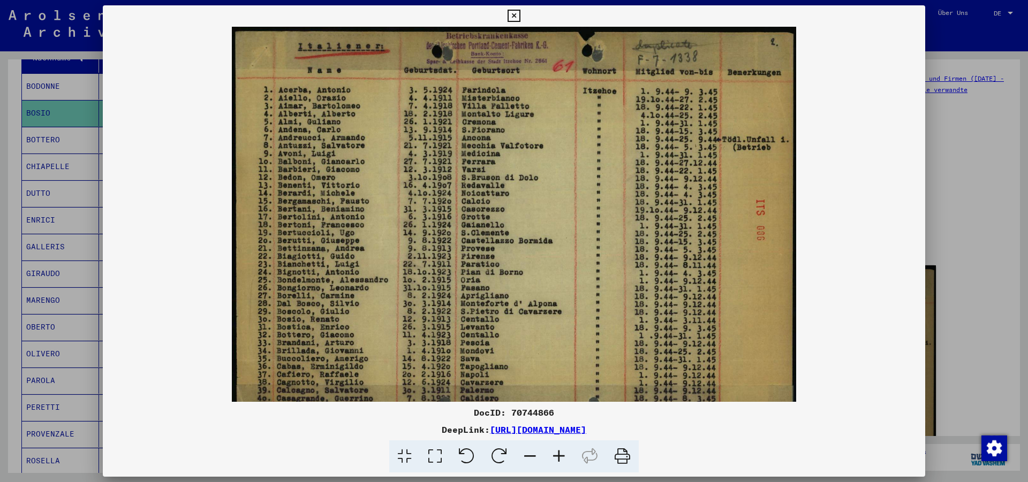
click at [558, 461] on icon at bounding box center [558, 457] width 29 height 33
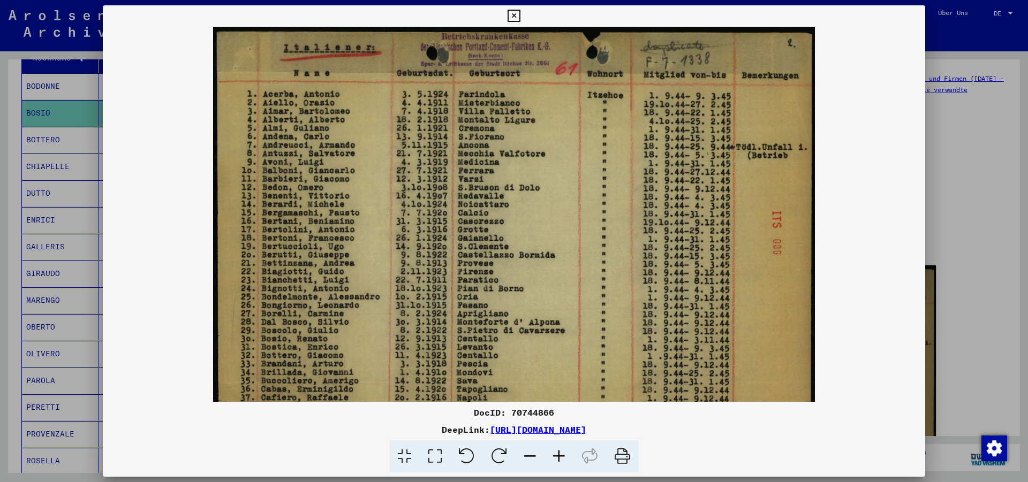
click at [558, 461] on icon at bounding box center [558, 457] width 29 height 33
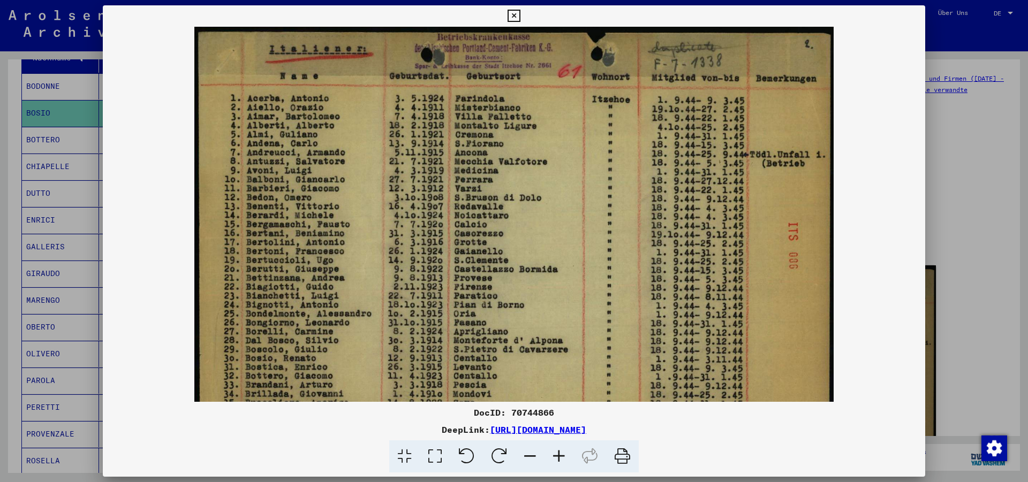
click at [558, 461] on icon at bounding box center [558, 457] width 29 height 33
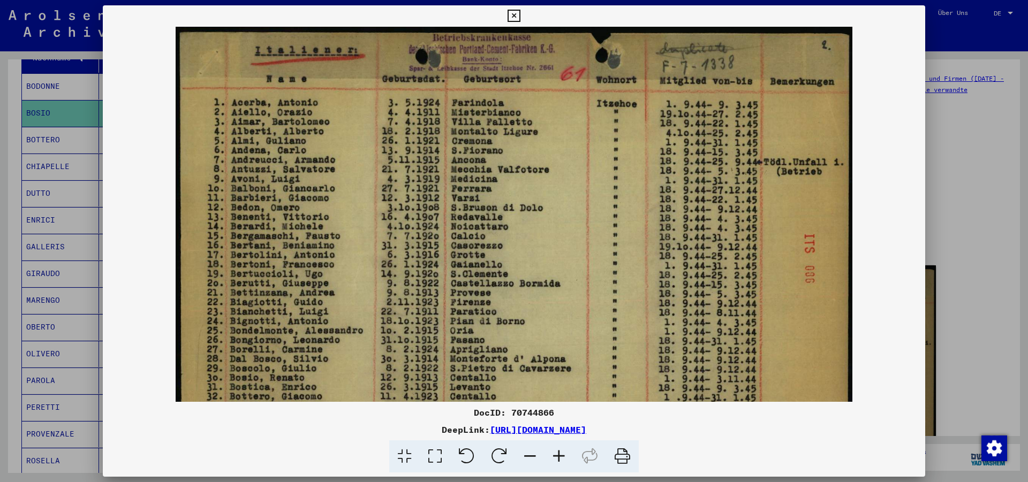
click at [558, 461] on icon at bounding box center [558, 457] width 29 height 33
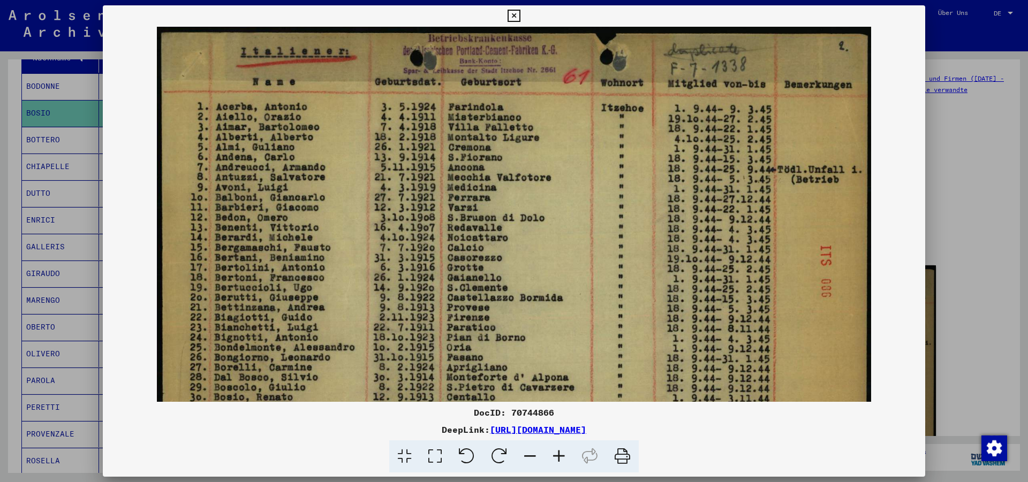
click at [558, 461] on icon at bounding box center [558, 457] width 29 height 33
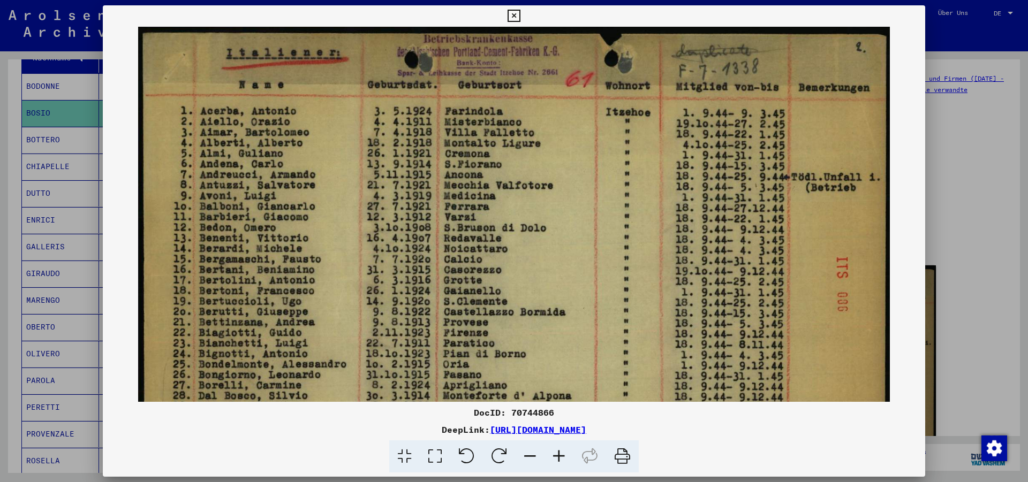
click at [558, 461] on icon at bounding box center [558, 457] width 29 height 33
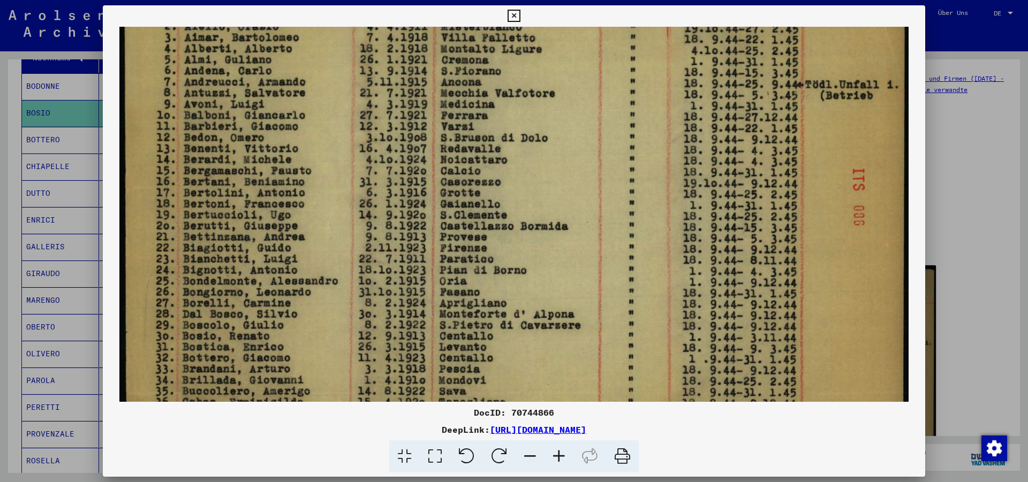
scroll to position [104, 0]
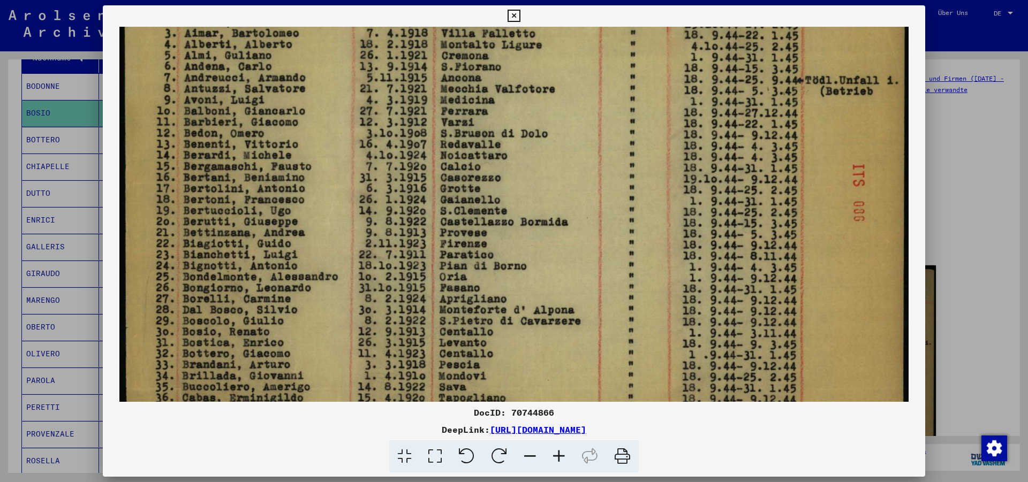
drag, startPoint x: 569, startPoint y: 329, endPoint x: 552, endPoint y: 225, distance: 105.7
click at [552, 225] on img at bounding box center [513, 203] width 789 height 563
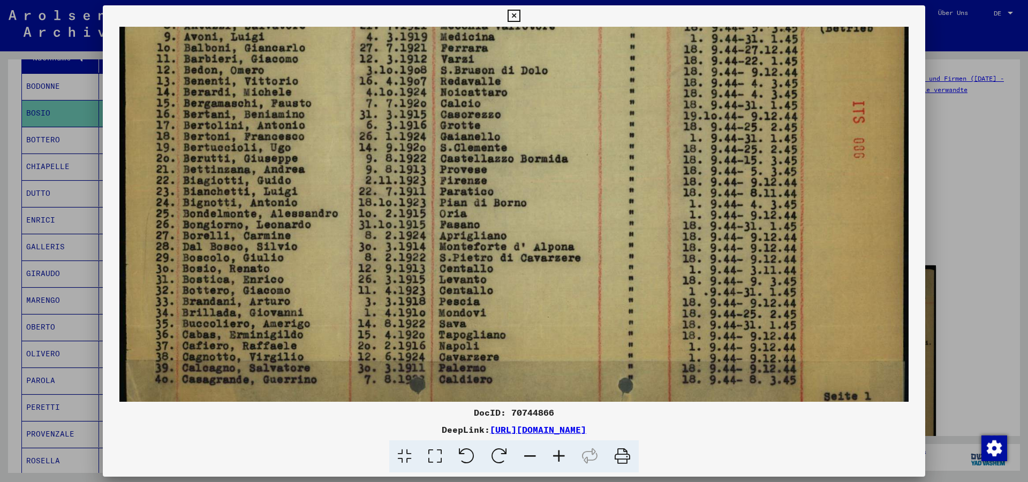
scroll to position [168, 0]
drag, startPoint x: 481, startPoint y: 268, endPoint x: 481, endPoint y: 204, distance: 63.7
click at [481, 204] on img at bounding box center [513, 140] width 789 height 563
click at [692, 273] on img at bounding box center [513, 140] width 789 height 563
click at [520, 18] on icon at bounding box center [514, 16] width 12 height 13
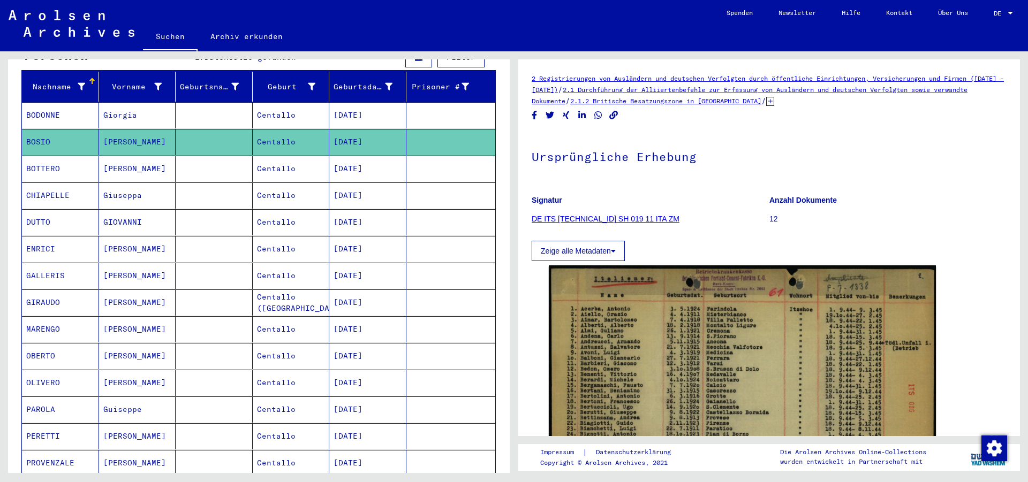
scroll to position [97, 0]
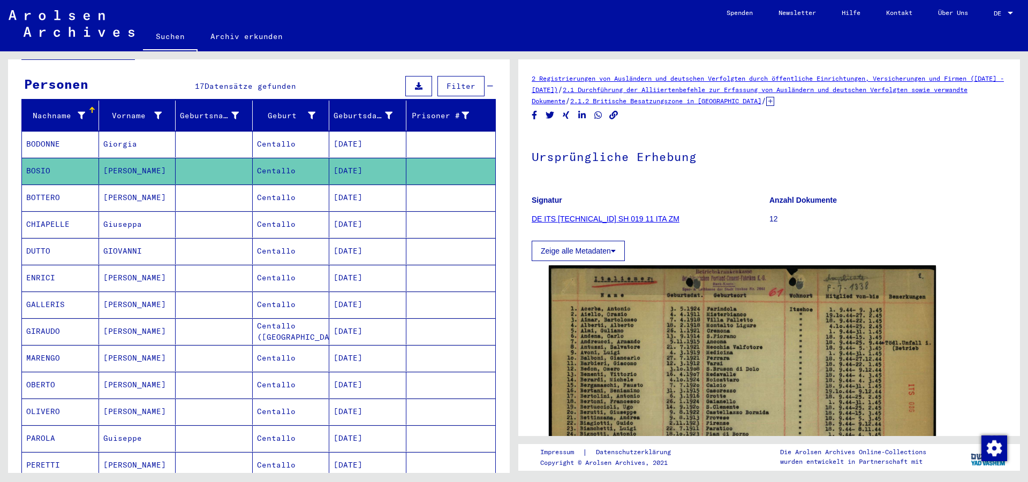
click at [287, 131] on mat-cell "Centallo" at bounding box center [291, 144] width 77 height 26
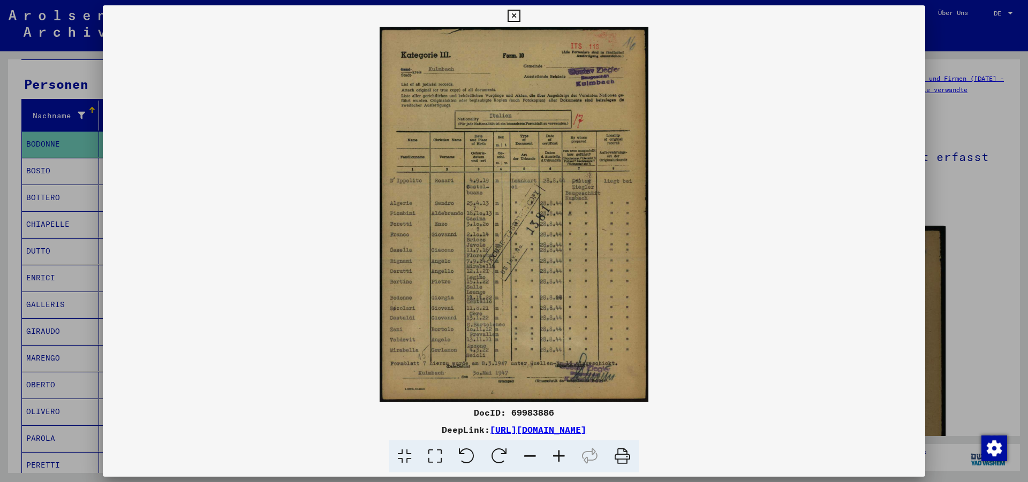
click at [681, 369] on img at bounding box center [514, 214] width 822 height 375
click at [559, 456] on icon at bounding box center [558, 457] width 29 height 33
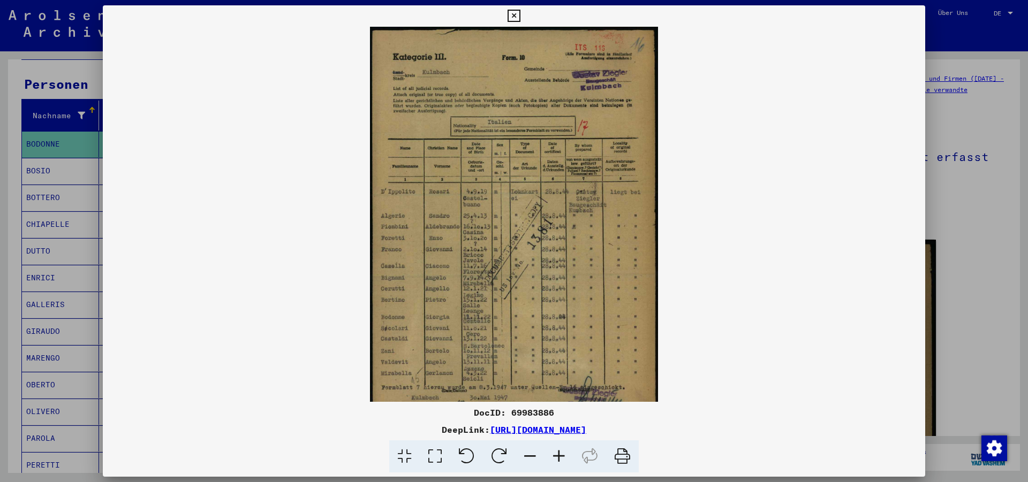
click at [559, 456] on icon at bounding box center [558, 457] width 29 height 33
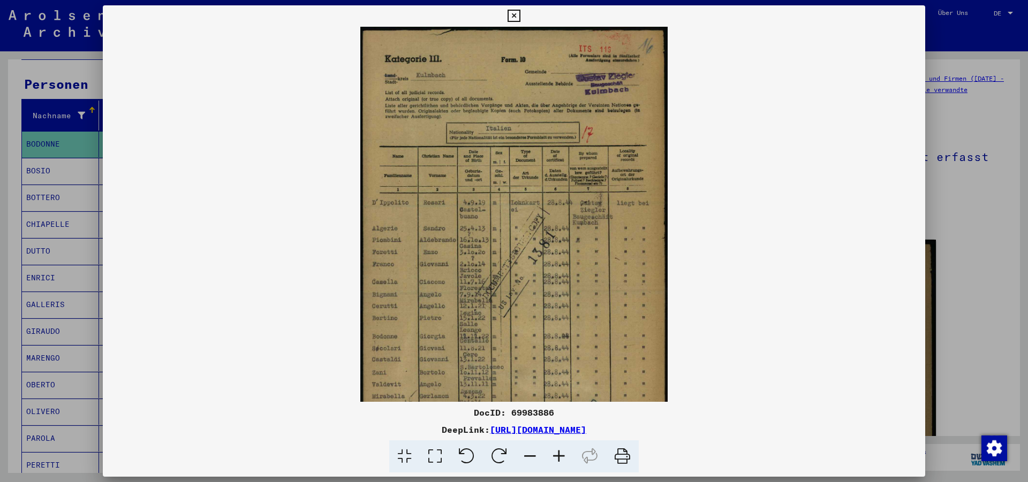
click at [559, 456] on icon at bounding box center [558, 457] width 29 height 33
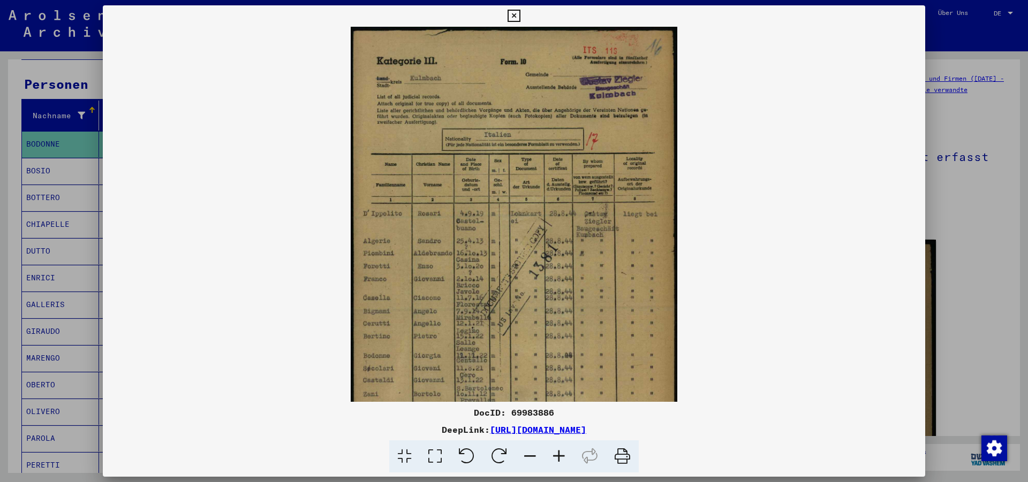
click at [559, 456] on icon at bounding box center [558, 457] width 29 height 33
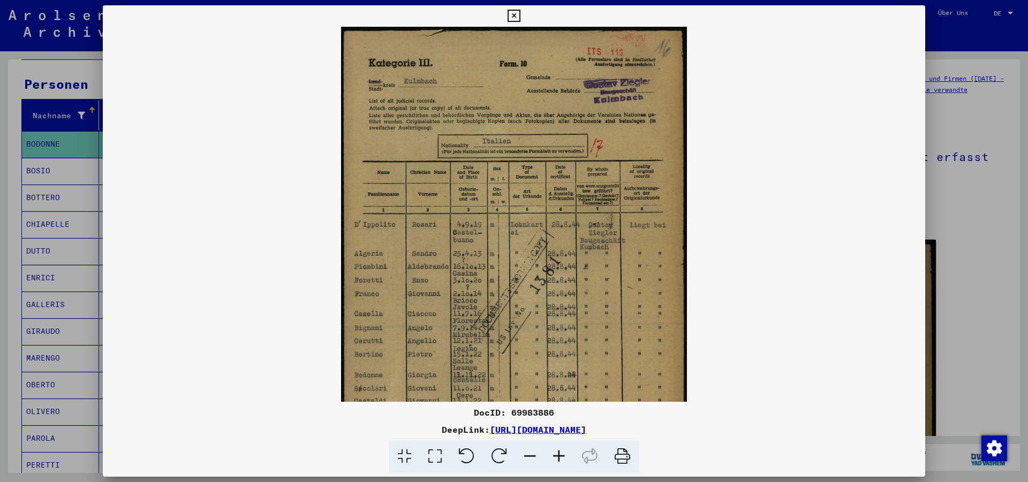
click at [559, 456] on icon at bounding box center [558, 457] width 29 height 33
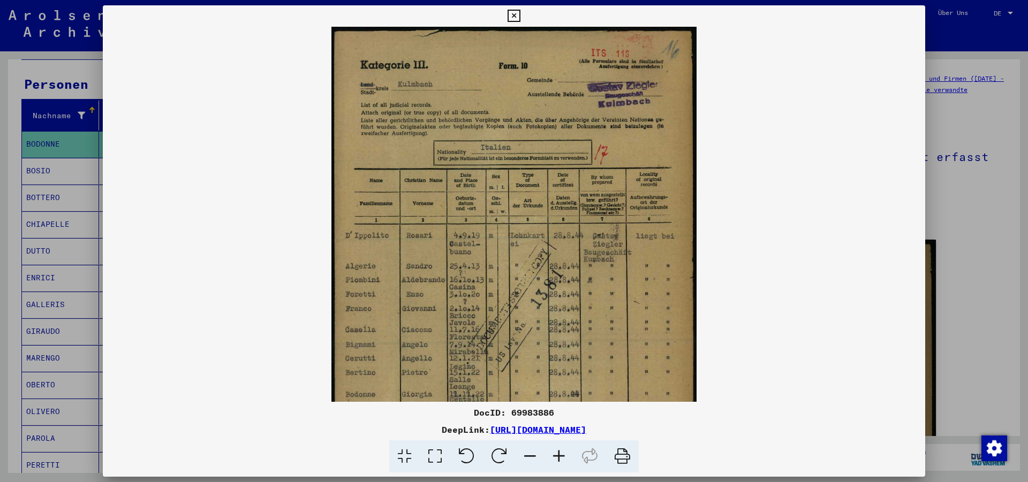
click at [559, 456] on icon at bounding box center [558, 457] width 29 height 33
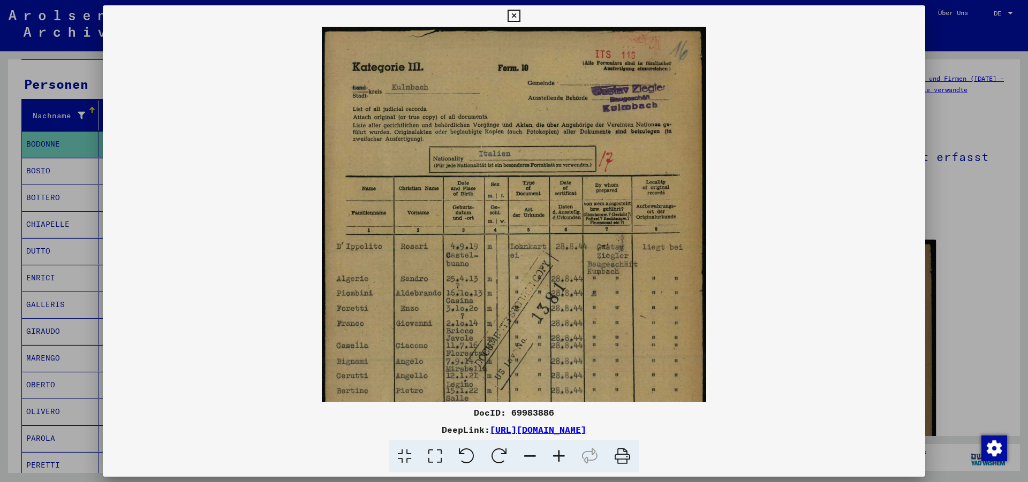
click at [559, 456] on icon at bounding box center [558, 457] width 29 height 33
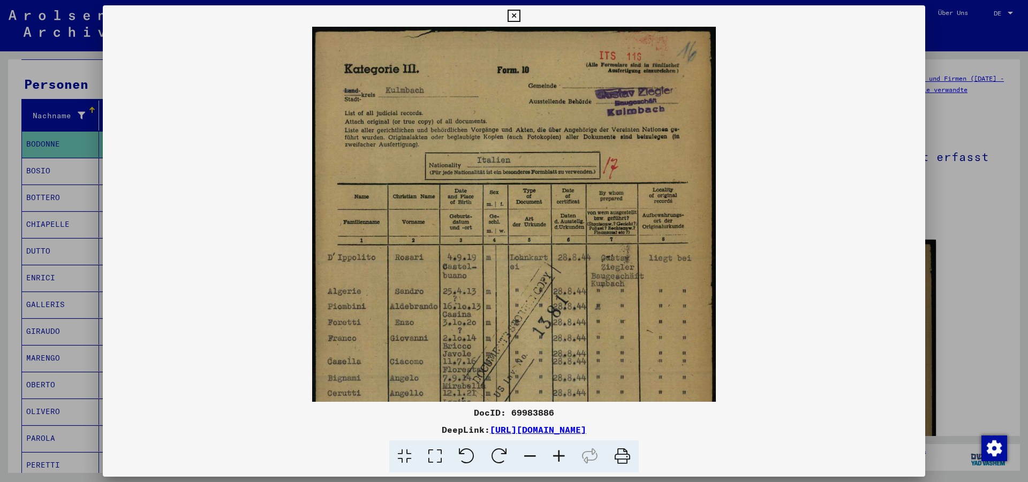
click at [559, 456] on icon at bounding box center [558, 457] width 29 height 33
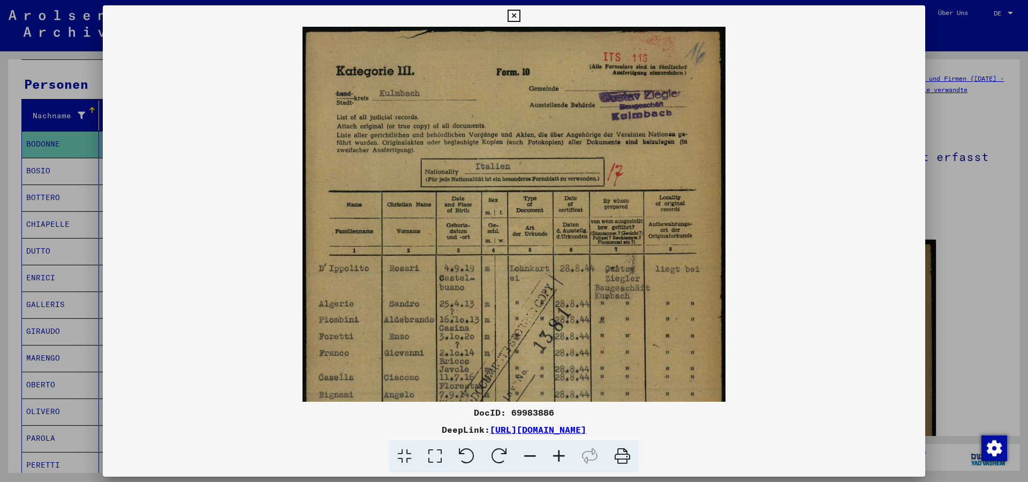
click at [559, 456] on icon at bounding box center [558, 457] width 29 height 33
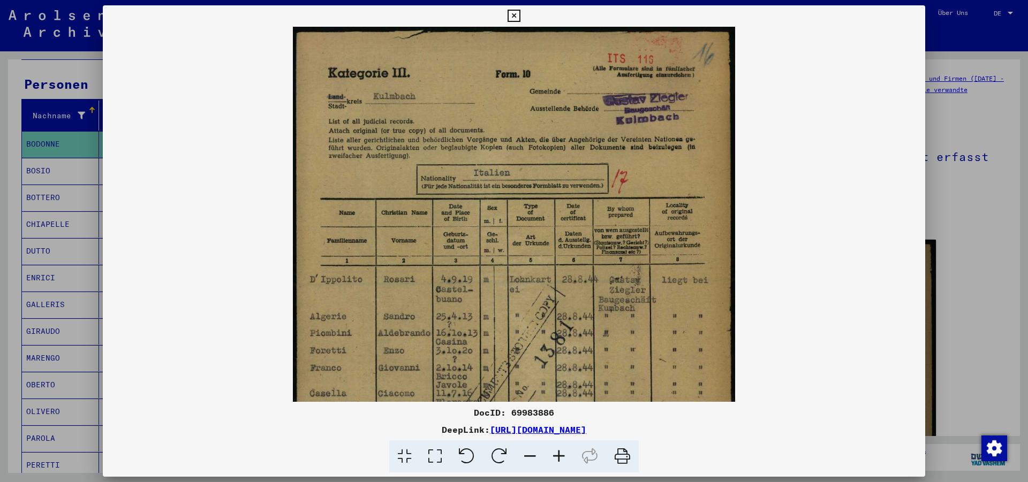
click at [559, 456] on icon at bounding box center [558, 457] width 29 height 33
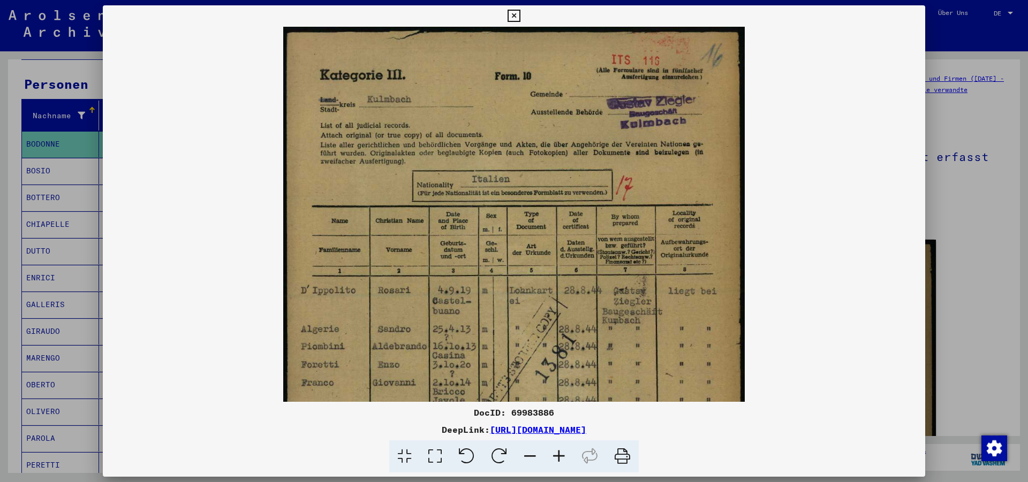
click at [559, 456] on icon at bounding box center [558, 457] width 29 height 33
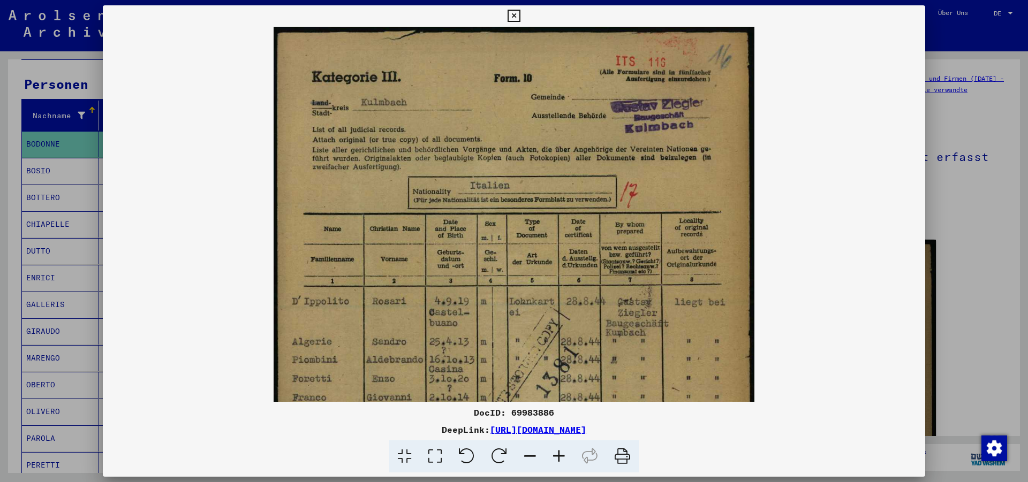
click at [559, 456] on icon at bounding box center [558, 457] width 29 height 33
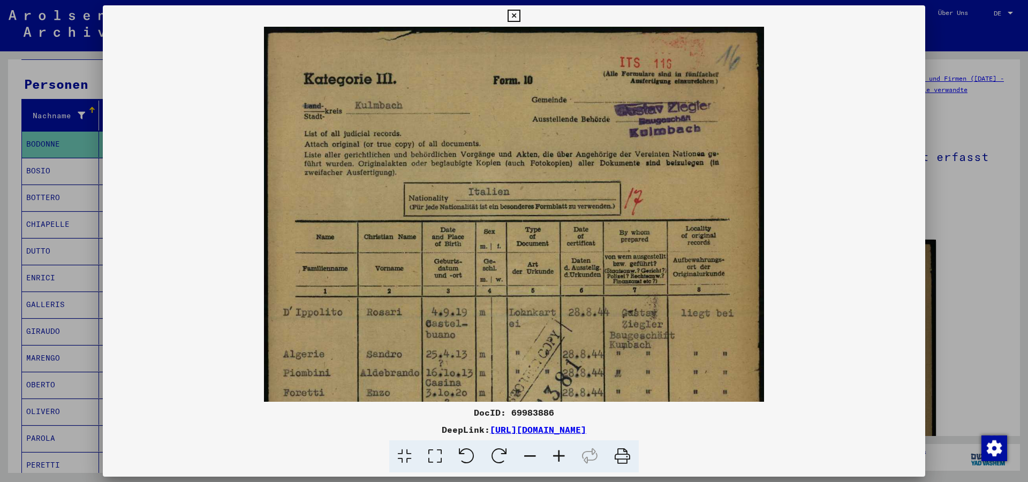
click at [559, 456] on icon at bounding box center [558, 457] width 29 height 33
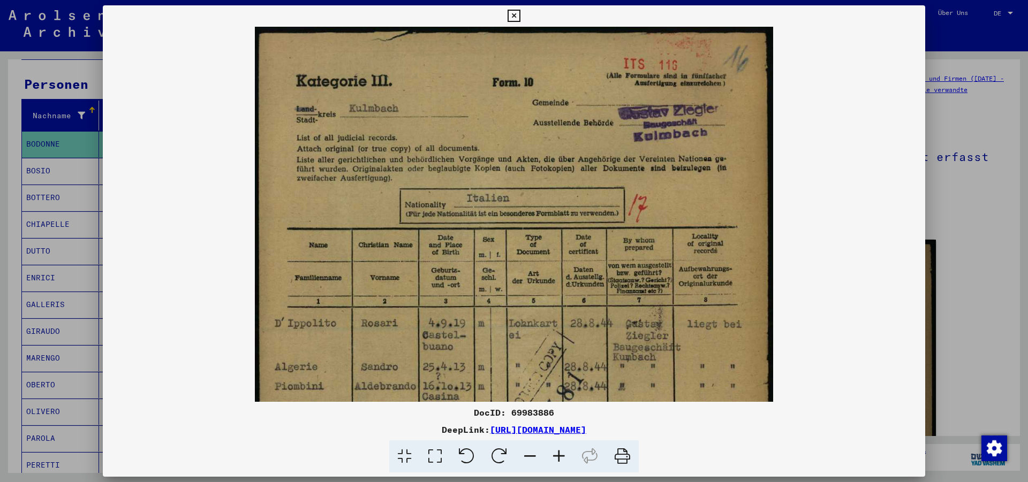
click at [559, 456] on icon at bounding box center [558, 457] width 29 height 33
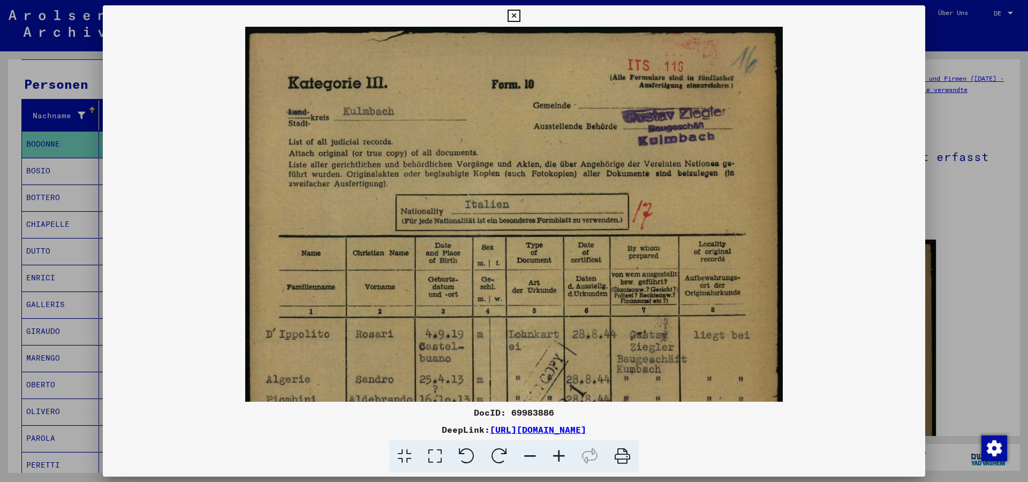
click at [559, 456] on icon at bounding box center [558, 457] width 29 height 33
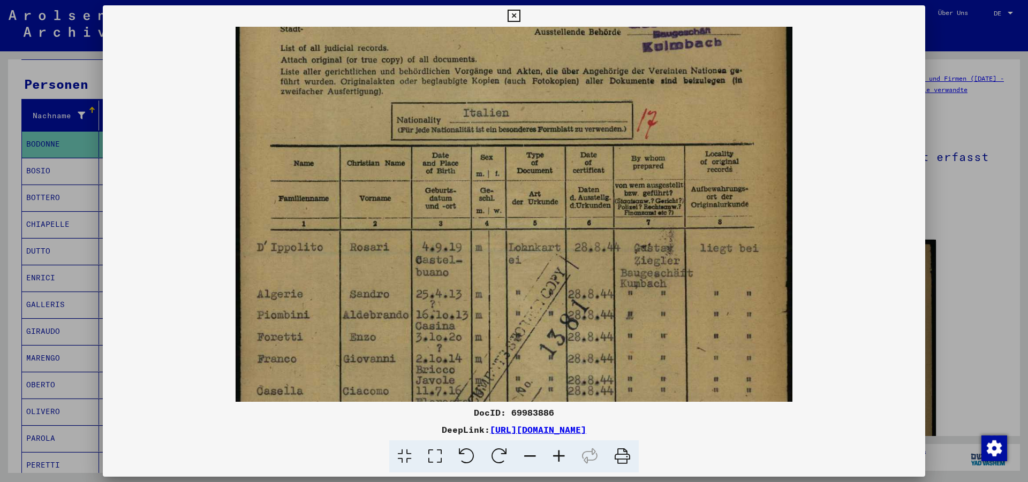
scroll to position [134, 0]
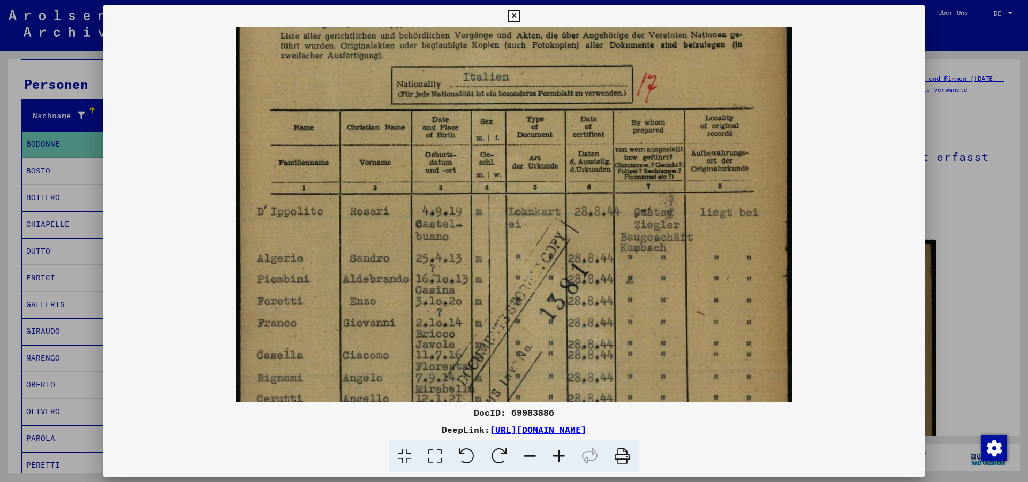
drag, startPoint x: 529, startPoint y: 293, endPoint x: 535, endPoint y: 159, distance: 134.0
click at [535, 159] on img at bounding box center [514, 281] width 557 height 777
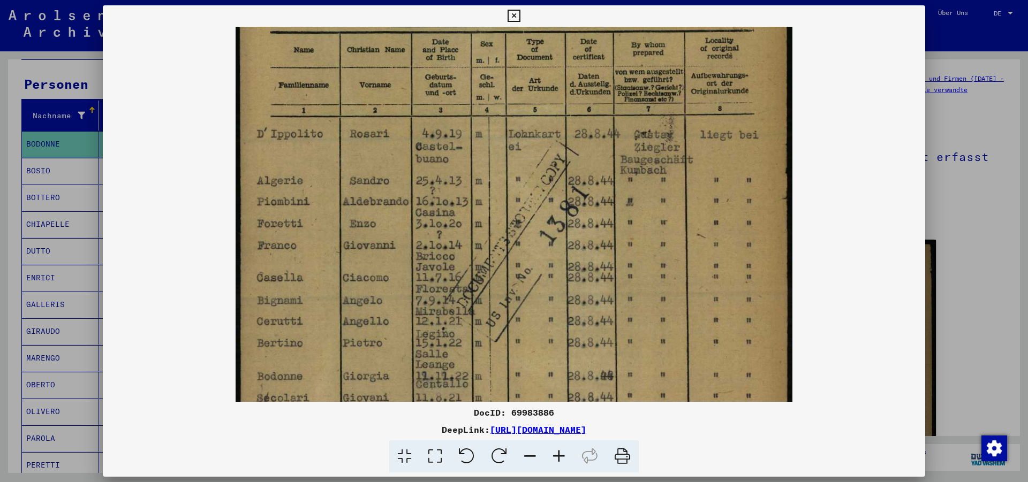
drag, startPoint x: 492, startPoint y: 281, endPoint x: 529, endPoint y: 203, distance: 86.2
click at [529, 203] on img at bounding box center [514, 203] width 557 height 777
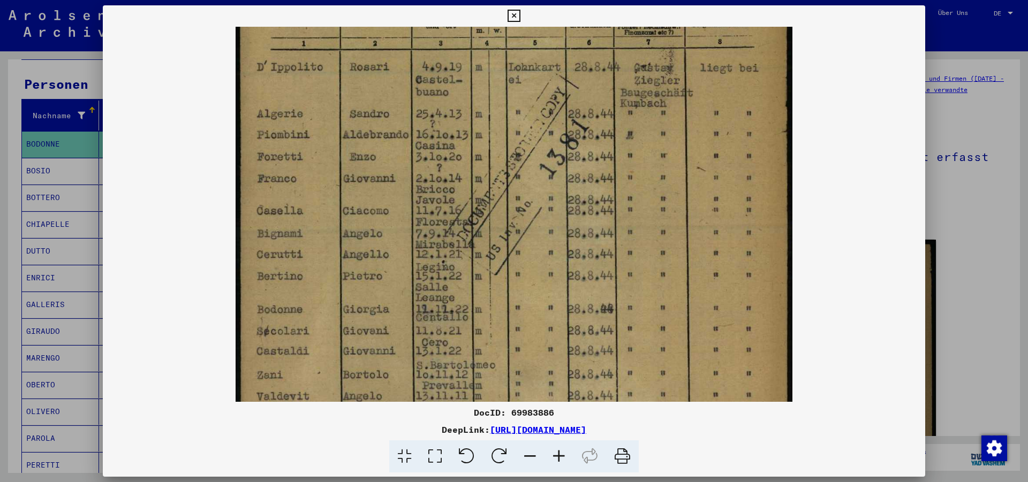
scroll to position [281, 0]
drag, startPoint x: 456, startPoint y: 320, endPoint x: 465, endPoint y: 251, distance: 69.6
click at [465, 251] on img at bounding box center [514, 134] width 557 height 777
click at [442, 296] on img at bounding box center [514, 134] width 557 height 777
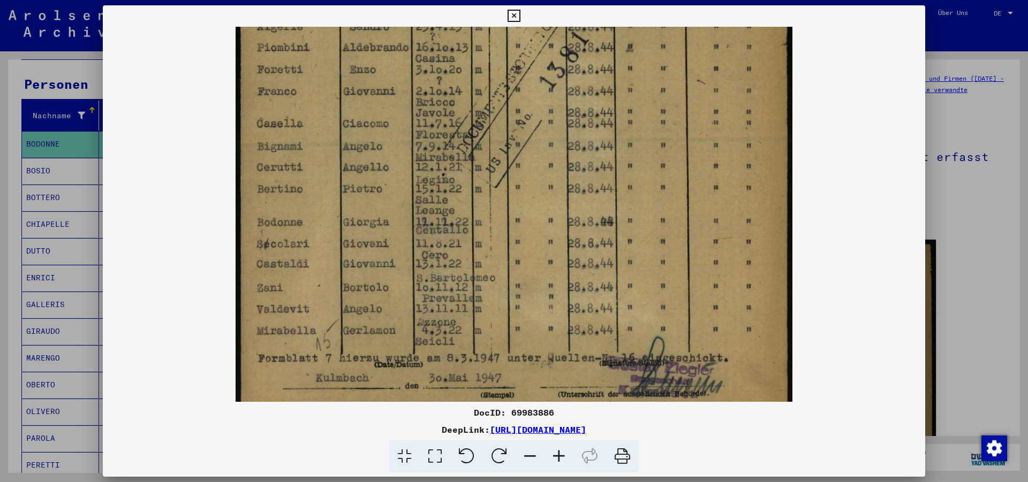
scroll to position [388, 0]
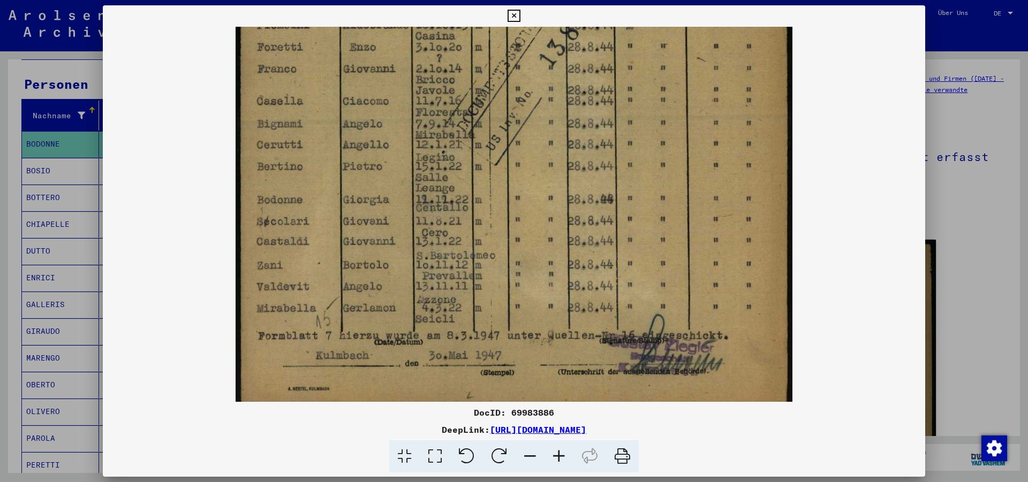
drag, startPoint x: 597, startPoint y: 315, endPoint x: 603, endPoint y: 207, distance: 107.8
click at [603, 207] on img at bounding box center [514, 27] width 557 height 777
click at [520, 11] on icon at bounding box center [514, 16] width 12 height 13
